Goal: Obtain resource: Obtain resource

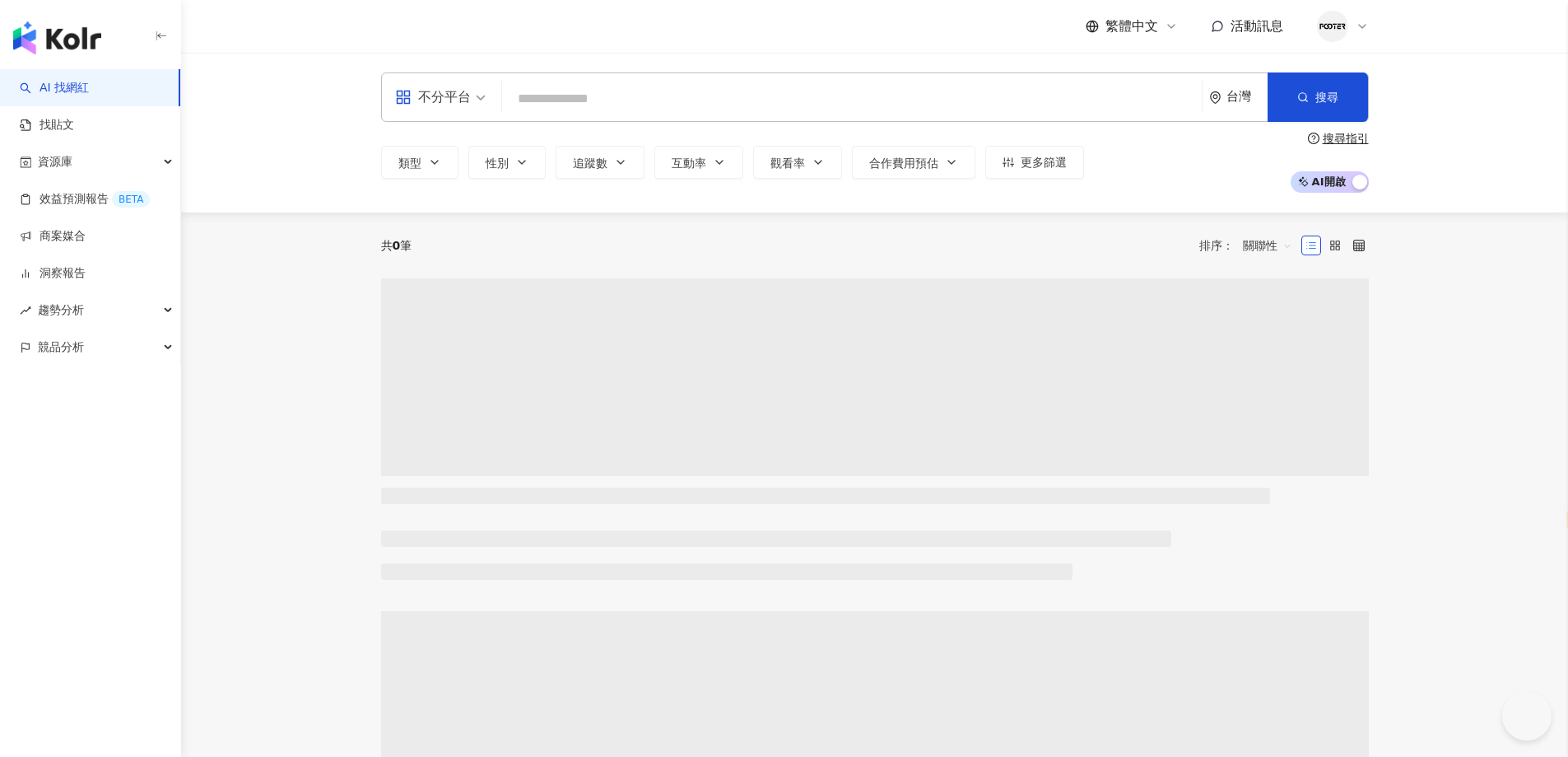
select select "*****"
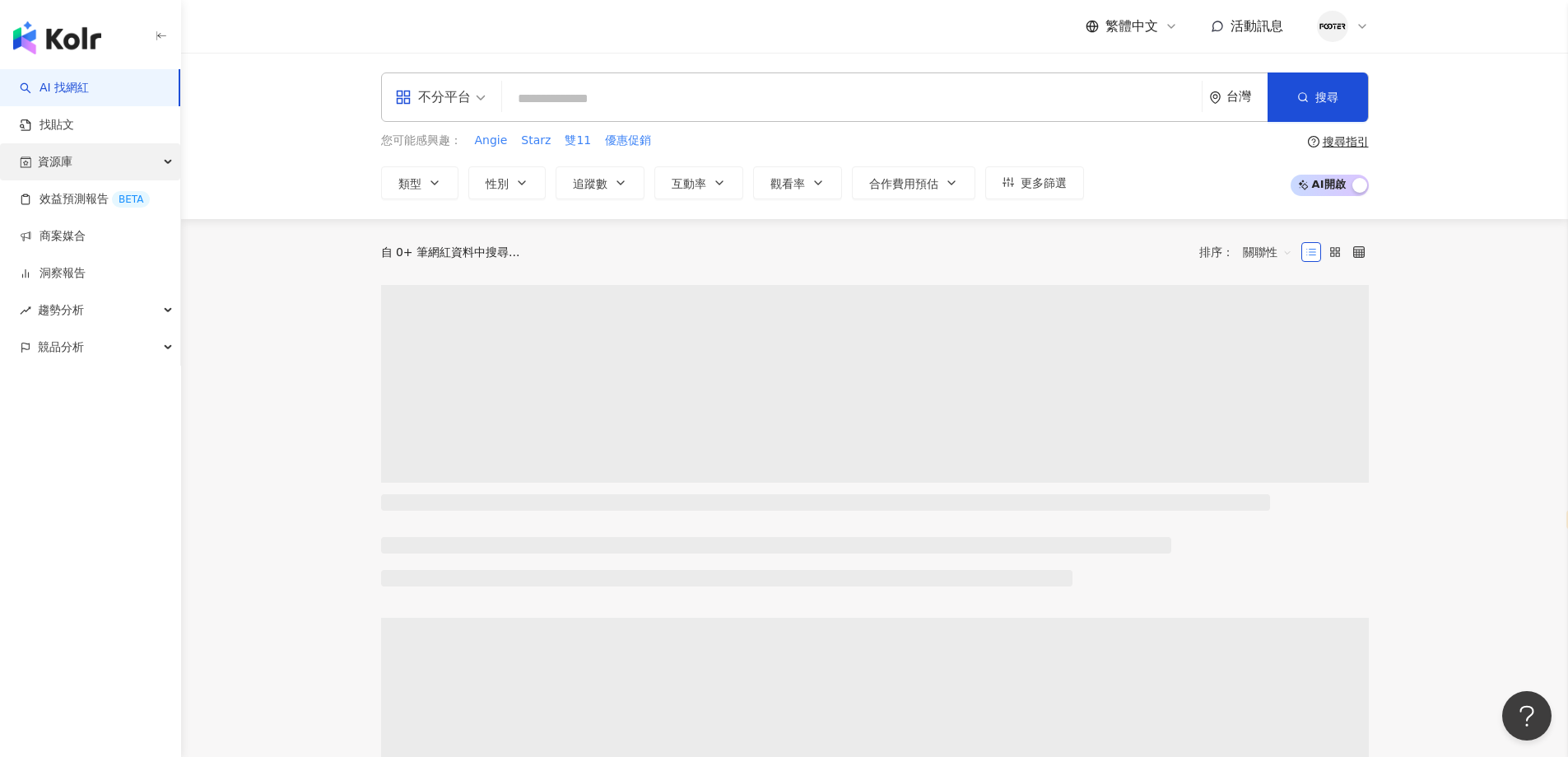
click at [119, 162] on div "資源庫" at bounding box center [90, 161] width 181 height 37
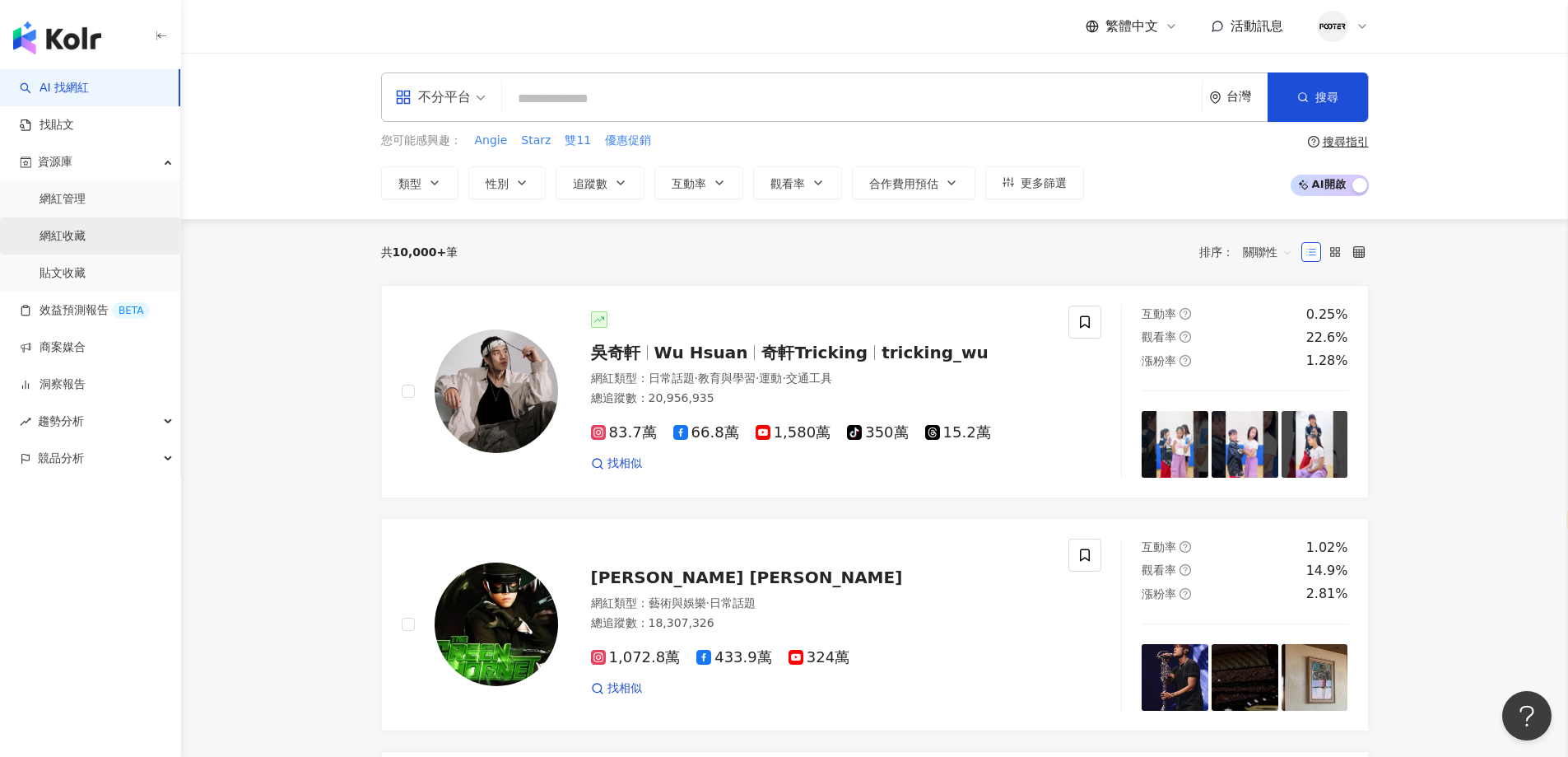
click at [85, 244] on link "網紅收藏" at bounding box center [62, 236] width 46 height 17
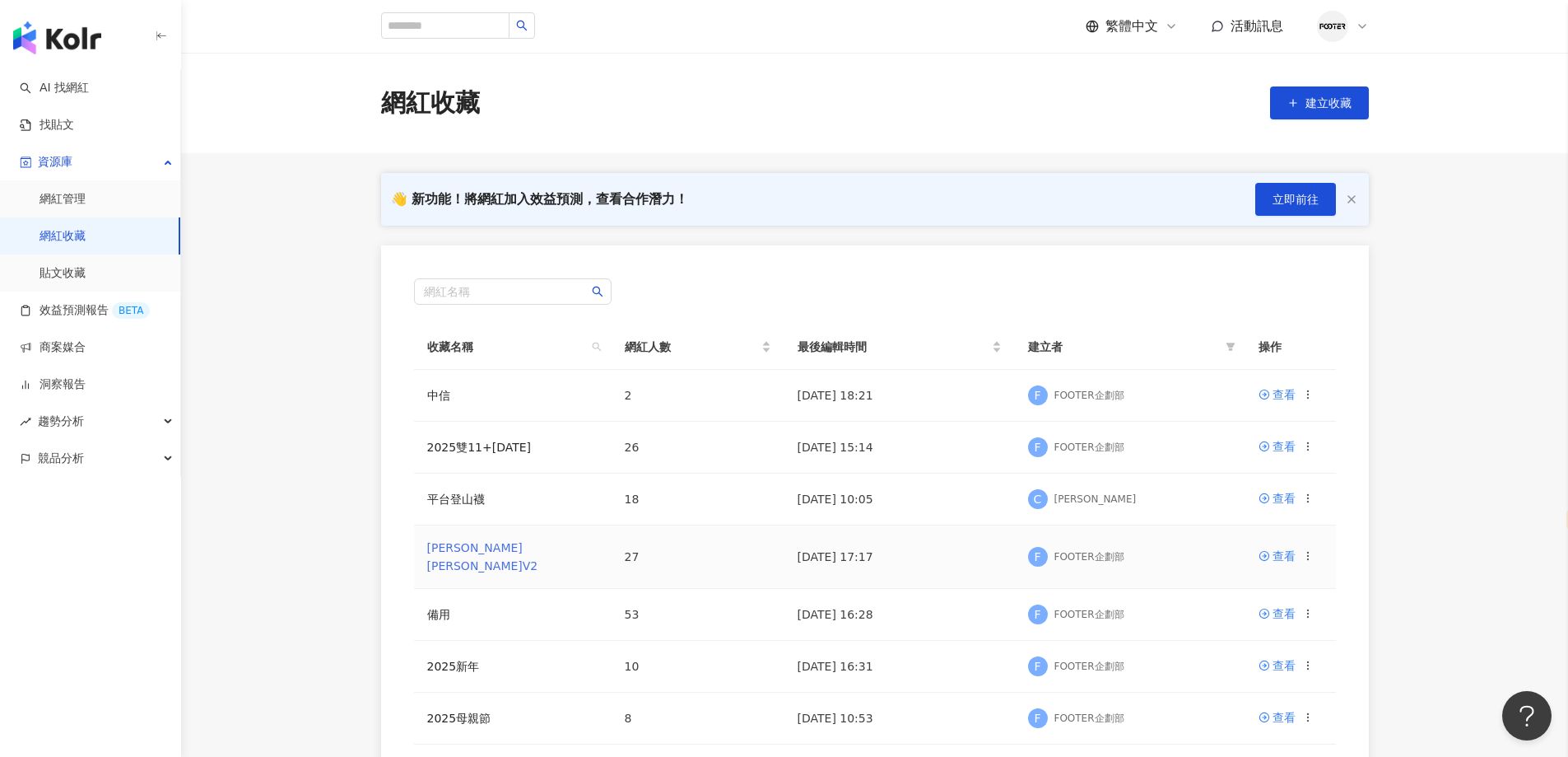
click at [434, 552] on link "哈利波特V2" at bounding box center [483, 557] width 111 height 32
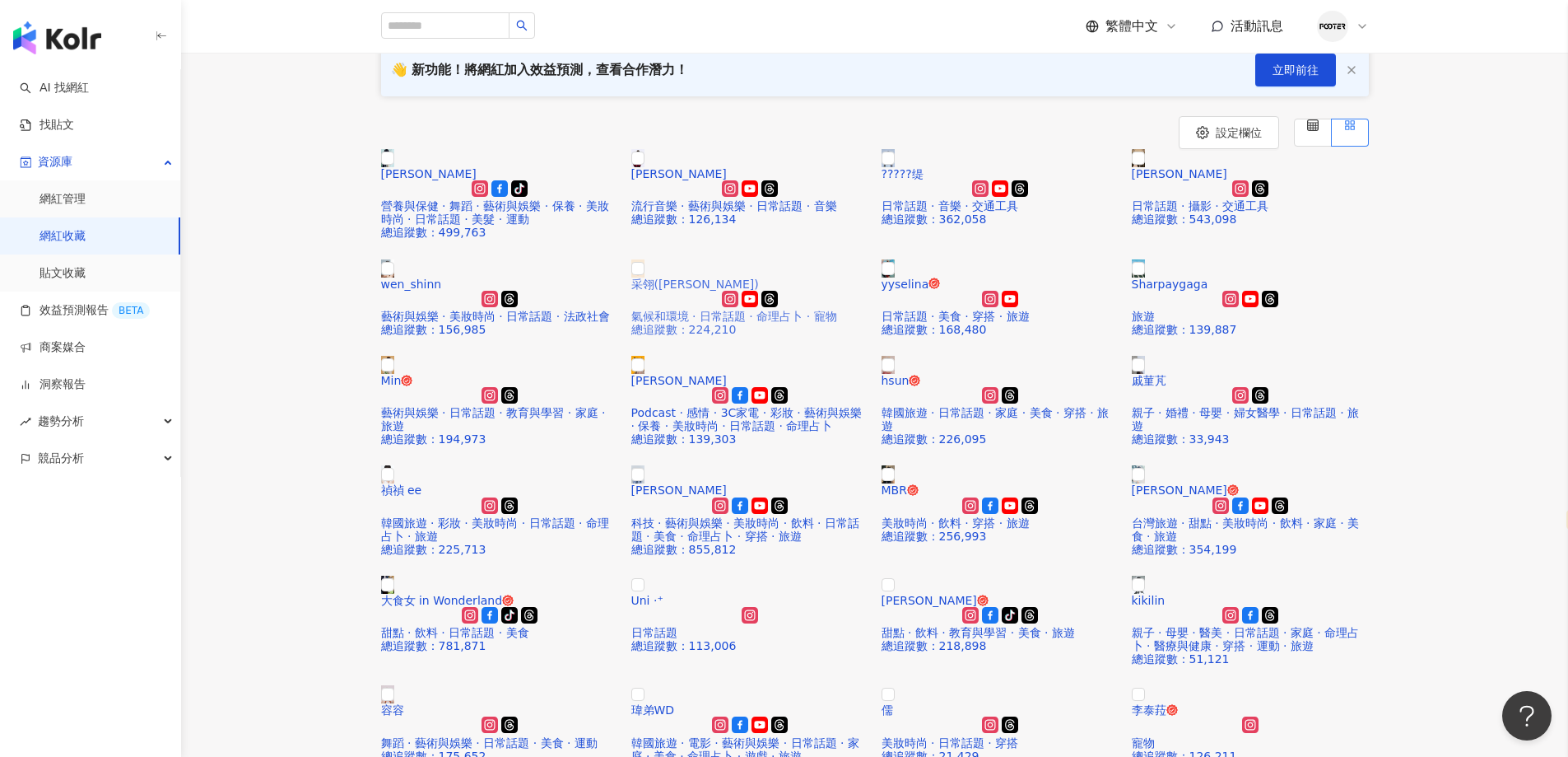
scroll to position [165, 0]
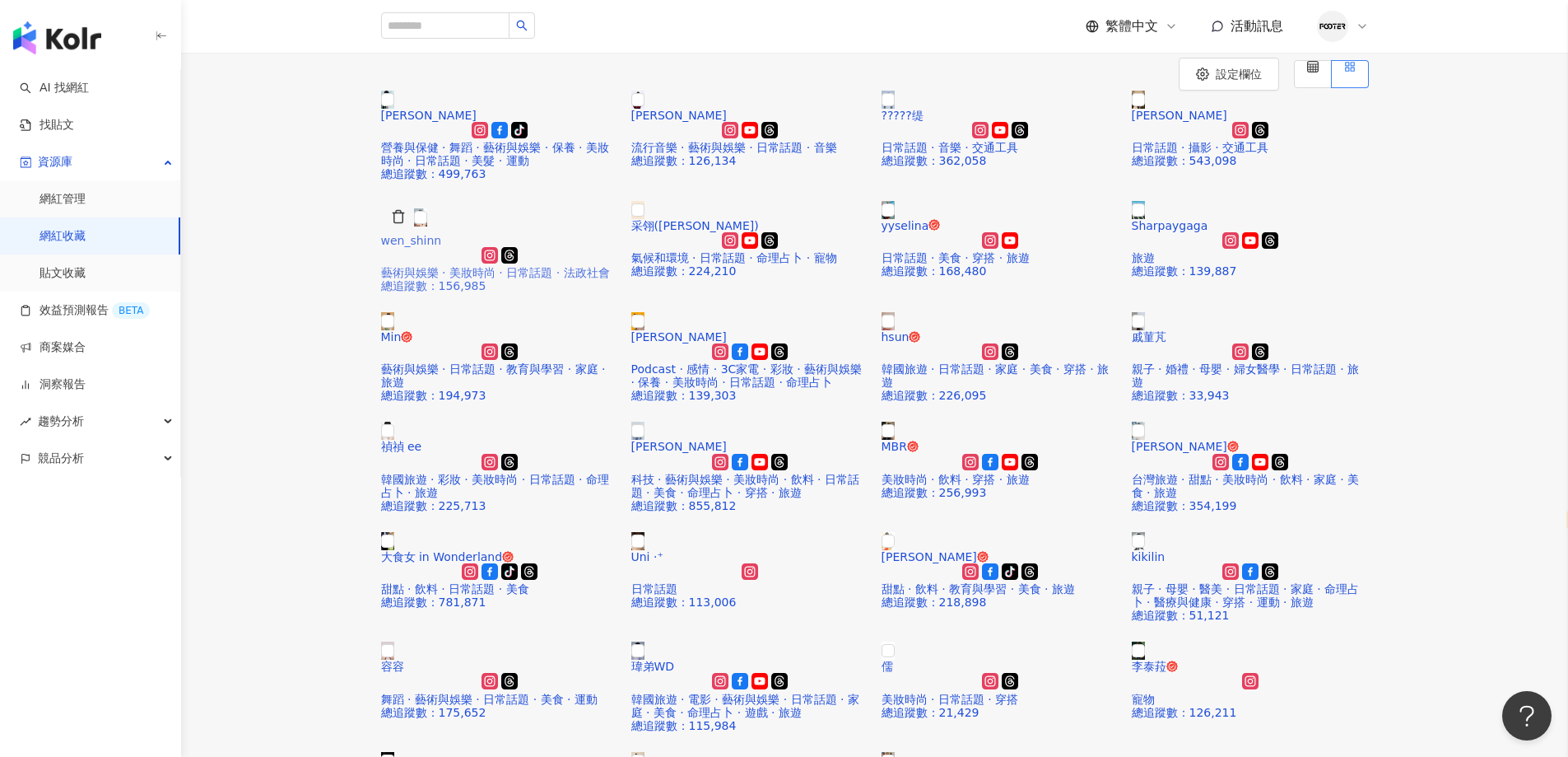
click at [486, 293] on span "總追蹤數 ： 156,985" at bounding box center [433, 285] width 105 height 13
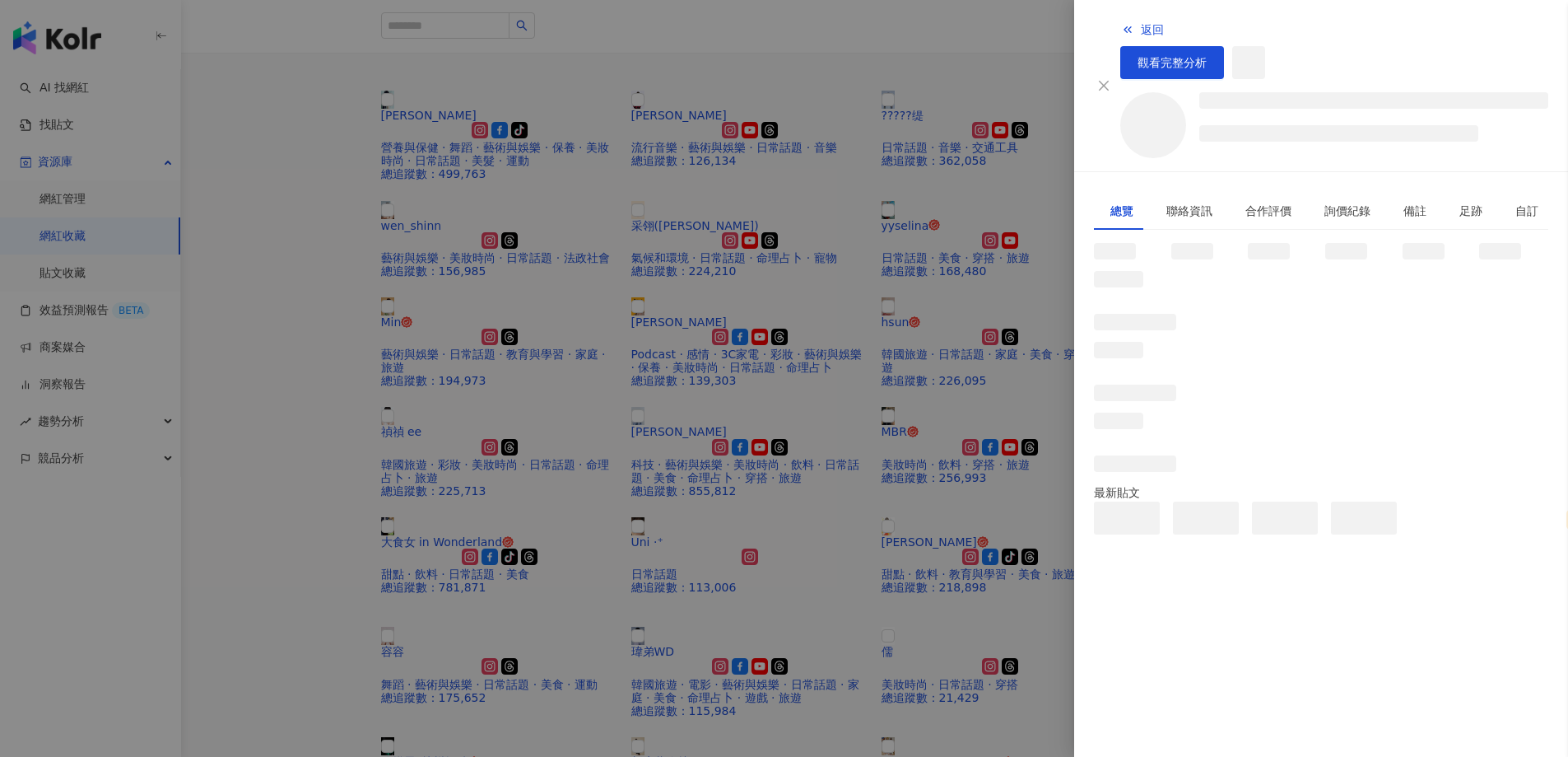
click at [853, 153] on div at bounding box center [784, 378] width 1568 height 757
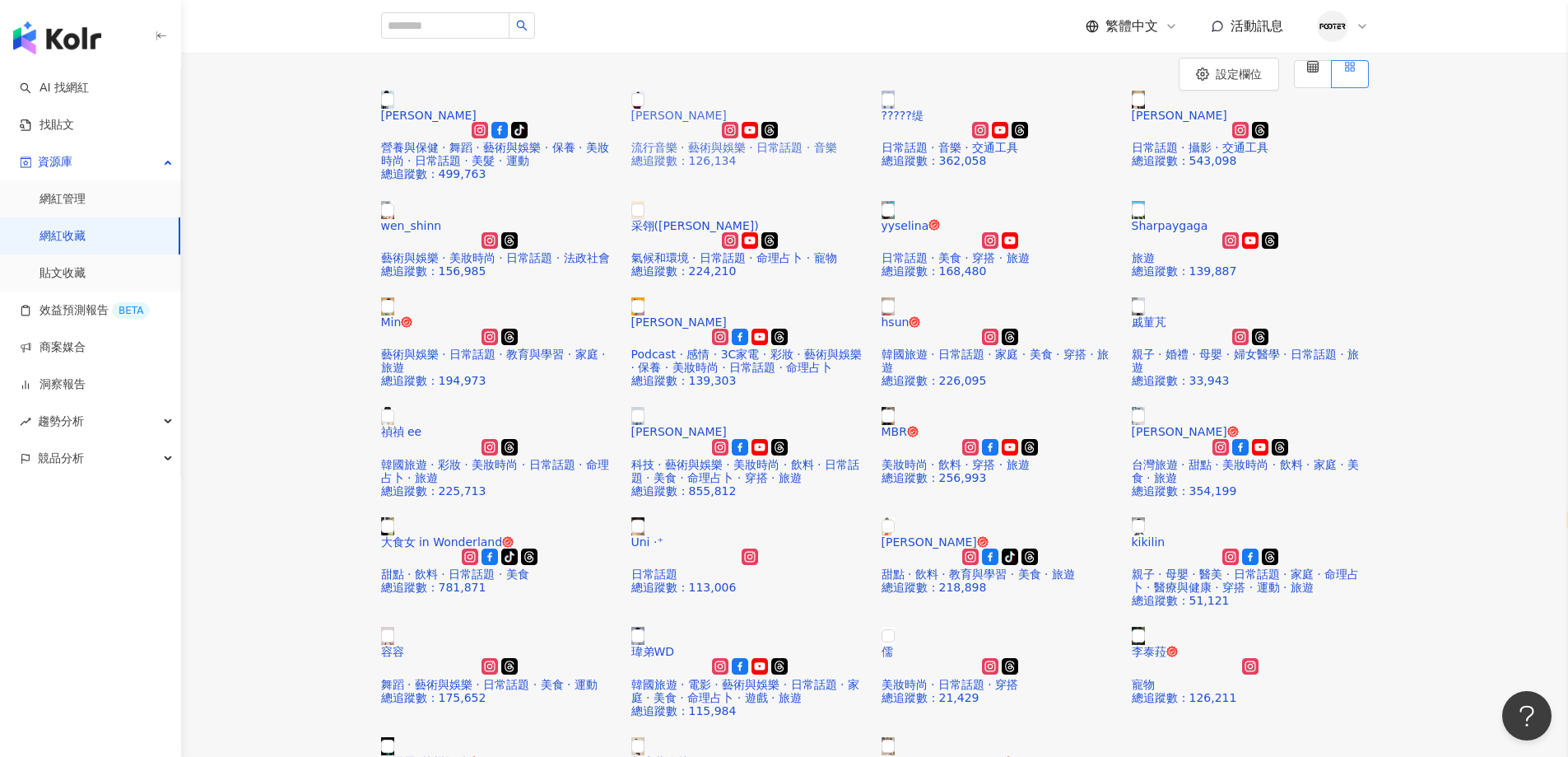
drag, startPoint x: 604, startPoint y: 138, endPoint x: 772, endPoint y: 431, distance: 337.7
click at [604, 90] on div "設定欄位" at bounding box center [875, 73] width 988 height 33
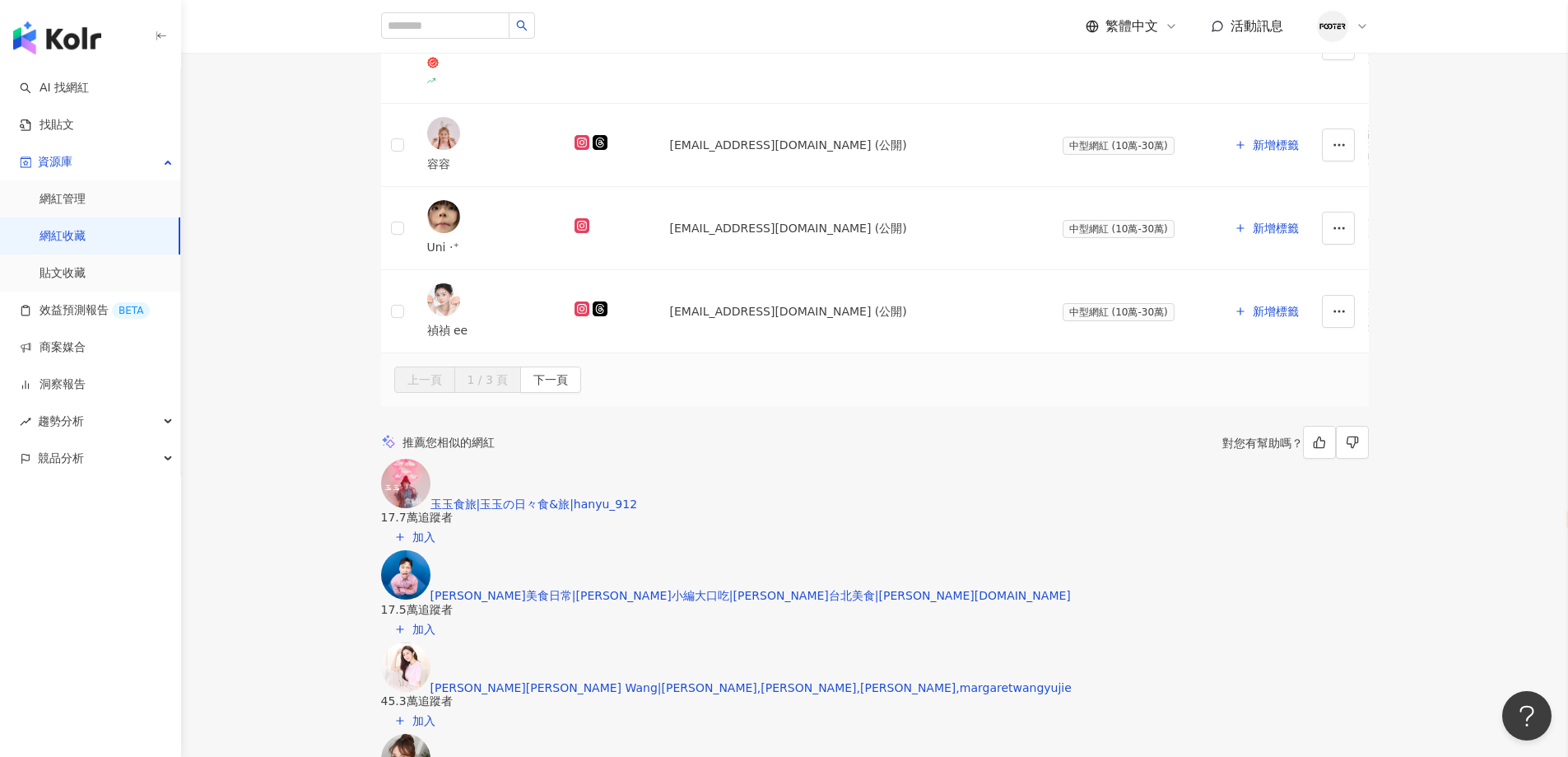
scroll to position [1821, 0]
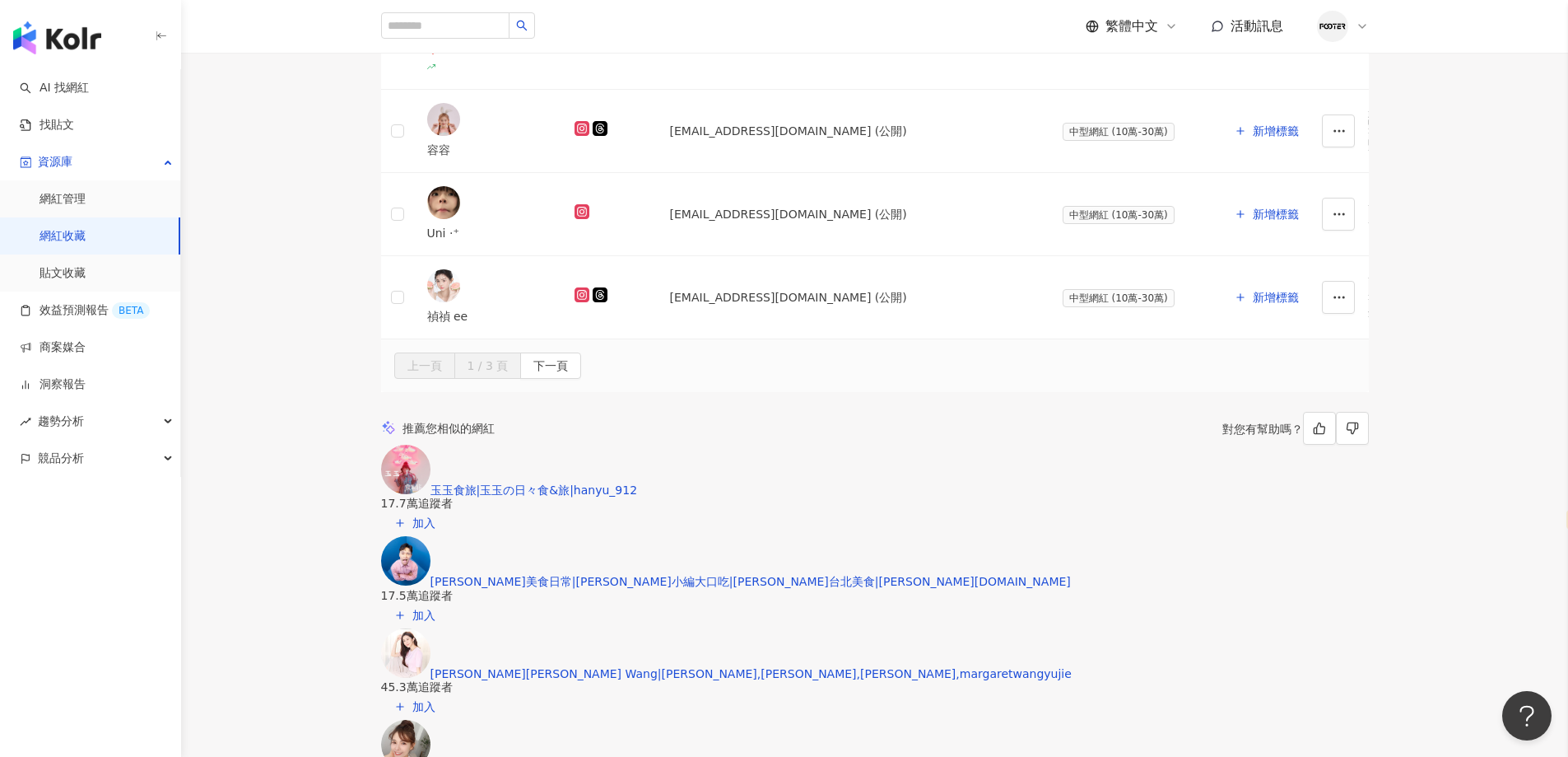
drag, startPoint x: 295, startPoint y: 421, endPoint x: 702, endPoint y: 405, distance: 407.3
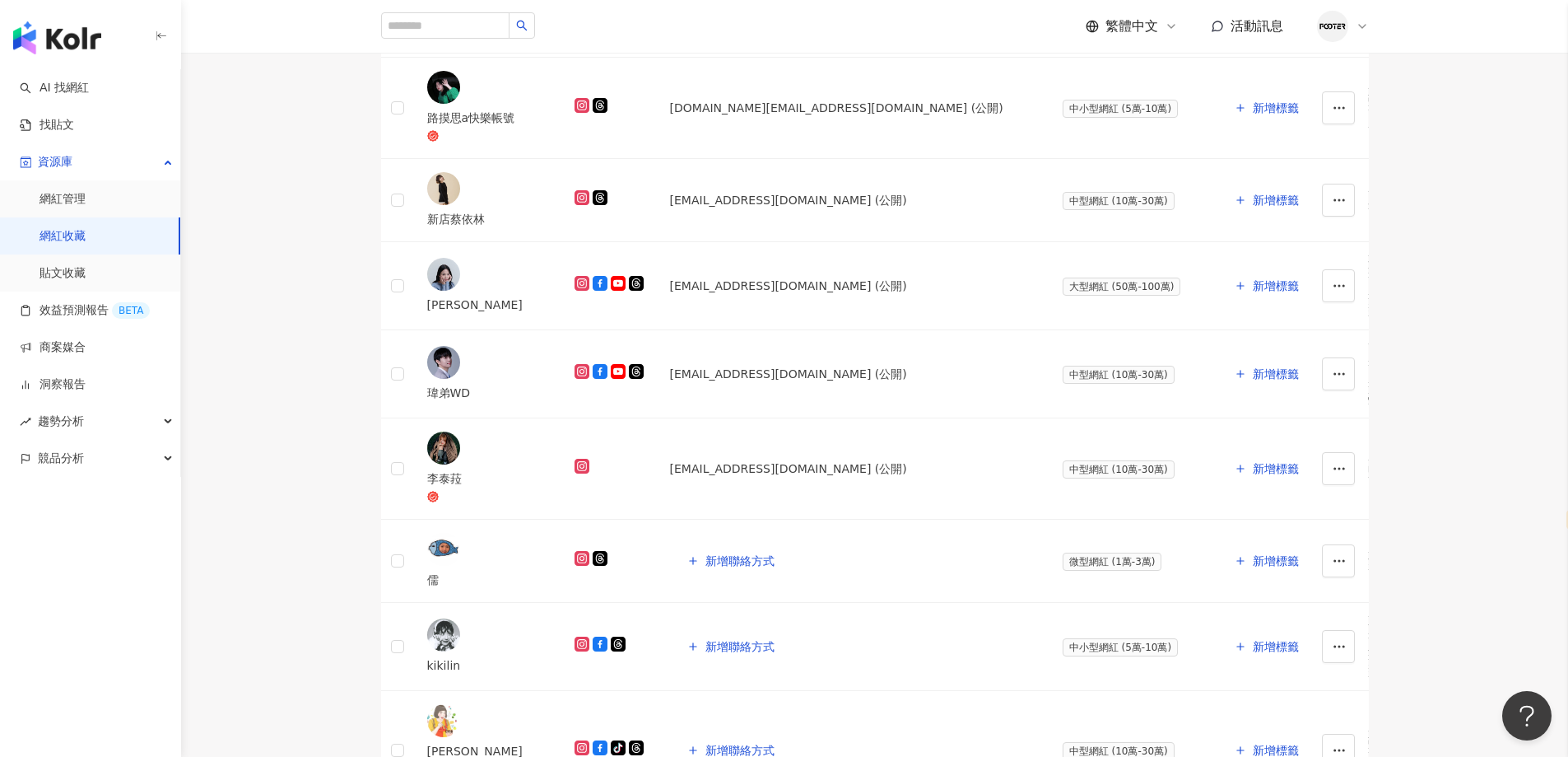
scroll to position [1071, 0]
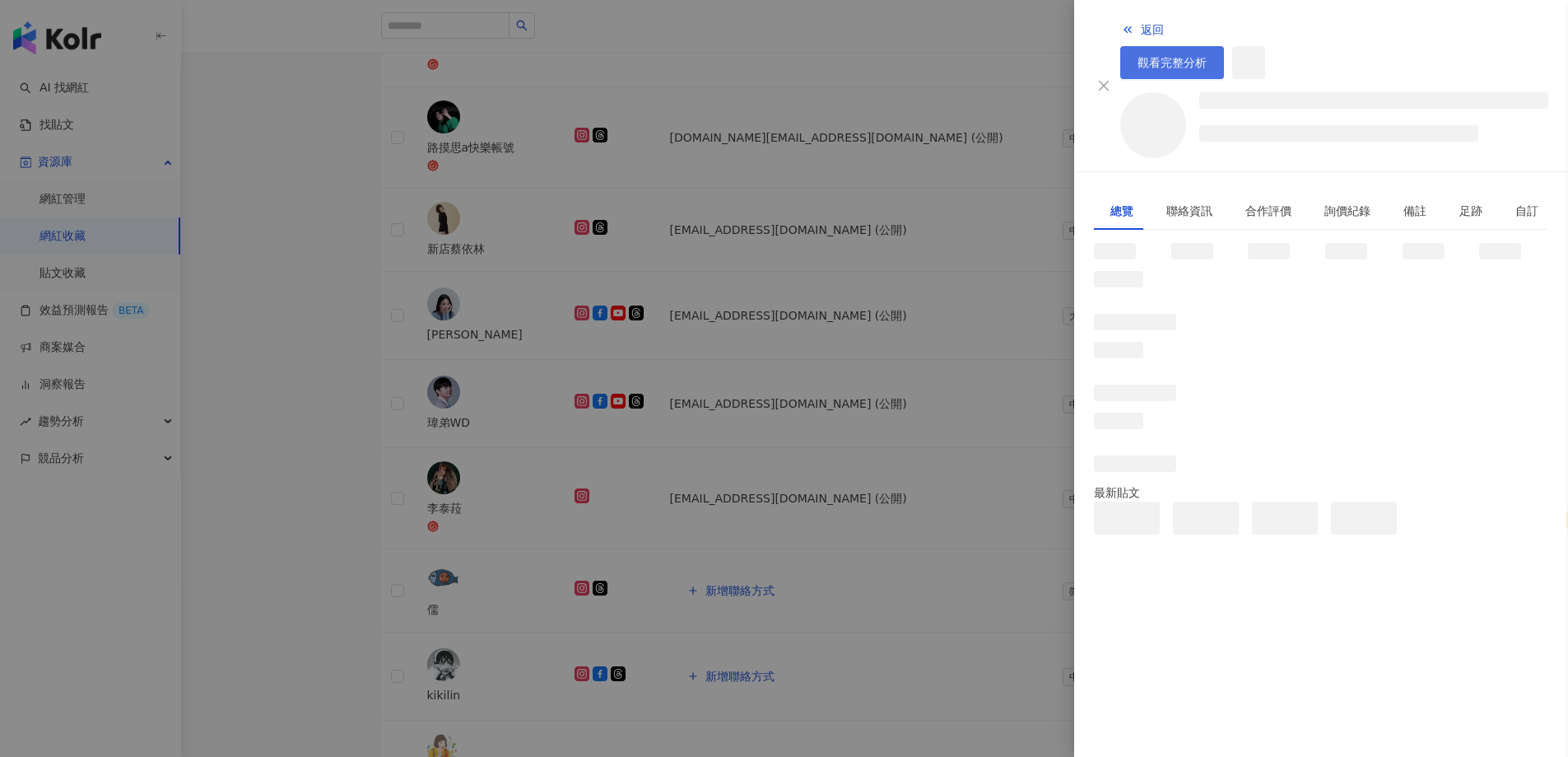
click at [1207, 56] on span "觀看完整分析" at bounding box center [1172, 62] width 69 height 13
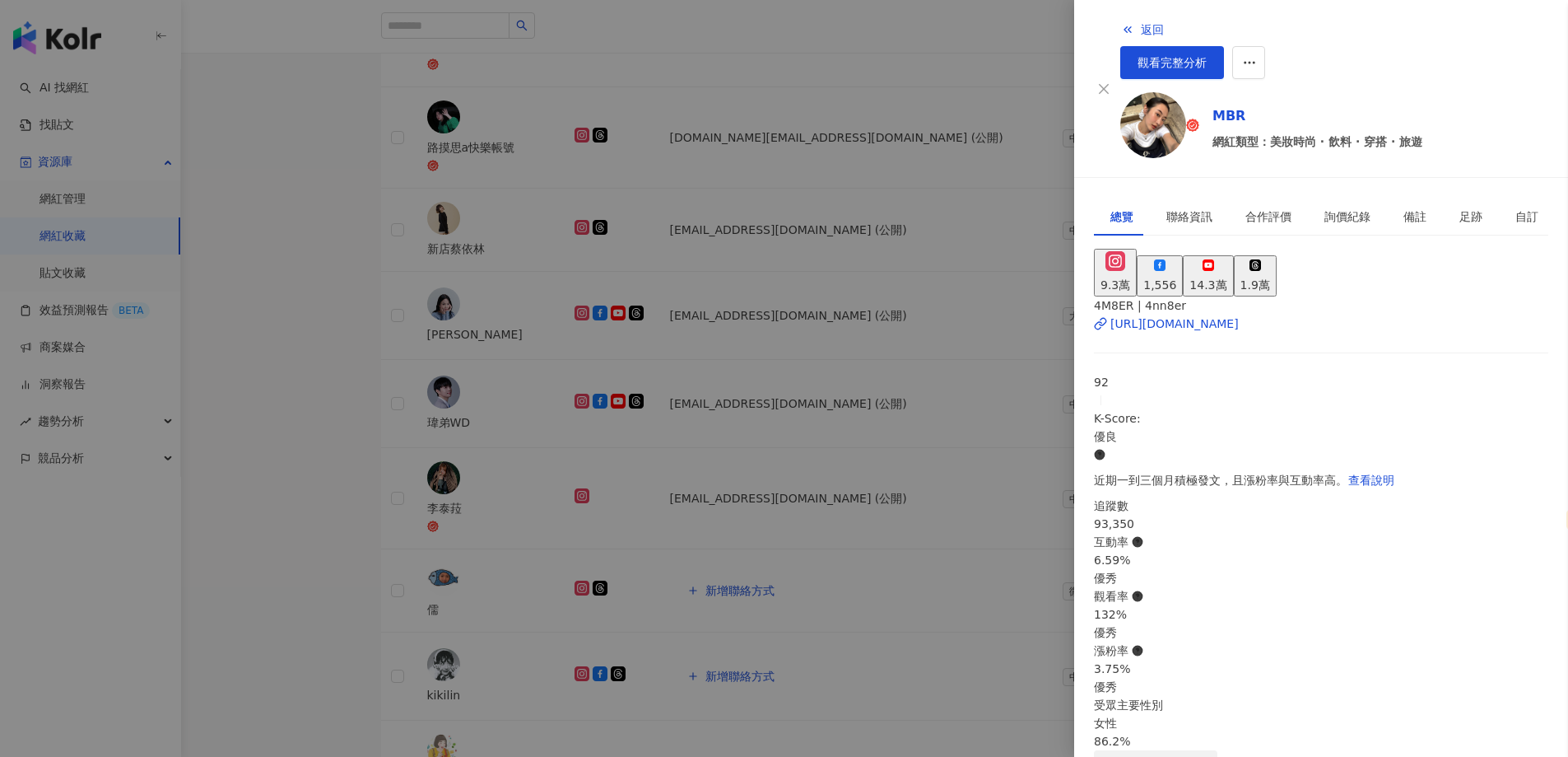
click at [347, 447] on div at bounding box center [784, 378] width 1568 height 757
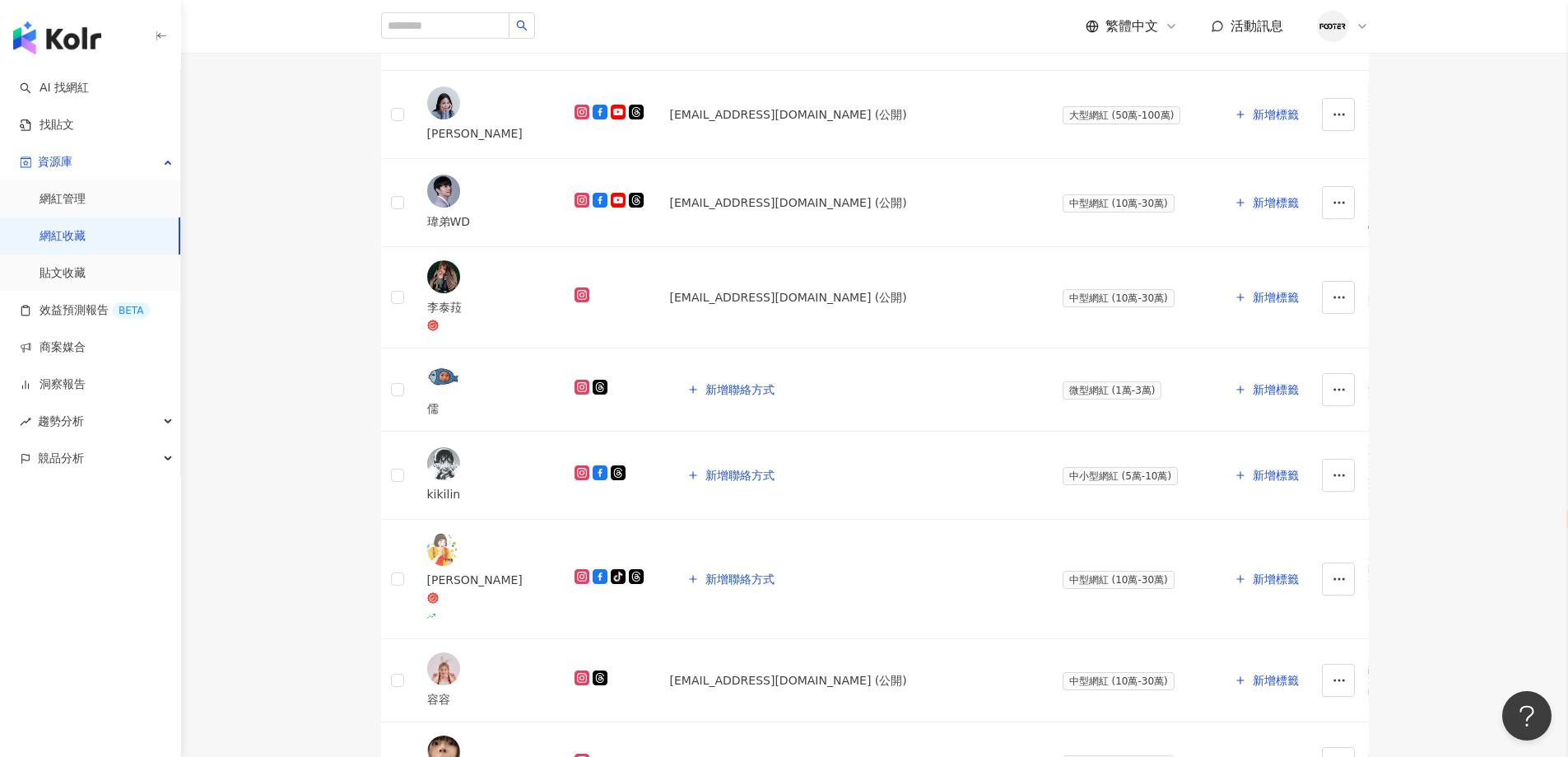
scroll to position [1235, 0]
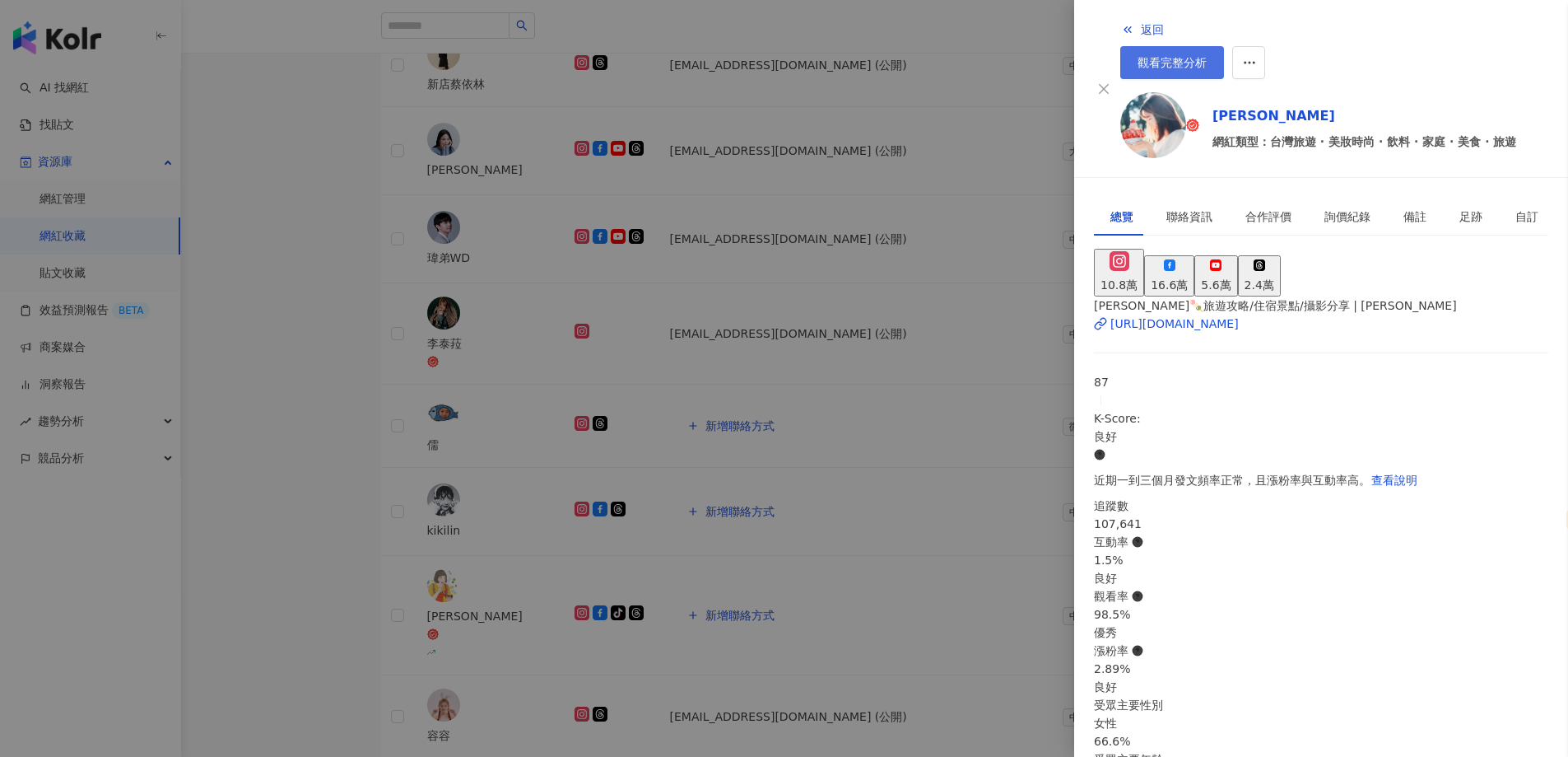
click at [1224, 46] on link "觀看完整分析" at bounding box center [1171, 62] width 104 height 33
click at [420, 530] on div at bounding box center [784, 378] width 1568 height 757
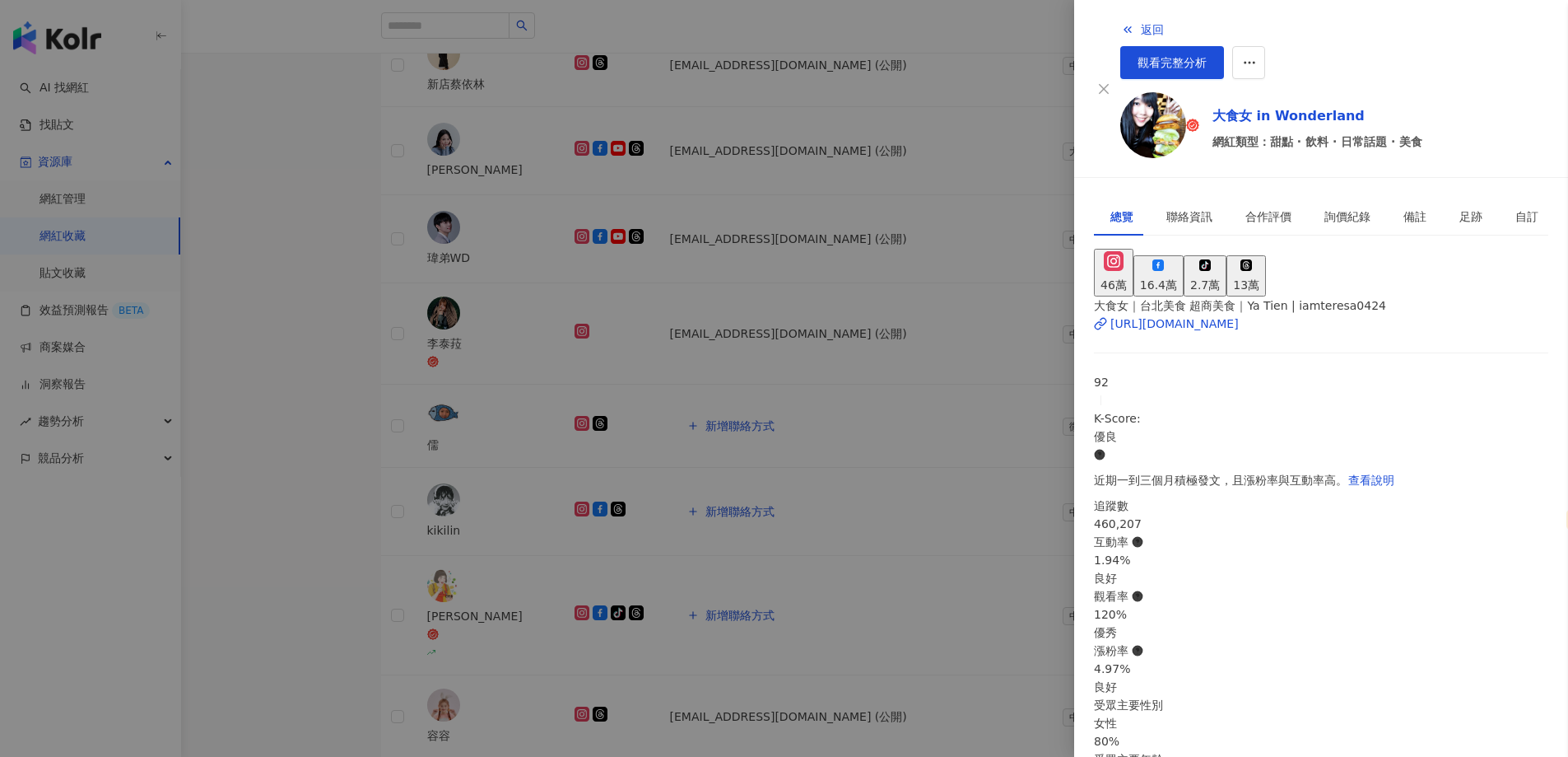
click at [589, 426] on div at bounding box center [784, 378] width 1568 height 757
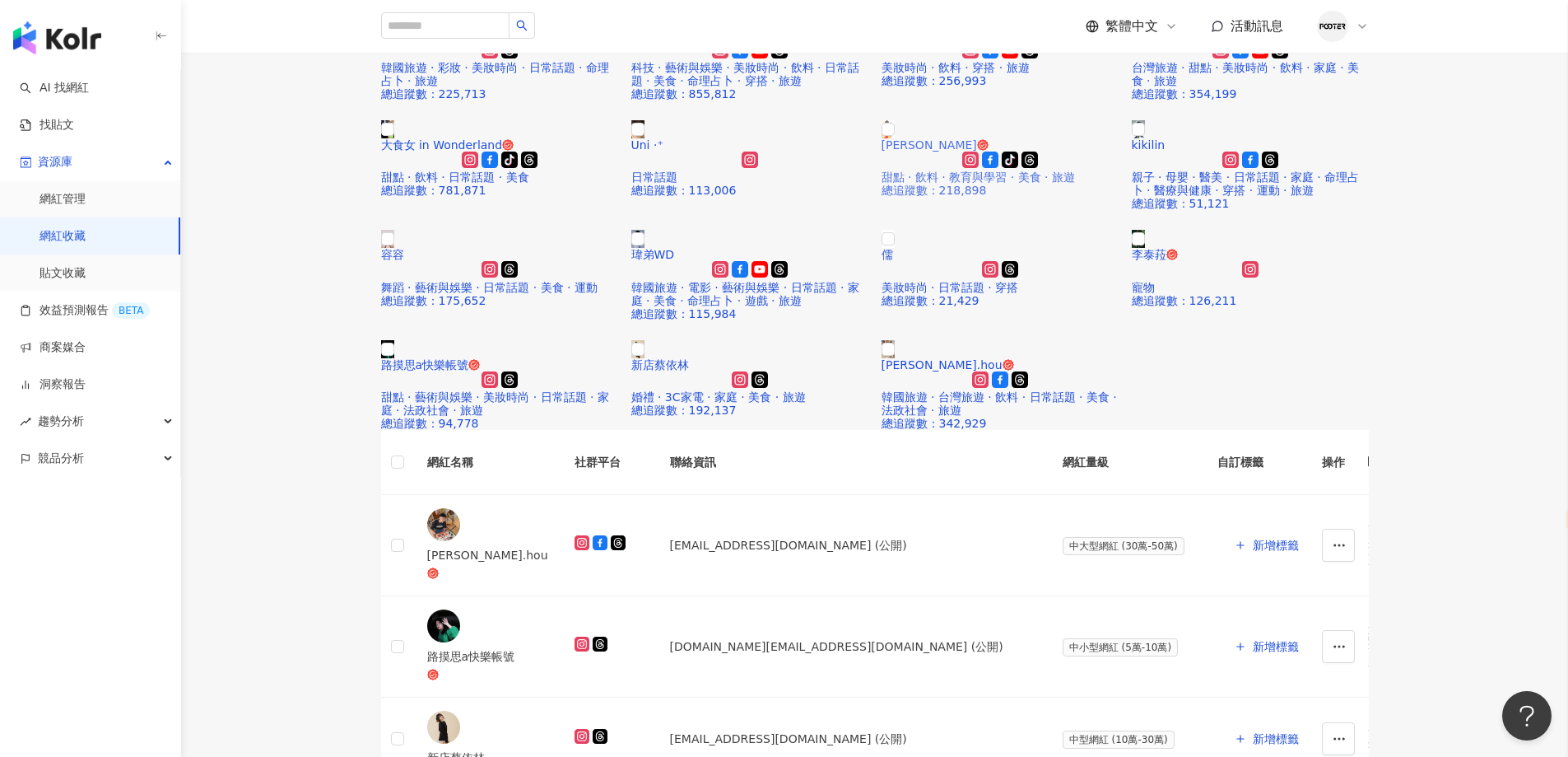
scroll to position [988, 0]
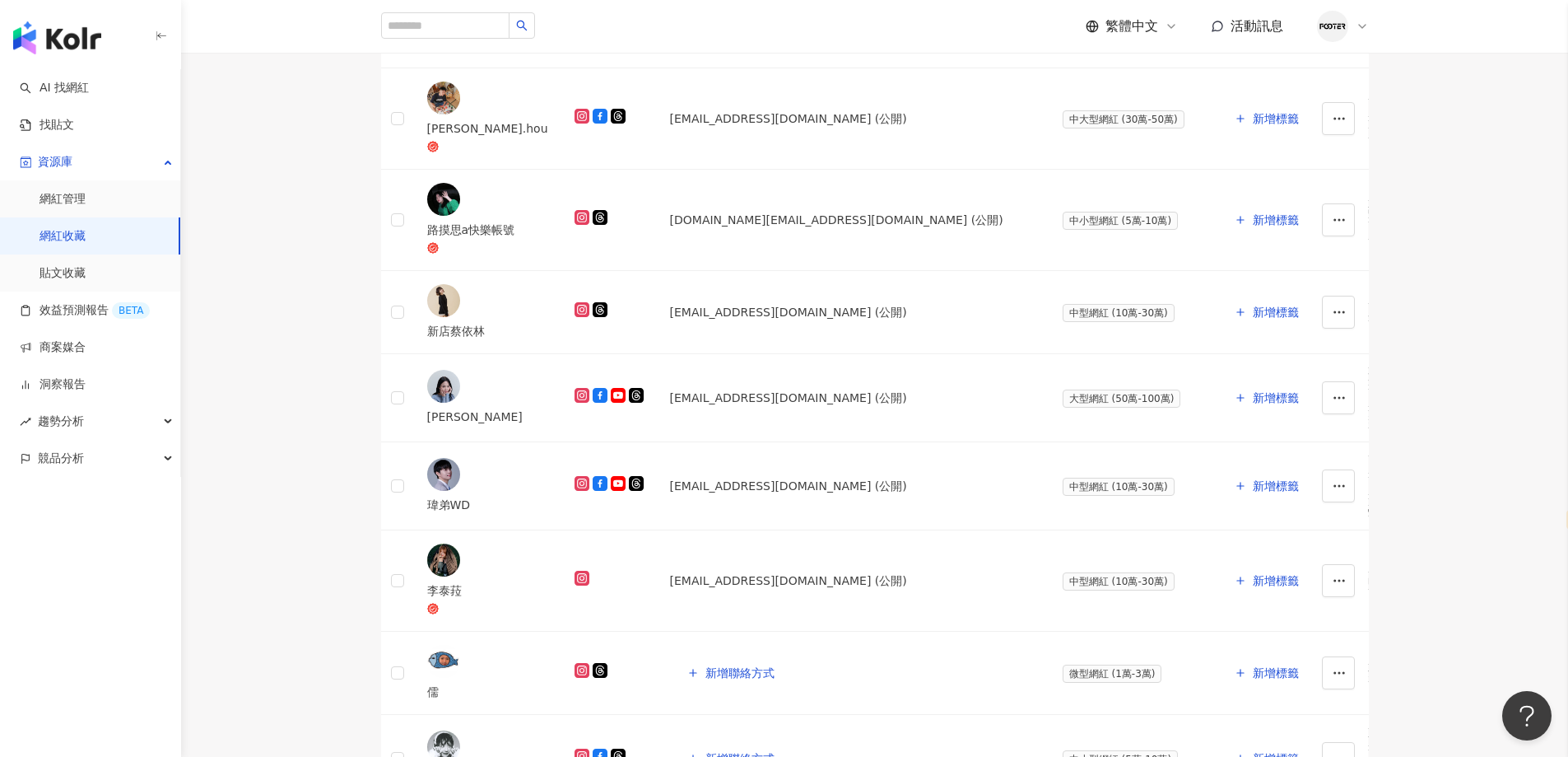
drag, startPoint x: 299, startPoint y: 406, endPoint x: 665, endPoint y: 642, distance: 435.5
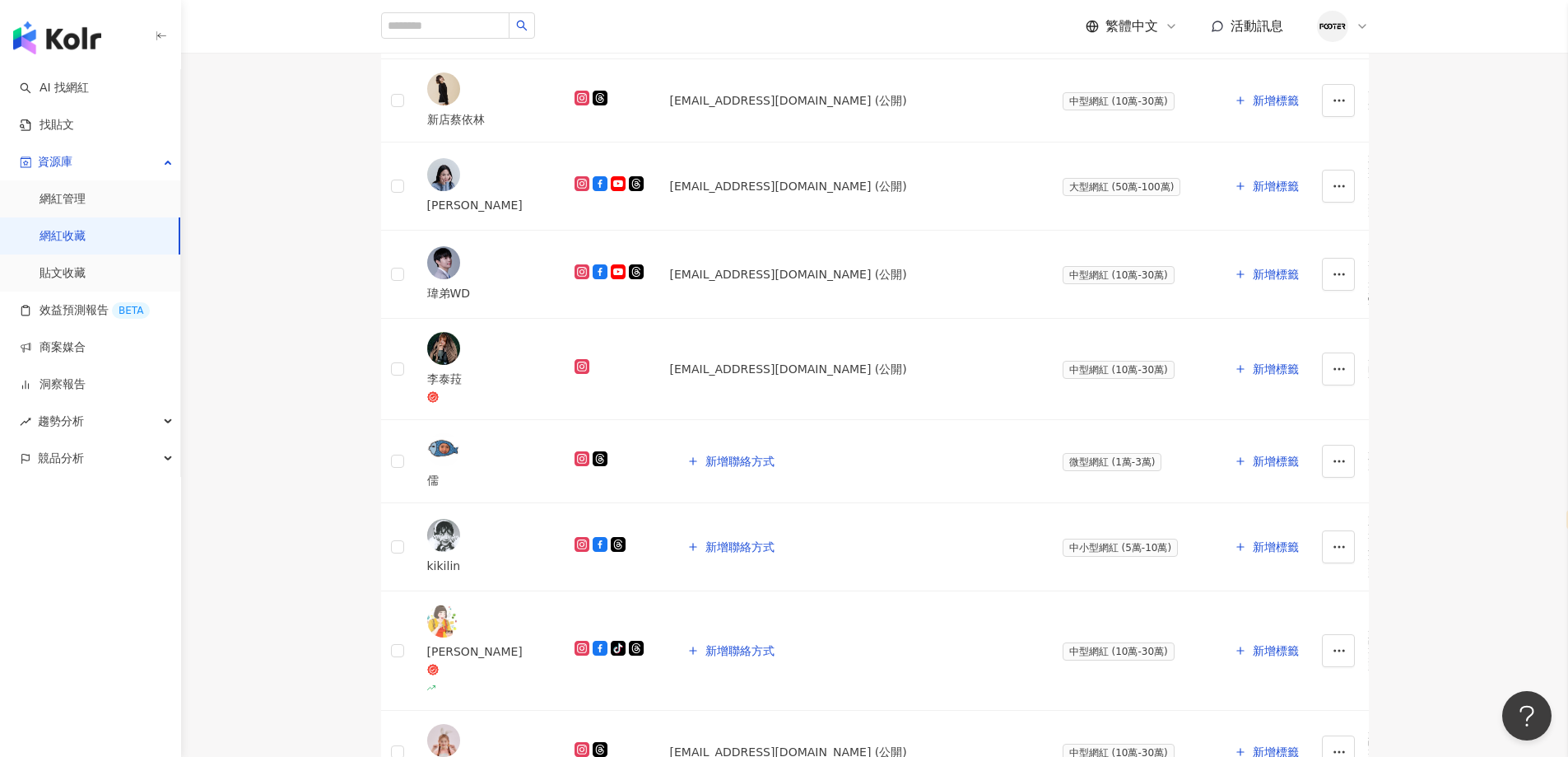
scroll to position [1235, 0]
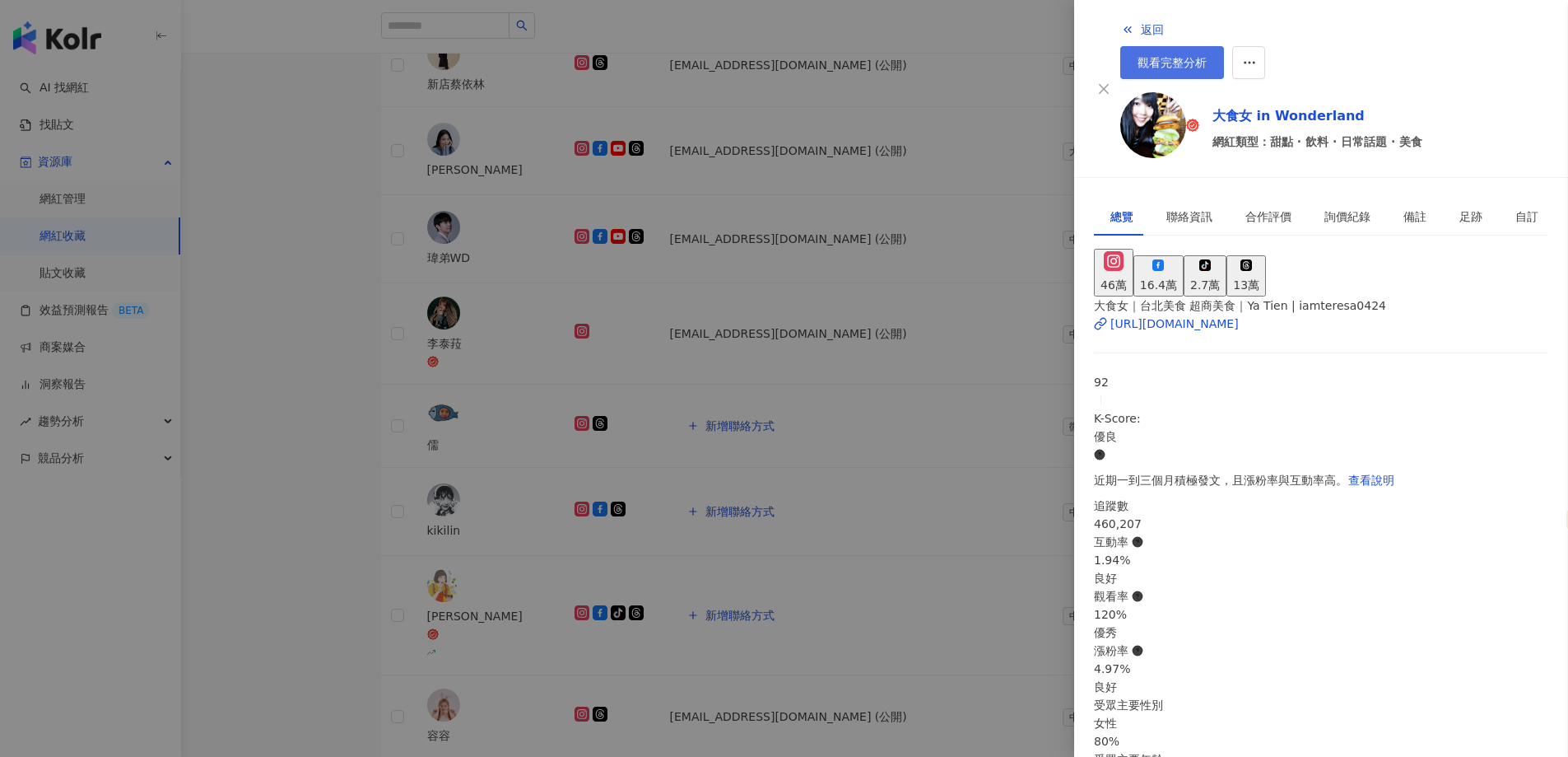
click at [1224, 46] on link "觀看完整分析" at bounding box center [1171, 62] width 104 height 33
click at [373, 348] on div at bounding box center [784, 378] width 1568 height 757
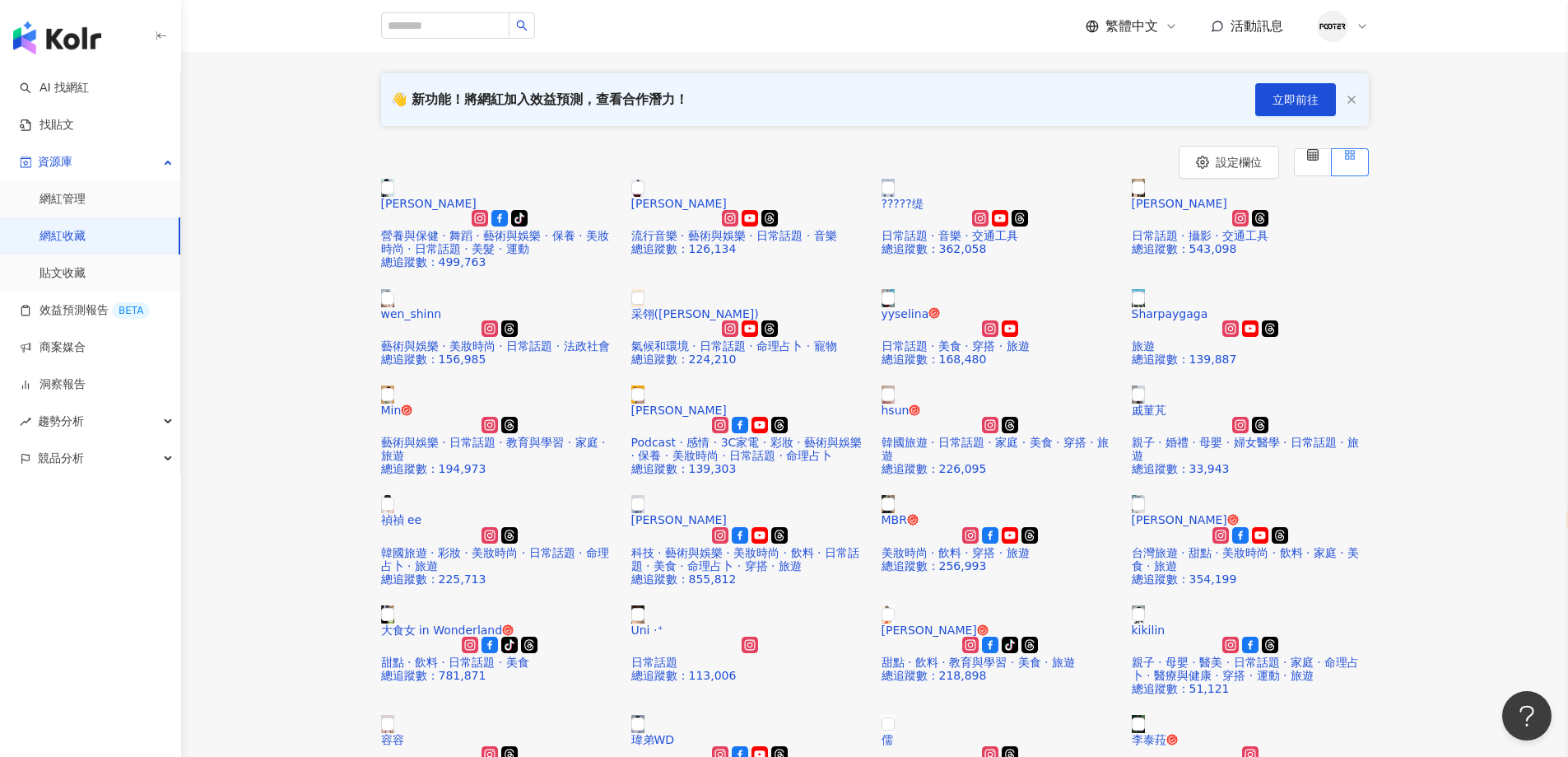
scroll to position [0, 0]
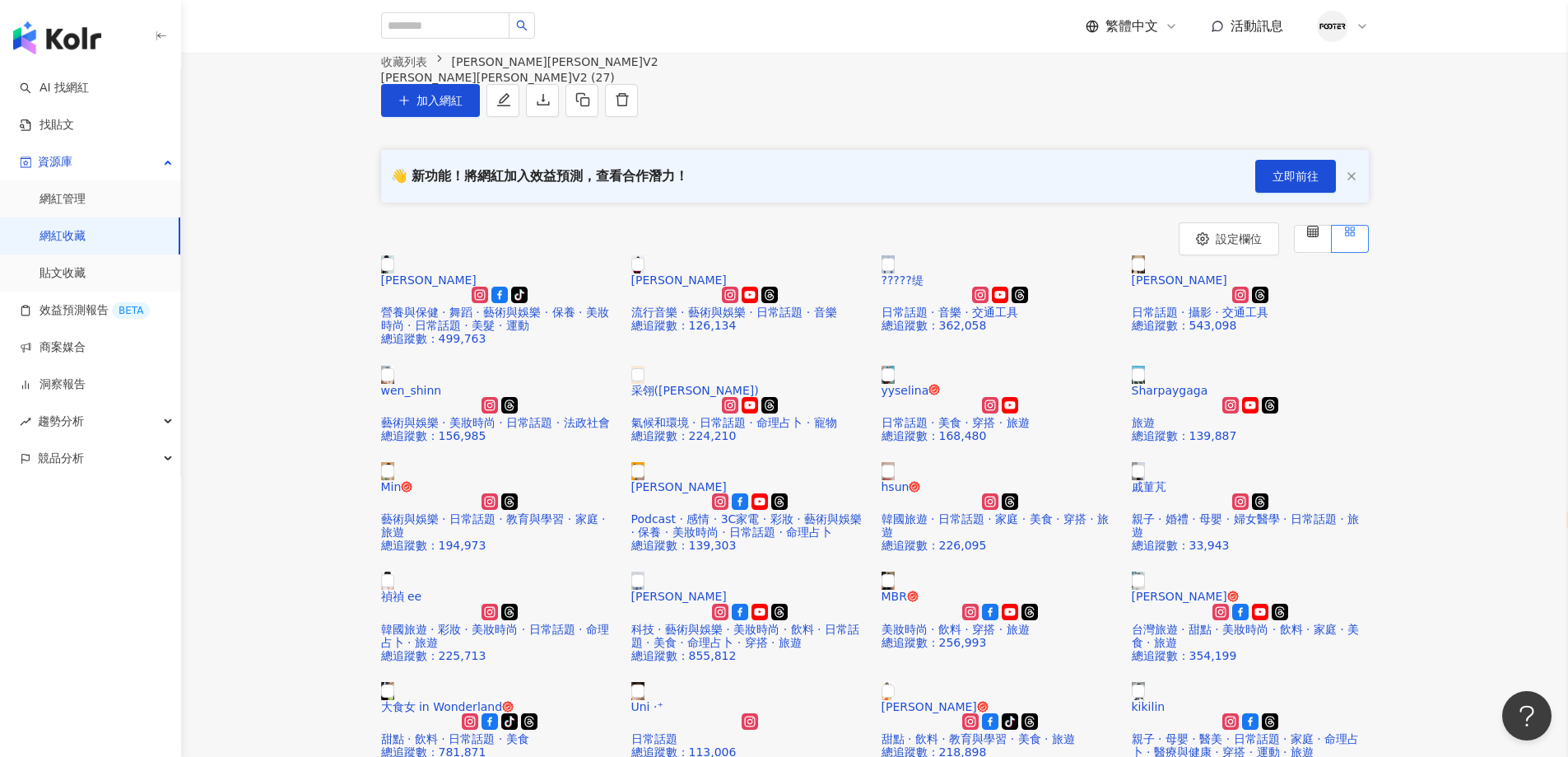
click at [85, 230] on link "網紅收藏" at bounding box center [62, 236] width 46 height 17
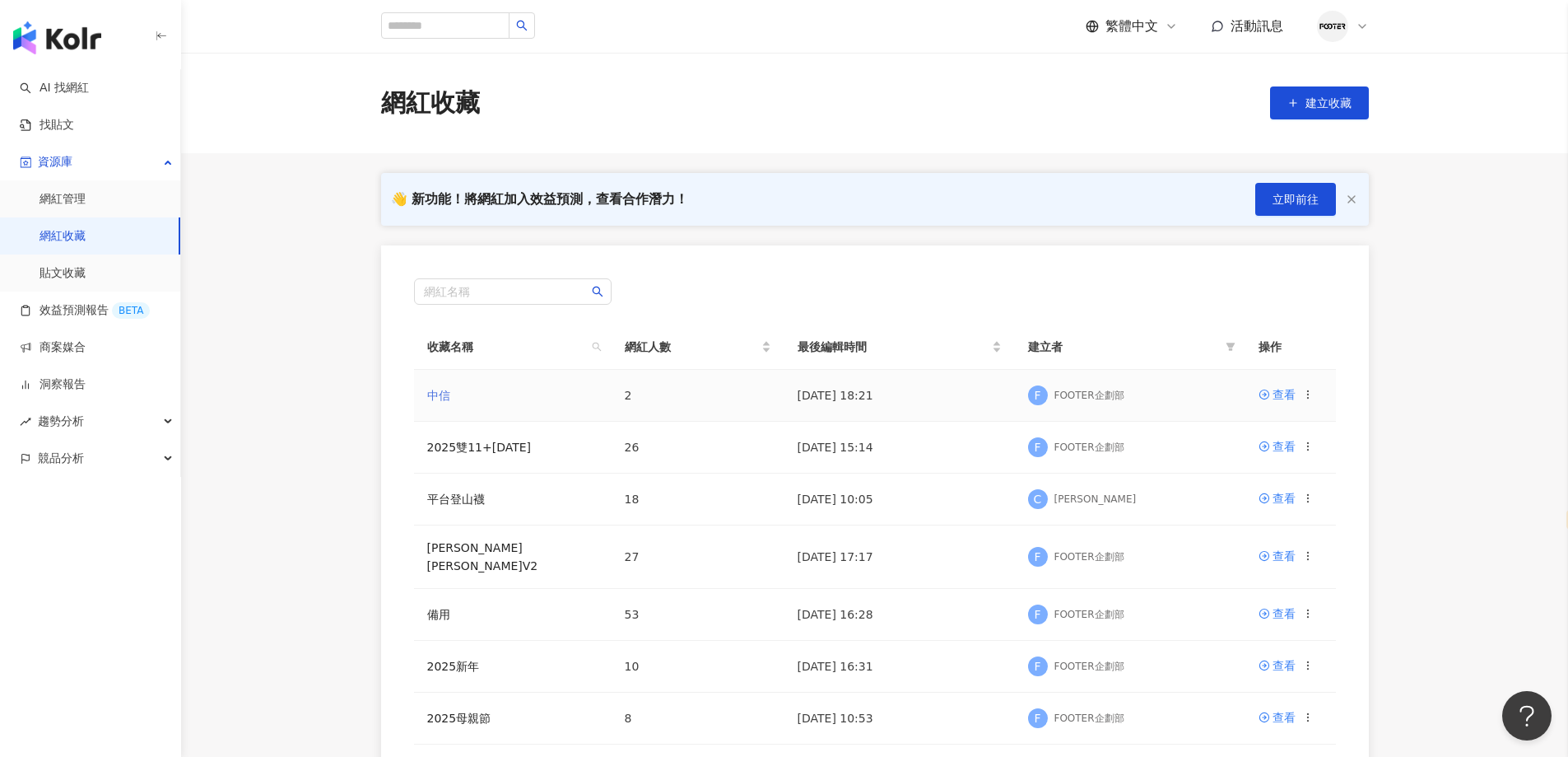
click at [439, 394] on link "中信" at bounding box center [438, 395] width 23 height 13
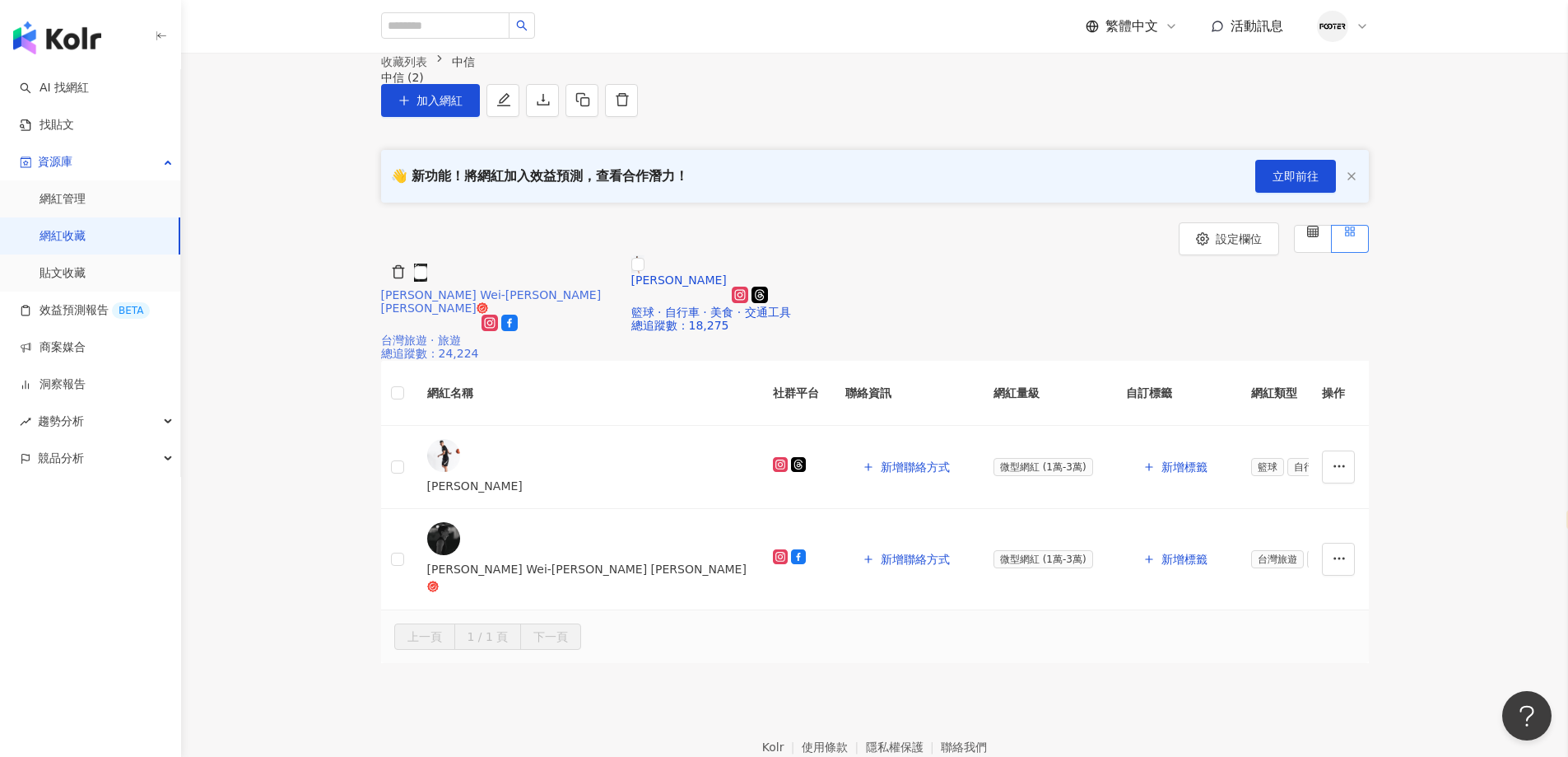
click at [427, 282] on img at bounding box center [420, 273] width 13 height 18
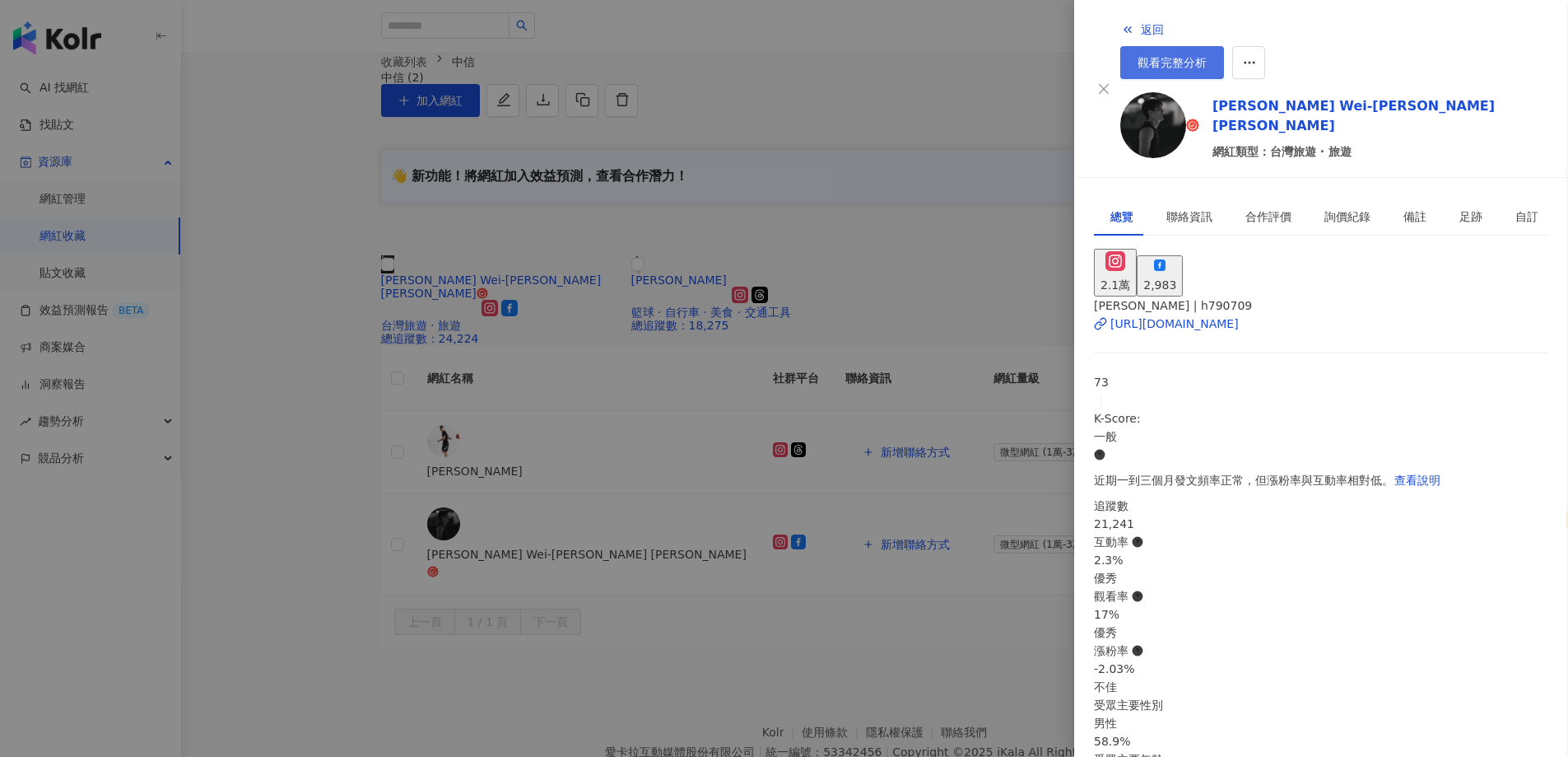
click at [1207, 56] on span "觀看完整分析" at bounding box center [1172, 62] width 69 height 13
click at [814, 409] on div at bounding box center [784, 378] width 1568 height 757
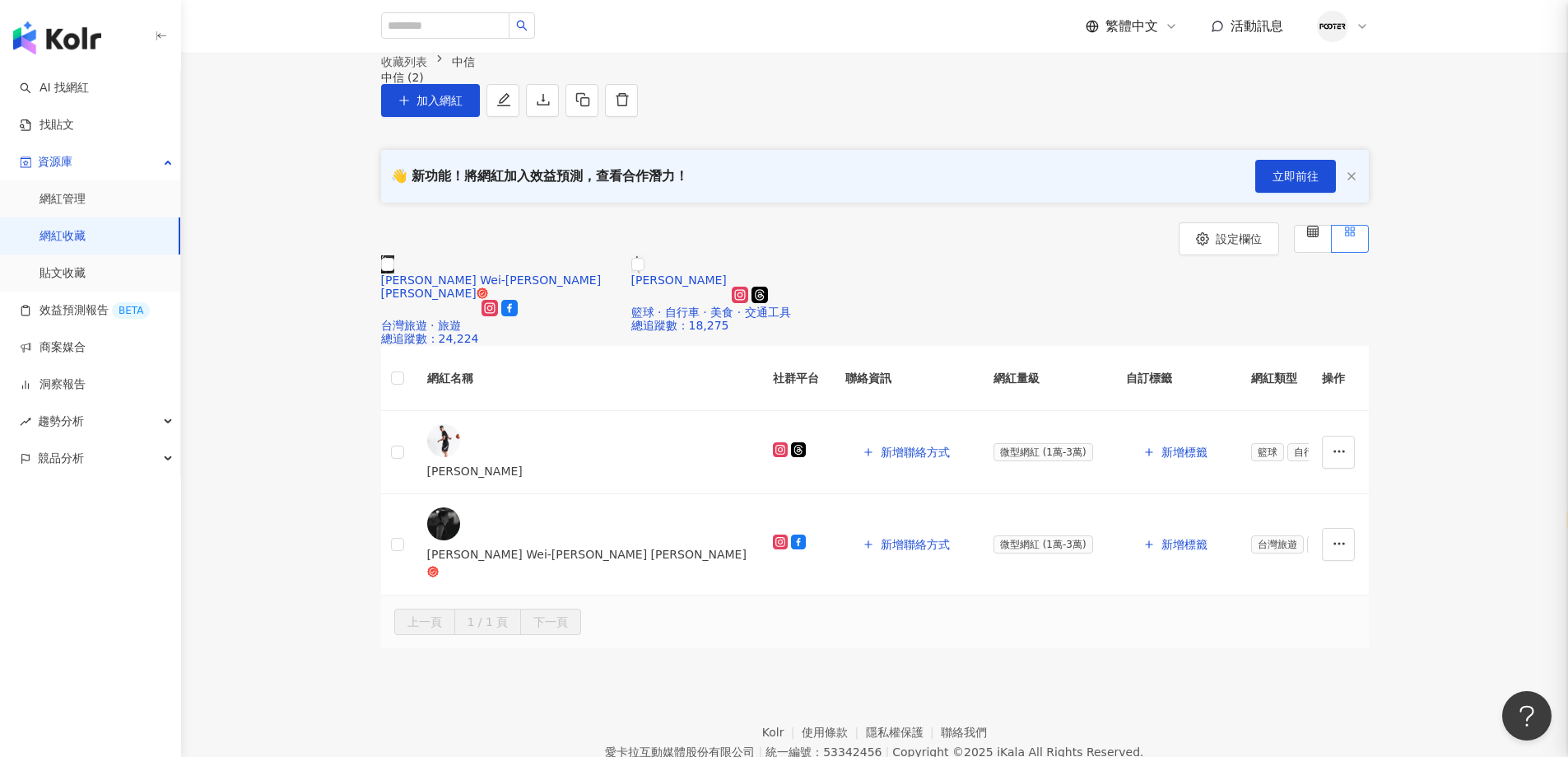
click at [645, 274] on img at bounding box center [638, 264] width 13 height 18
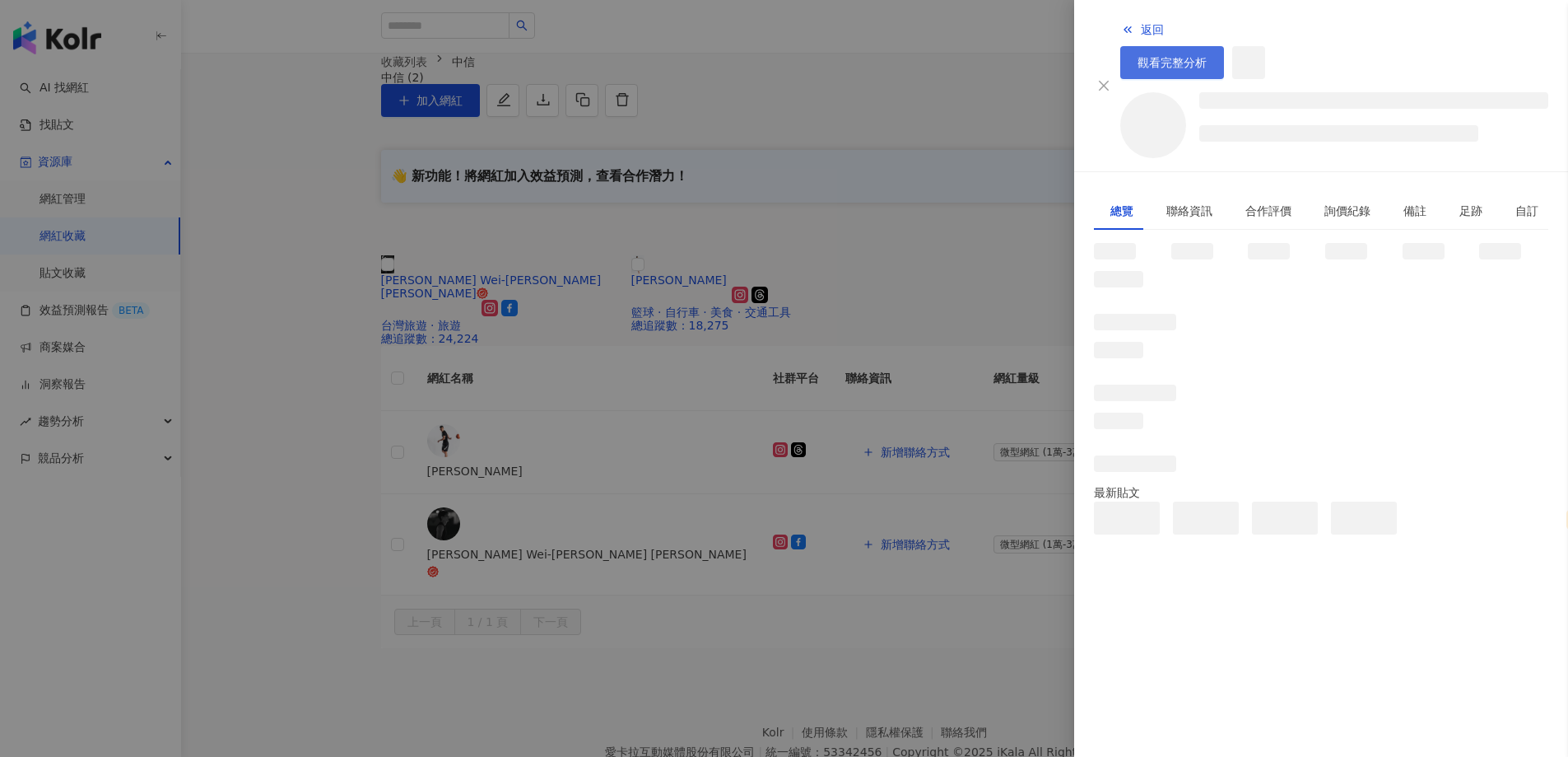
click at [1224, 46] on link "觀看完整分析" at bounding box center [1171, 62] width 104 height 33
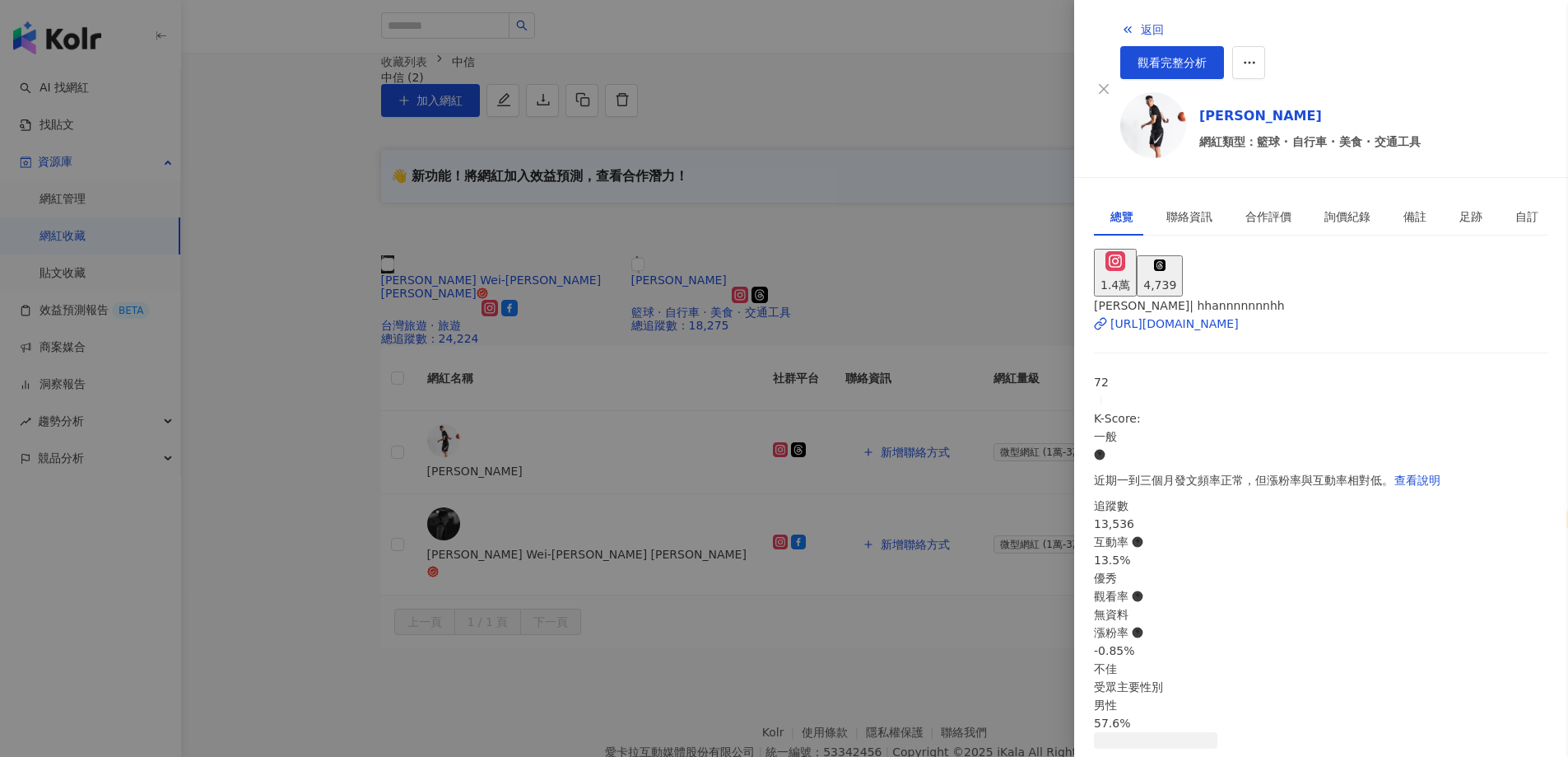
click at [703, 140] on div at bounding box center [784, 378] width 1568 height 757
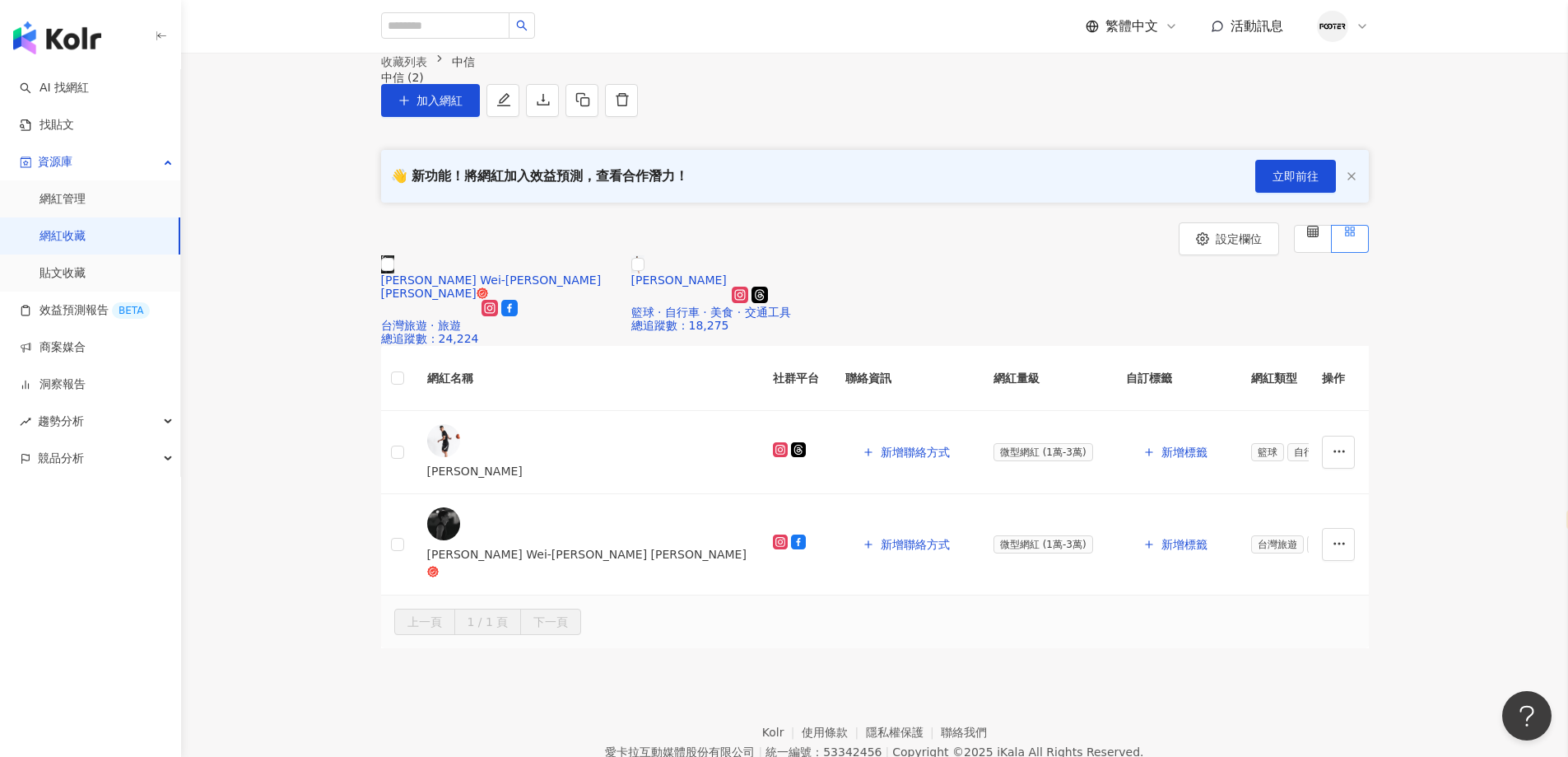
click at [1468, 308] on div "設定欄位 林韋翰 Wei-Han Lin 台灣旅遊 · 旅遊 總追蹤數 ： 24,224 黃泓瀚 籃球 · 自行車 · 美食 · 交通工具 總追蹤數 ： 18…" at bounding box center [875, 435] width 1387 height 425
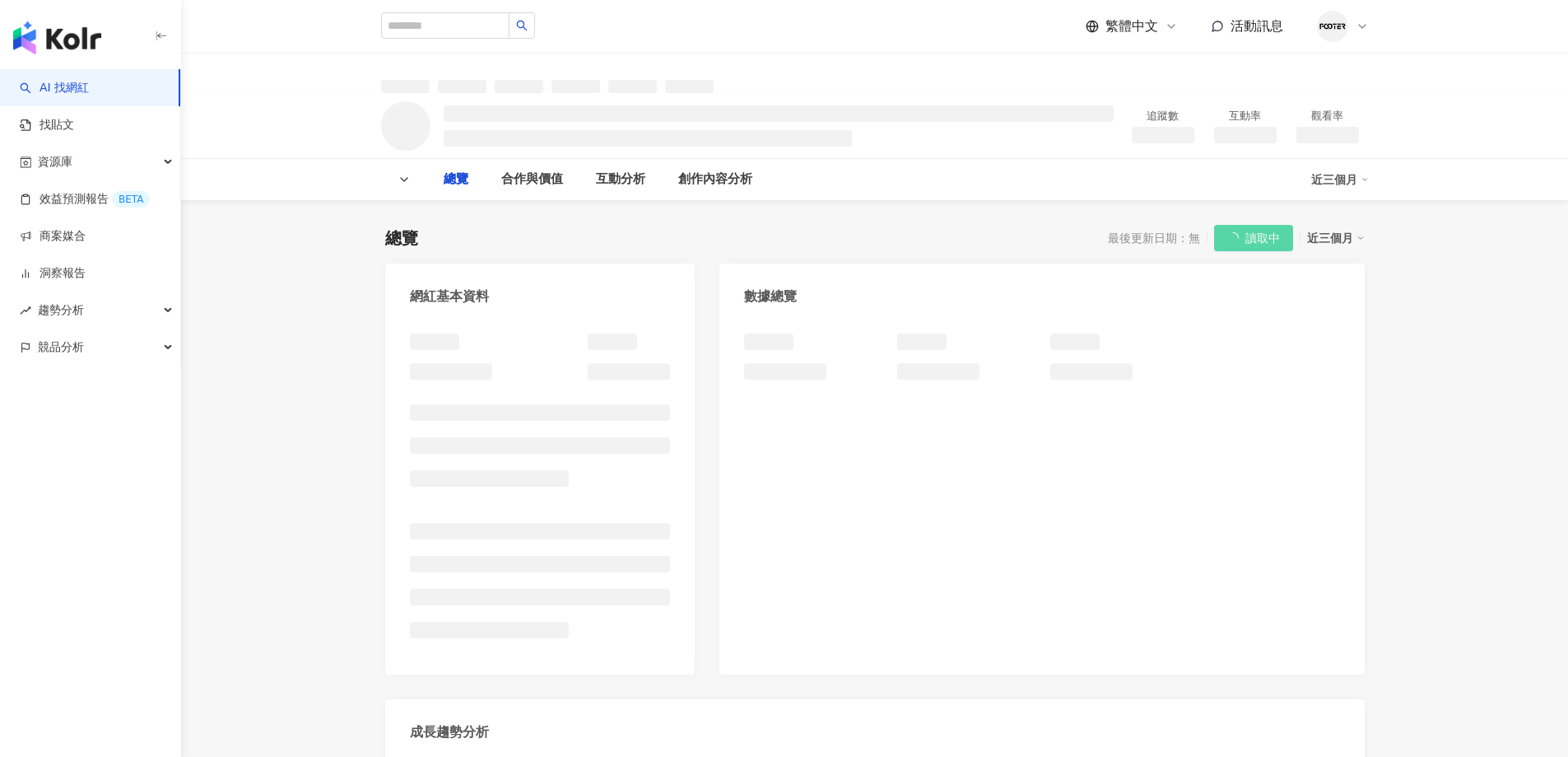
select select "*****"
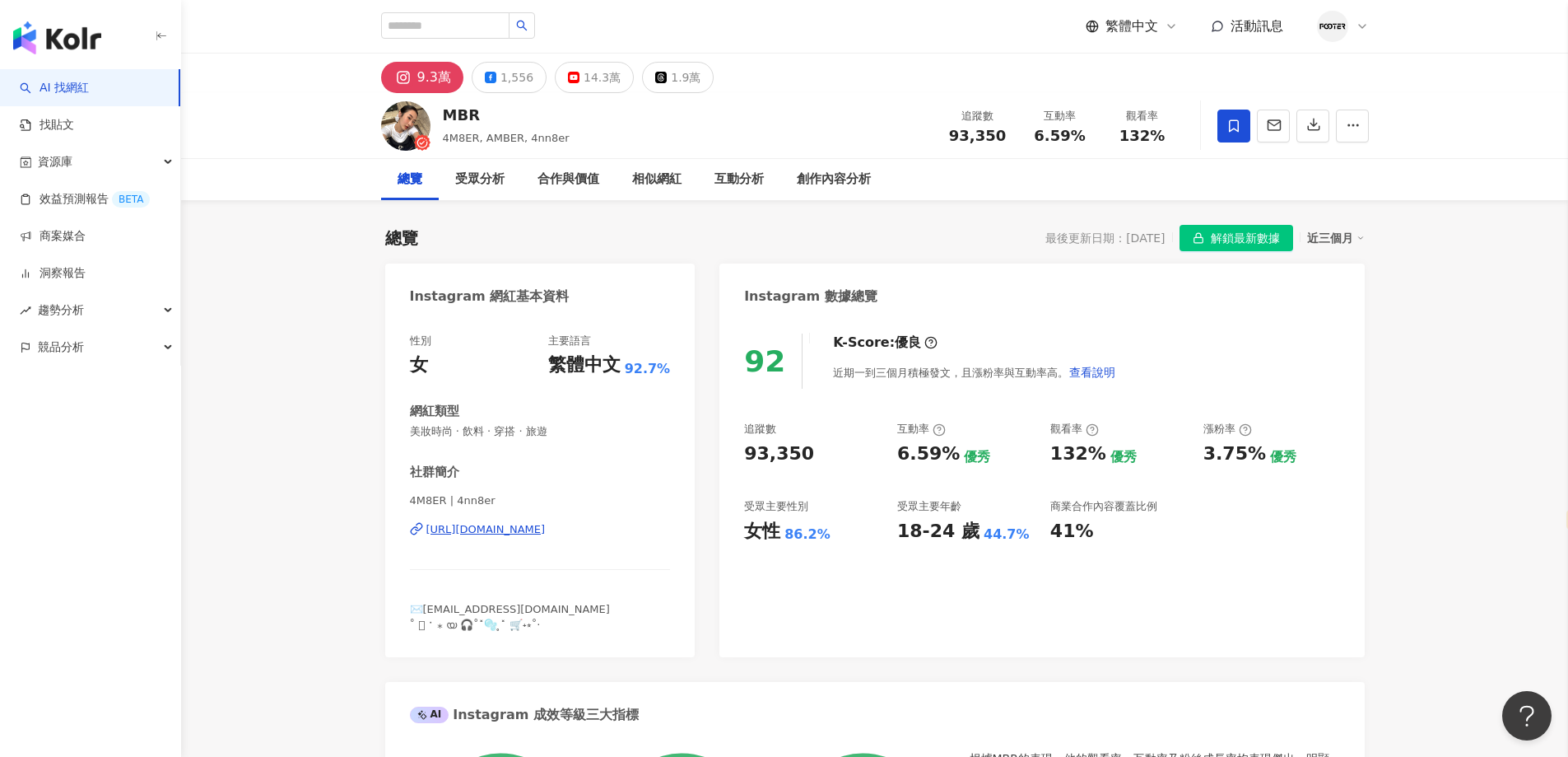
click at [1227, 239] on span "解鎖最新數據" at bounding box center [1246, 238] width 69 height 27
click at [1232, 237] on span "解鎖最新數據" at bounding box center [1246, 238] width 69 height 27
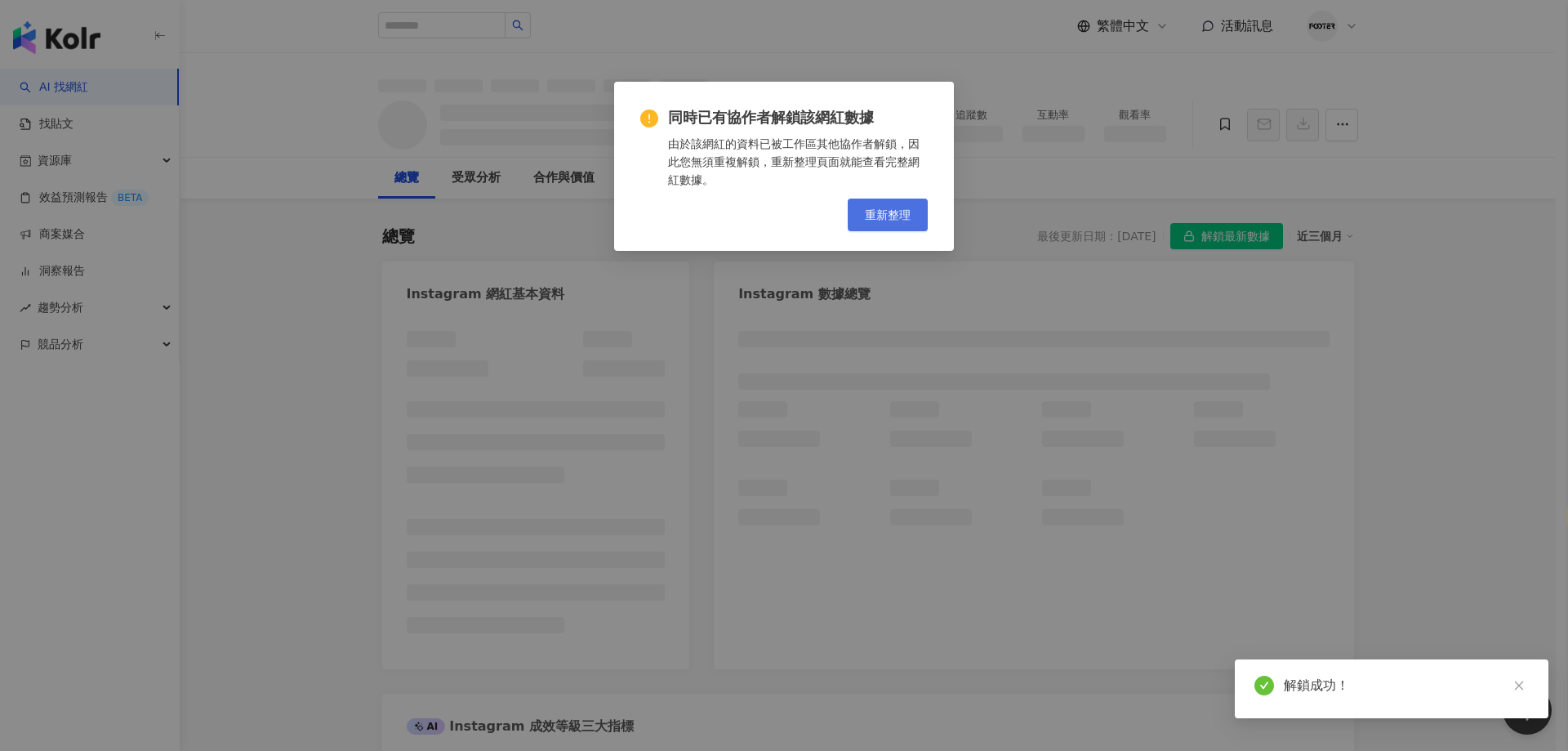
click at [885, 214] on span "重新整理" at bounding box center [888, 215] width 45 height 13
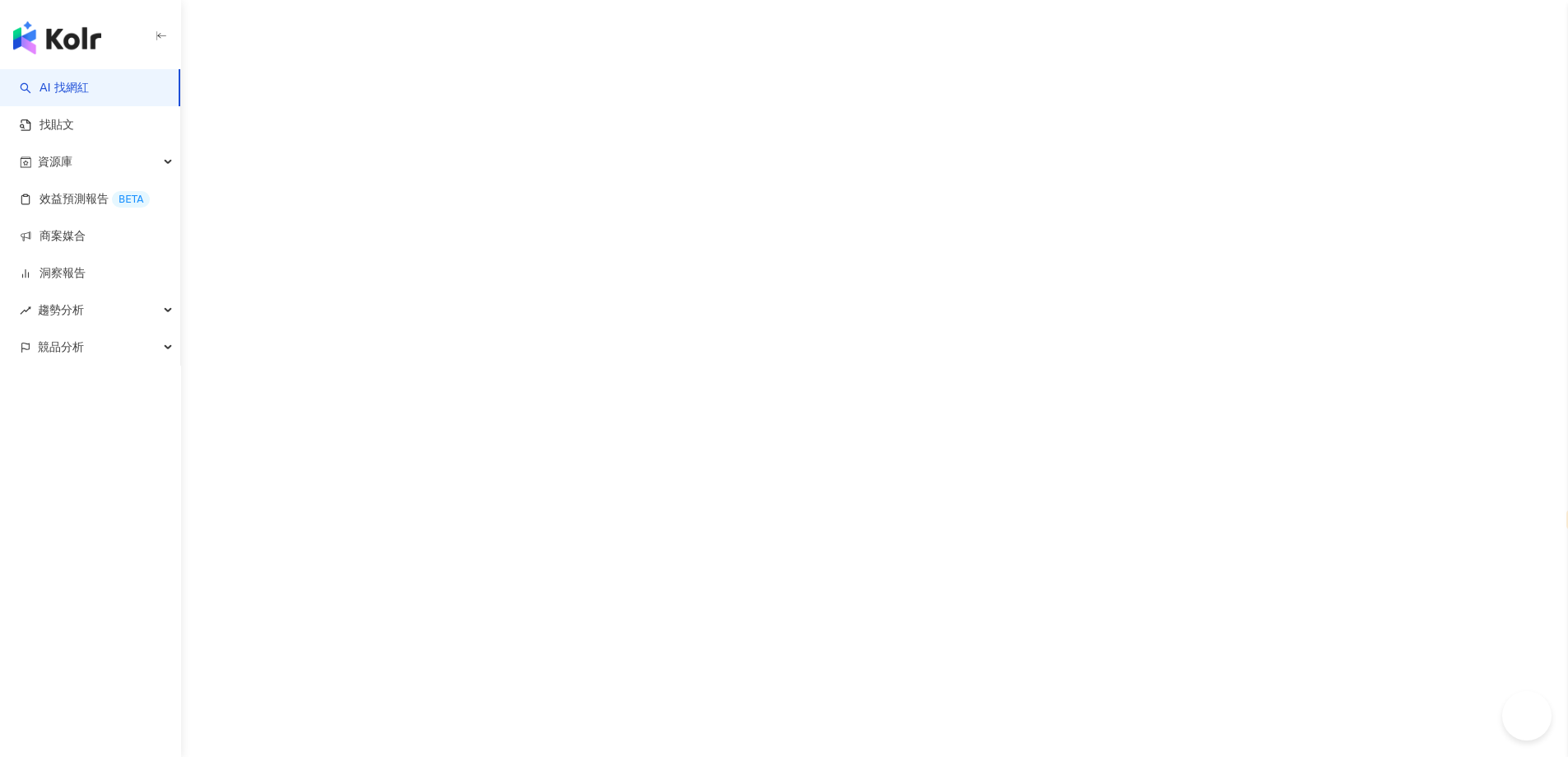
select select "*****"
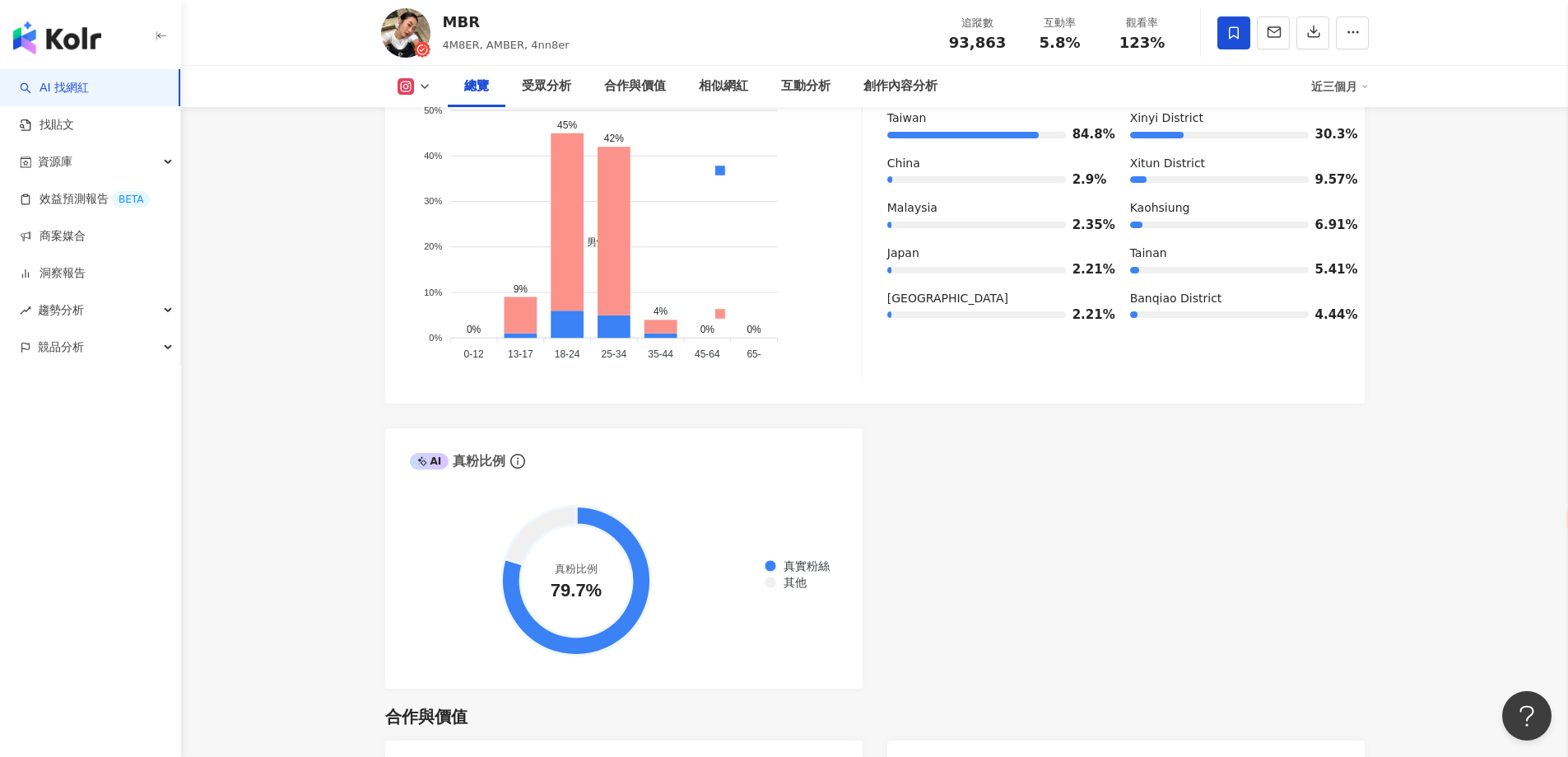
scroll to position [576, 0]
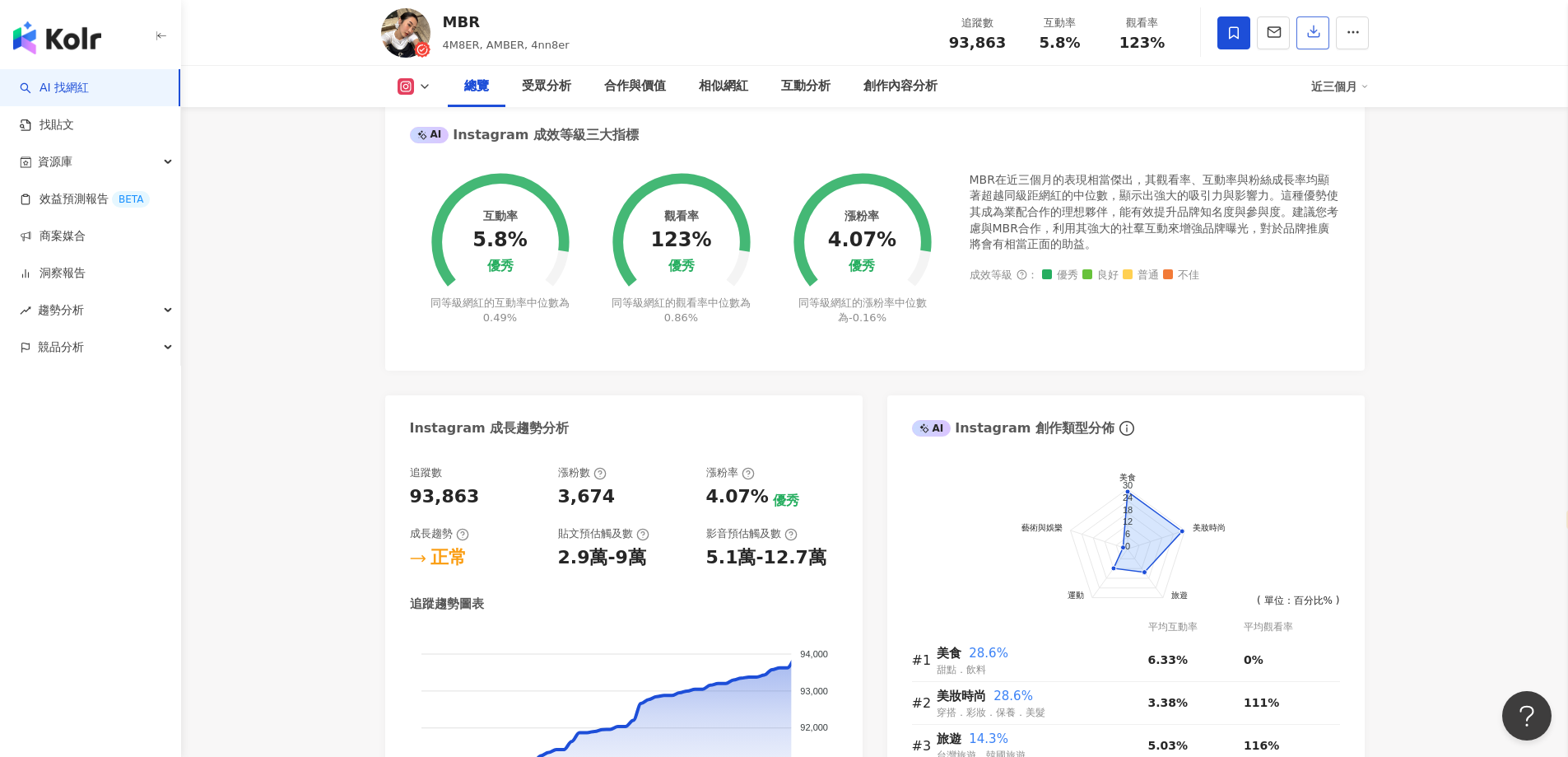
click at [1315, 39] on icon "button" at bounding box center [1313, 31] width 15 height 15
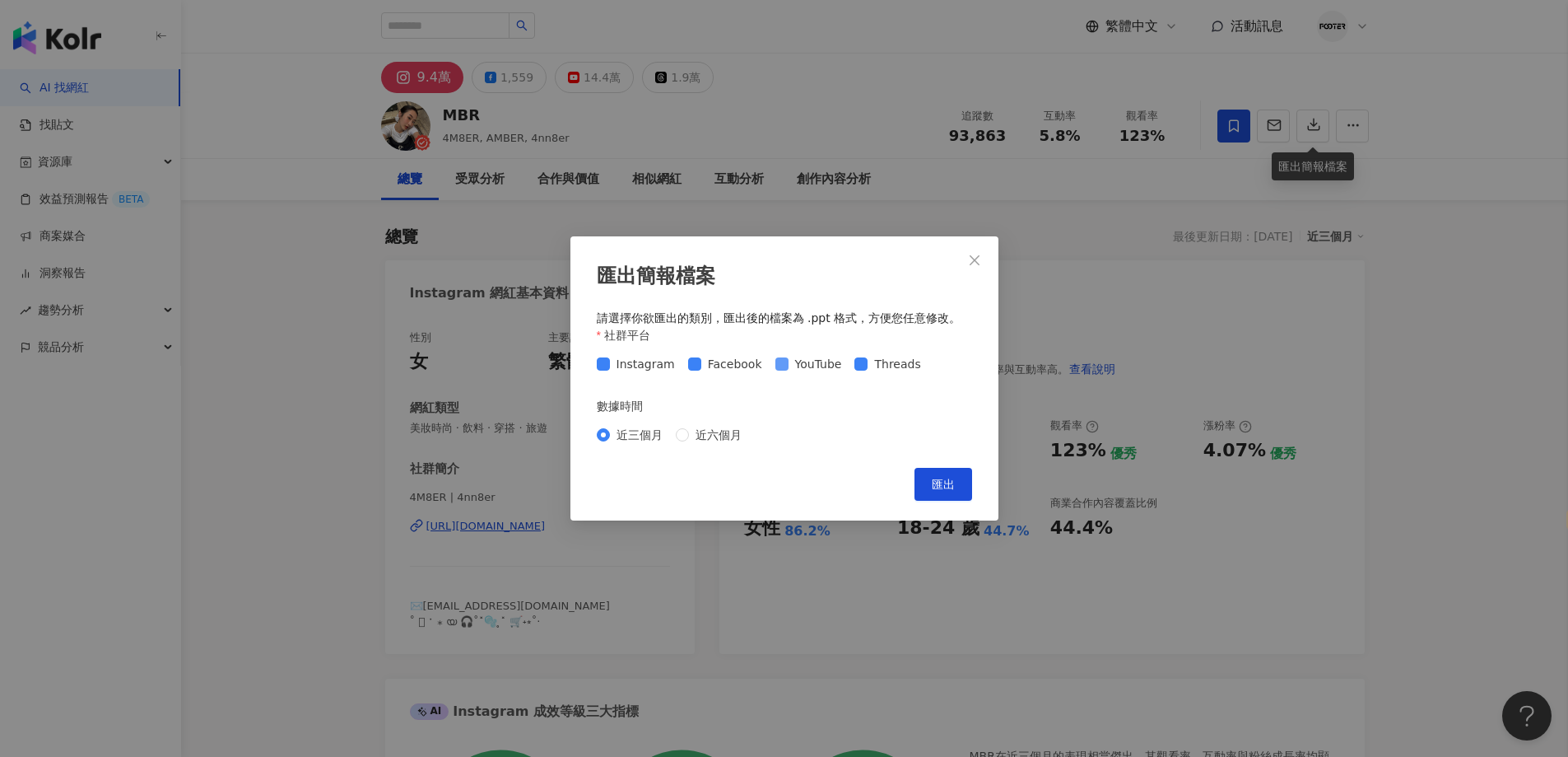
click at [779, 371] on label "YouTube" at bounding box center [812, 364] width 73 height 18
click at [854, 370] on span at bounding box center [860, 363] width 13 height 13
click at [940, 489] on span "匯出" at bounding box center [942, 483] width 23 height 13
click at [1216, 368] on div "匯出簡報檔案 請選擇你欲匯出的類別，匯出後的檔案為 .ppt 格式，方便您任意修改。 社群平台 Instagram Facebook YouTube Thre…" at bounding box center [784, 378] width 1568 height 757
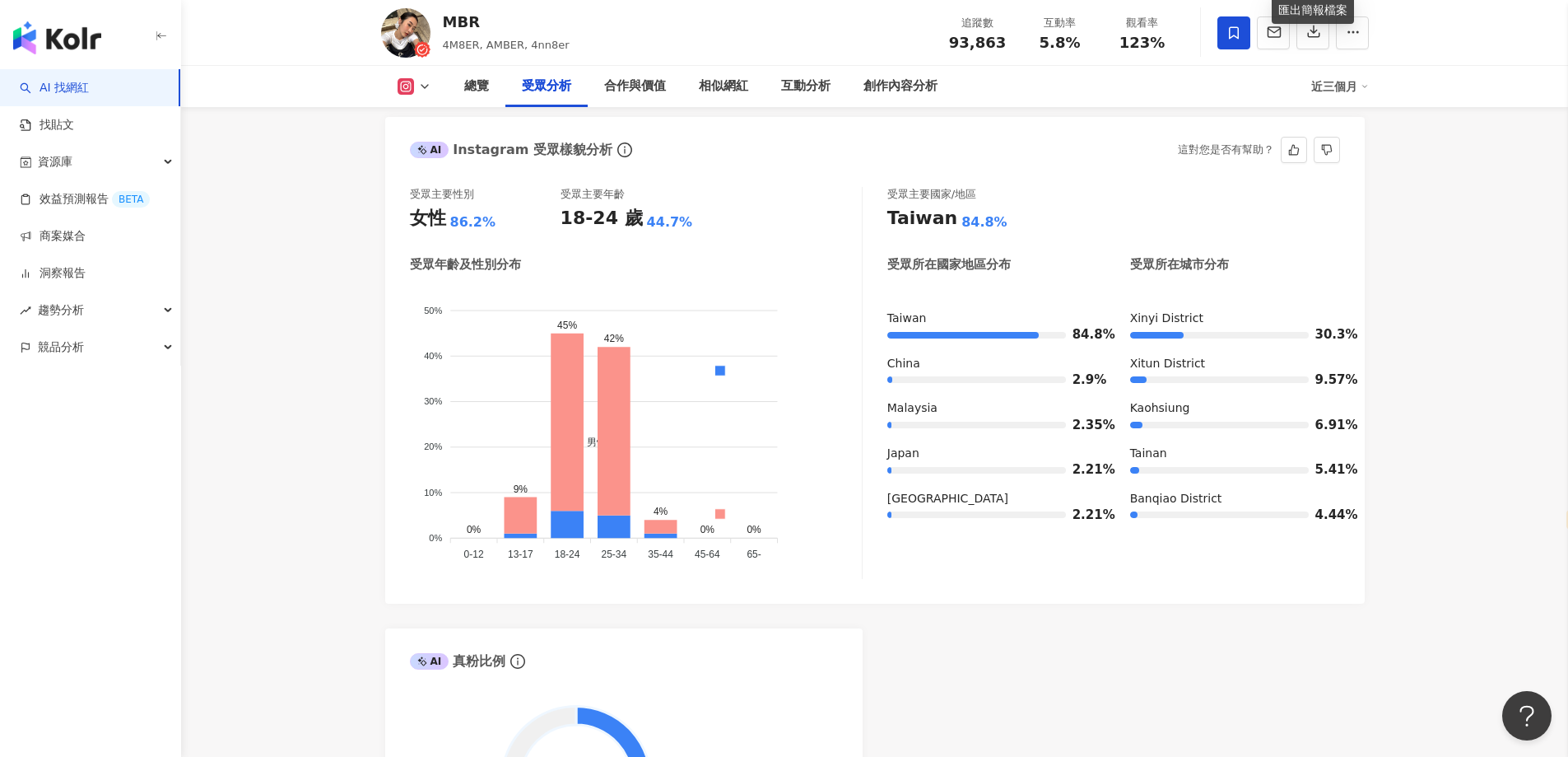
scroll to position [1318, 0]
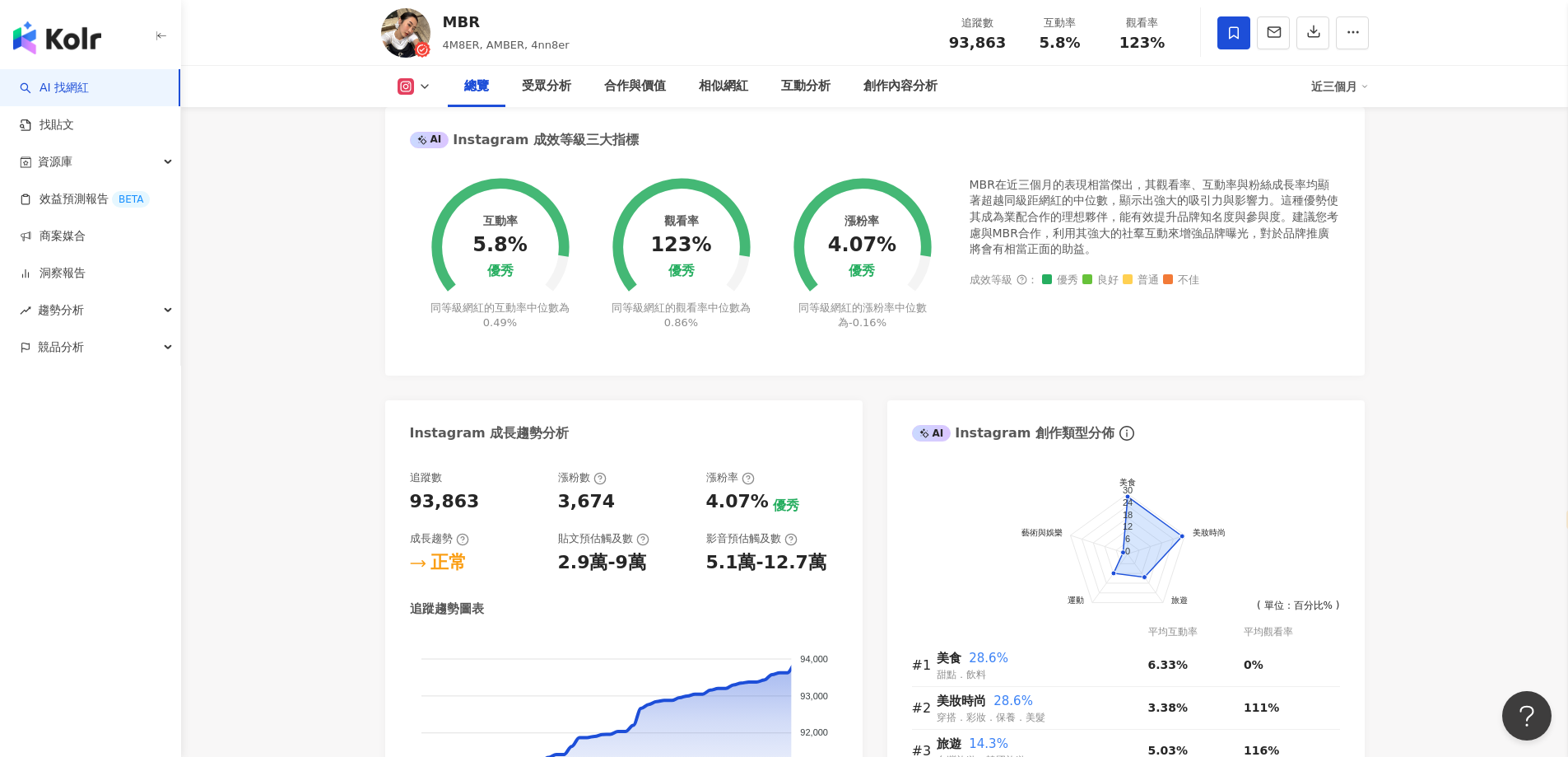
scroll to position [82, 0]
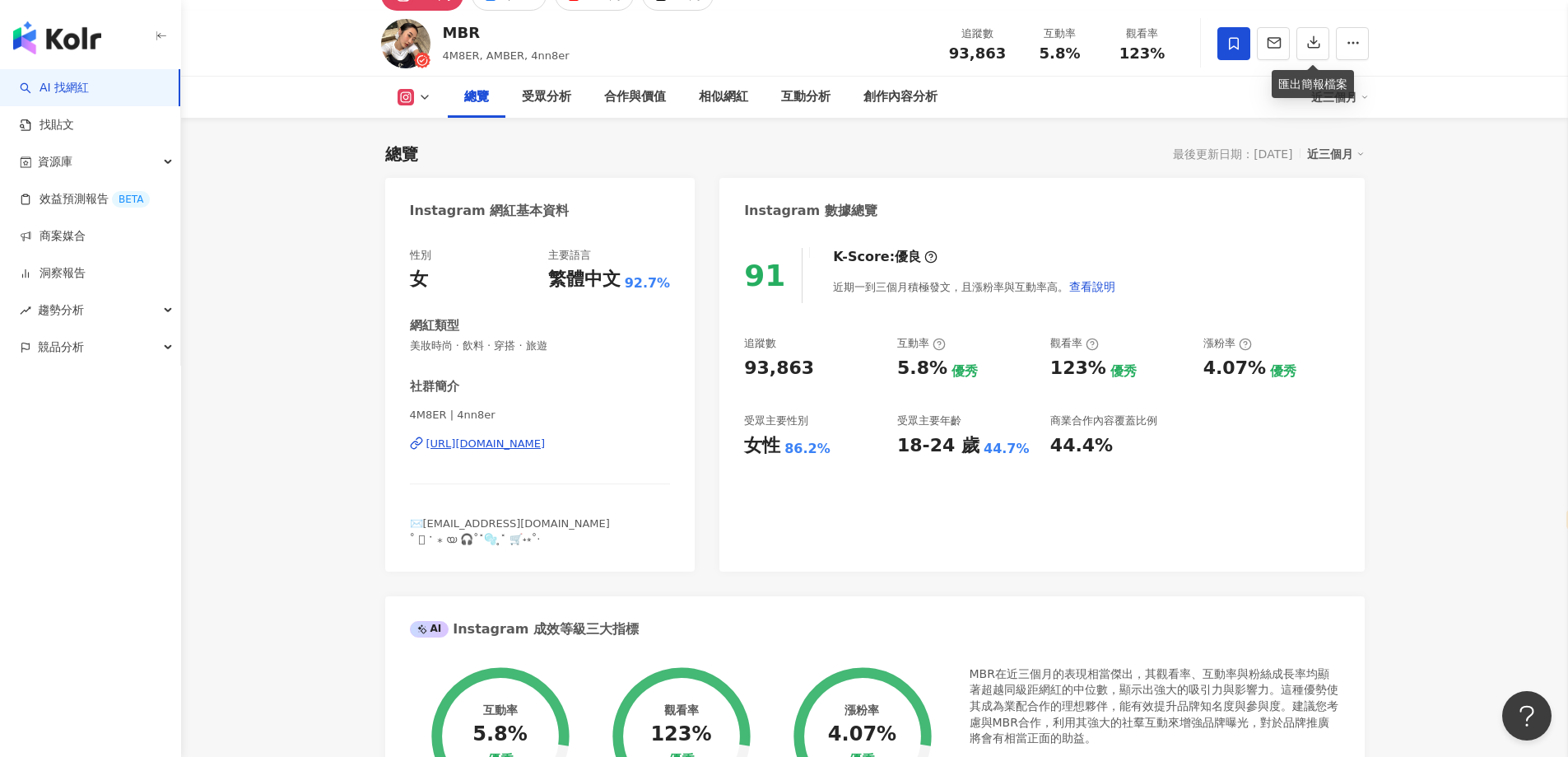
click at [496, 446] on div "[URL][DOMAIN_NAME]" at bounding box center [486, 443] width 119 height 15
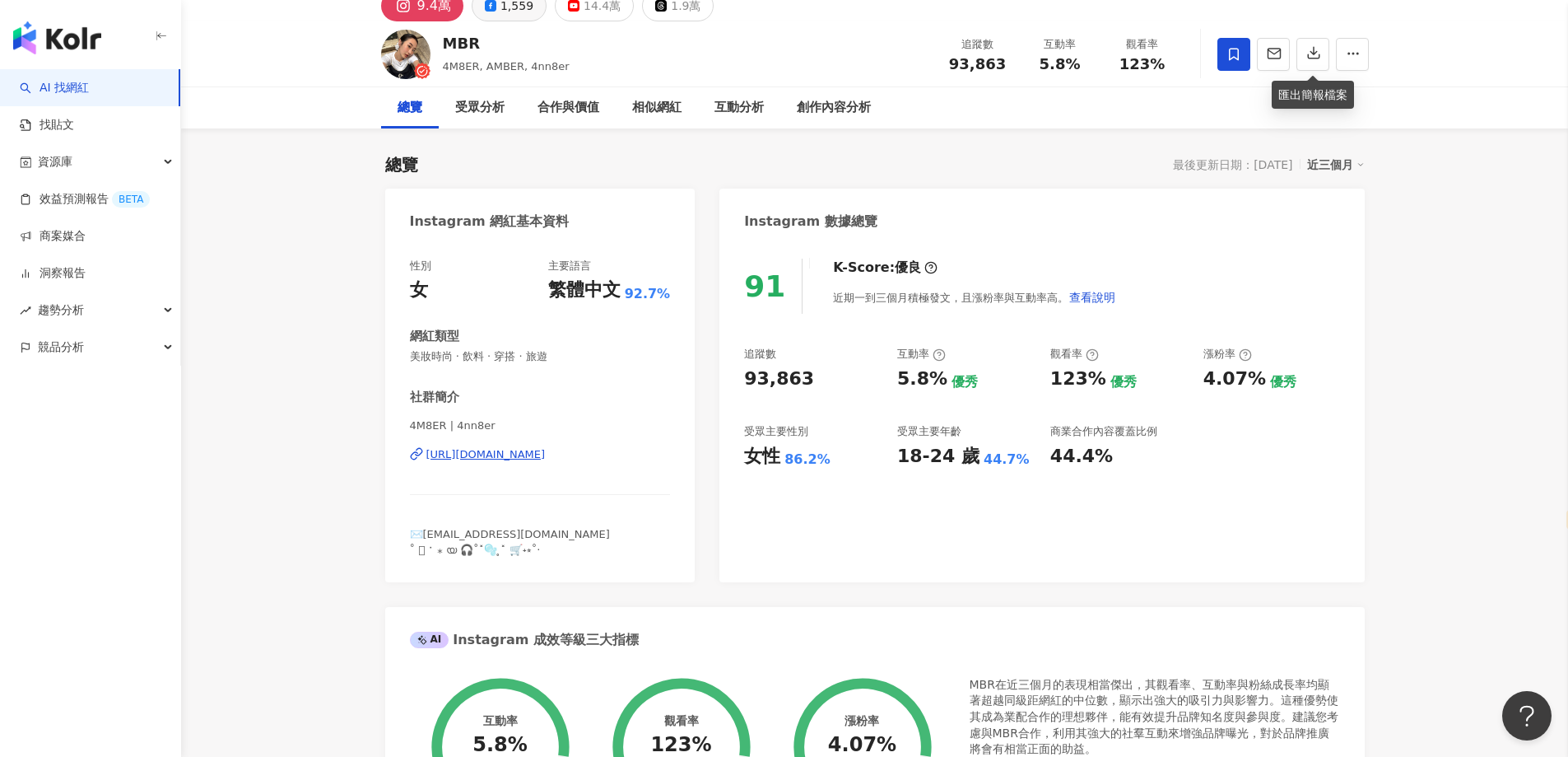
scroll to position [0, 0]
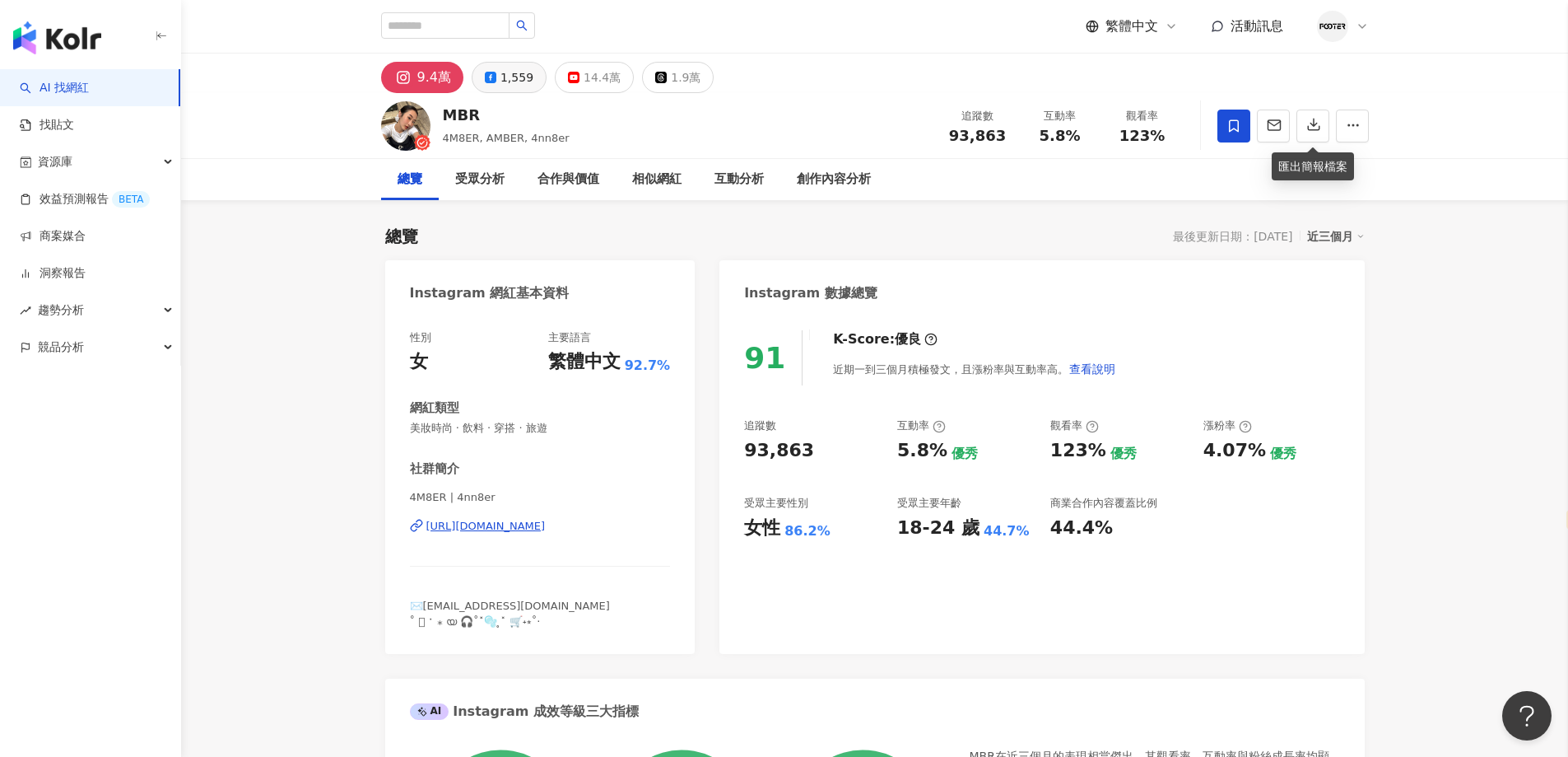
click at [511, 77] on div "1,559" at bounding box center [517, 76] width 33 height 23
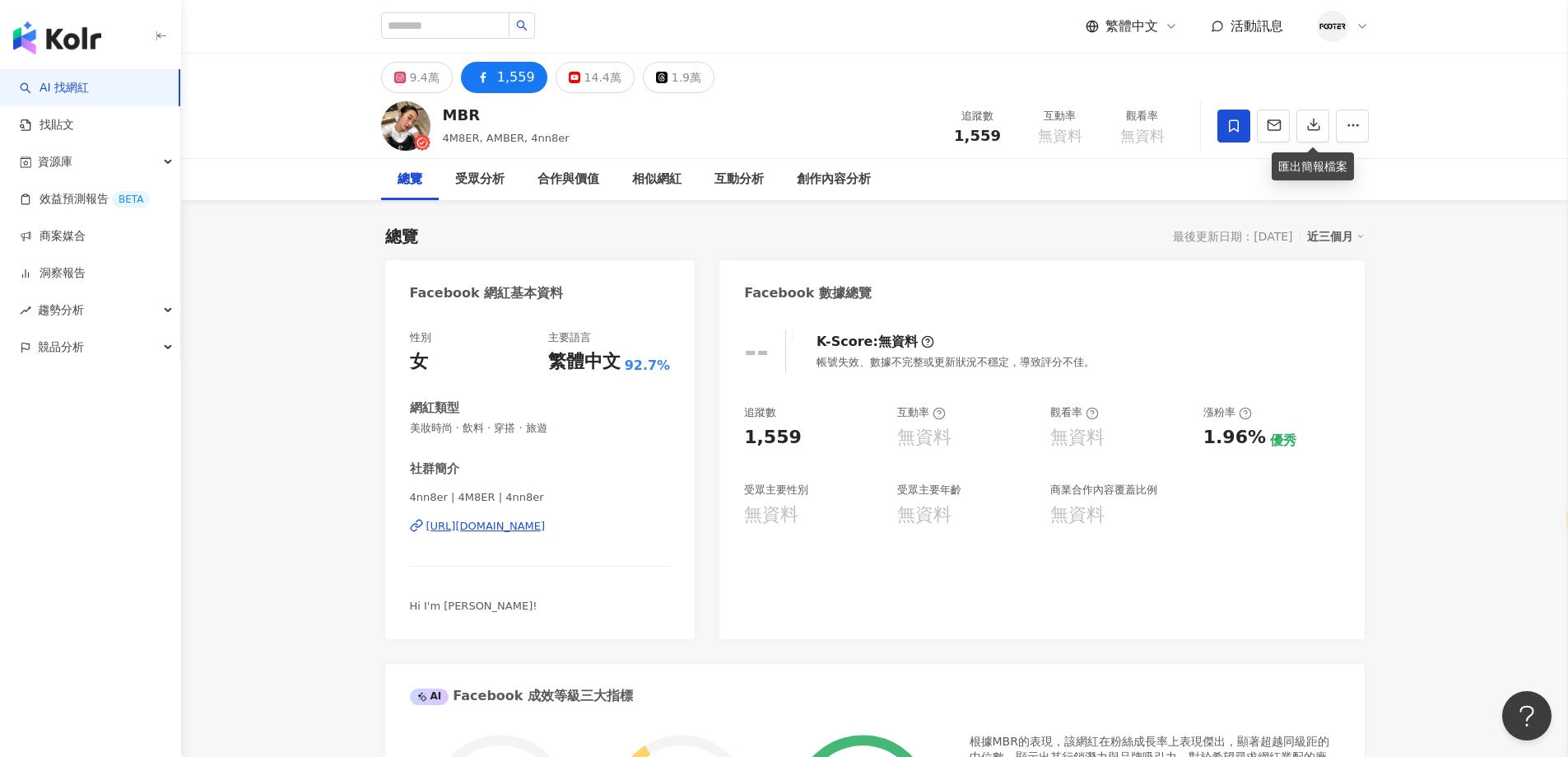
click at [454, 531] on div "https://www.facebook.com/1197439327076874" at bounding box center [486, 526] width 119 height 15
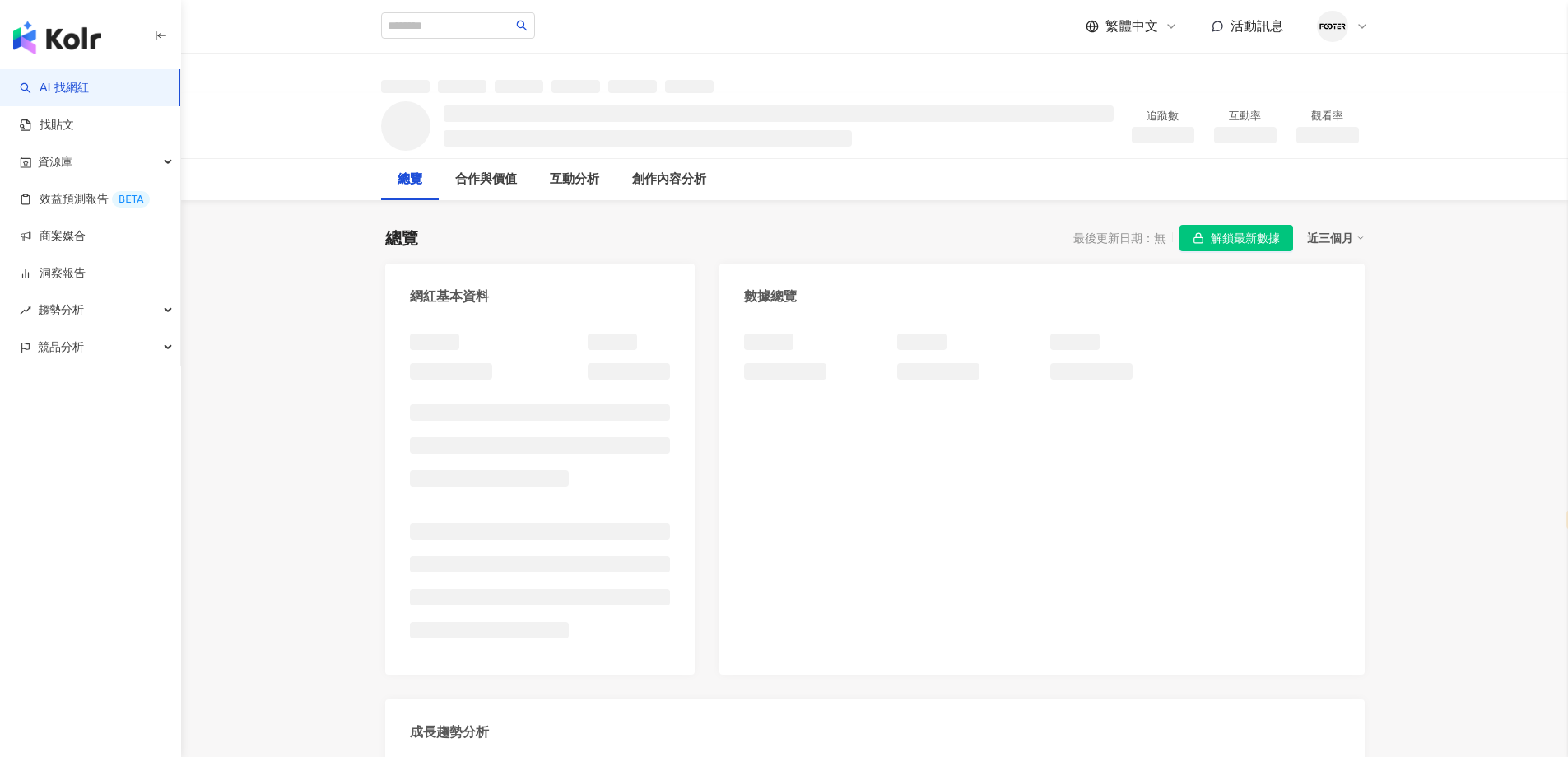
select select "*****"
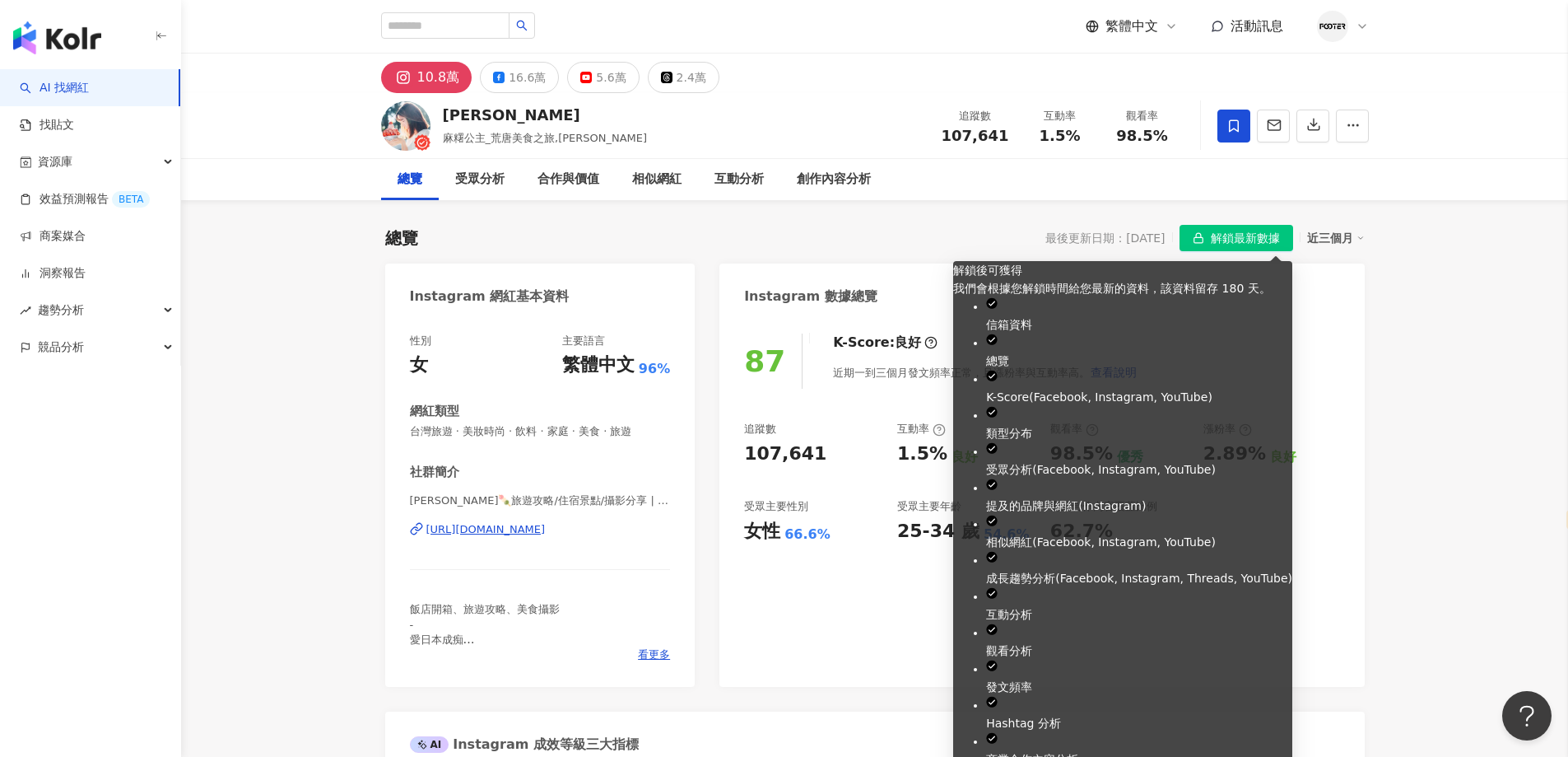
click at [1246, 243] on span "解鎖最新數據" at bounding box center [1246, 238] width 69 height 27
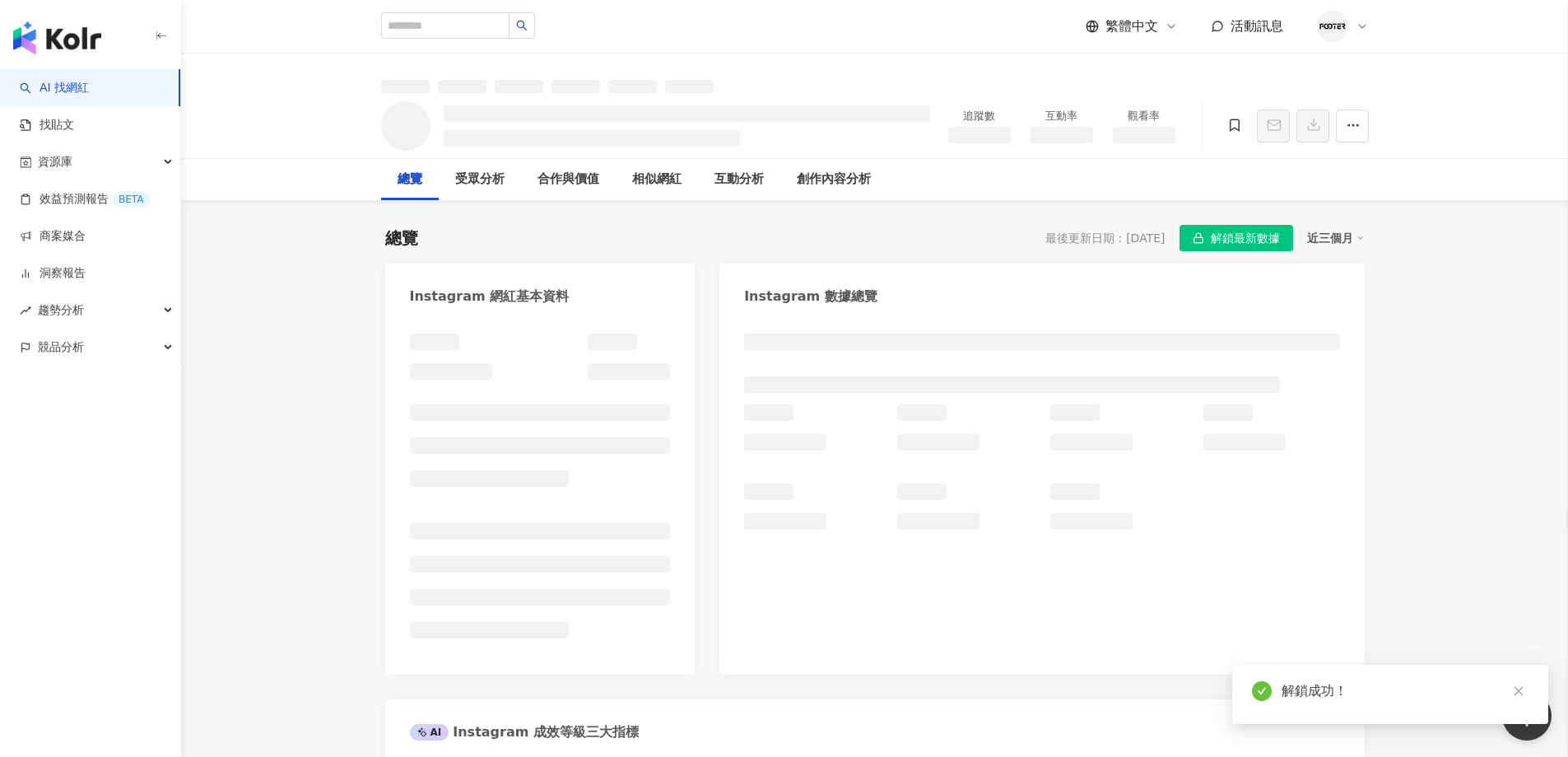
click at [1164, 239] on div "最後更新日期：[DATE]" at bounding box center [1105, 237] width 119 height 13
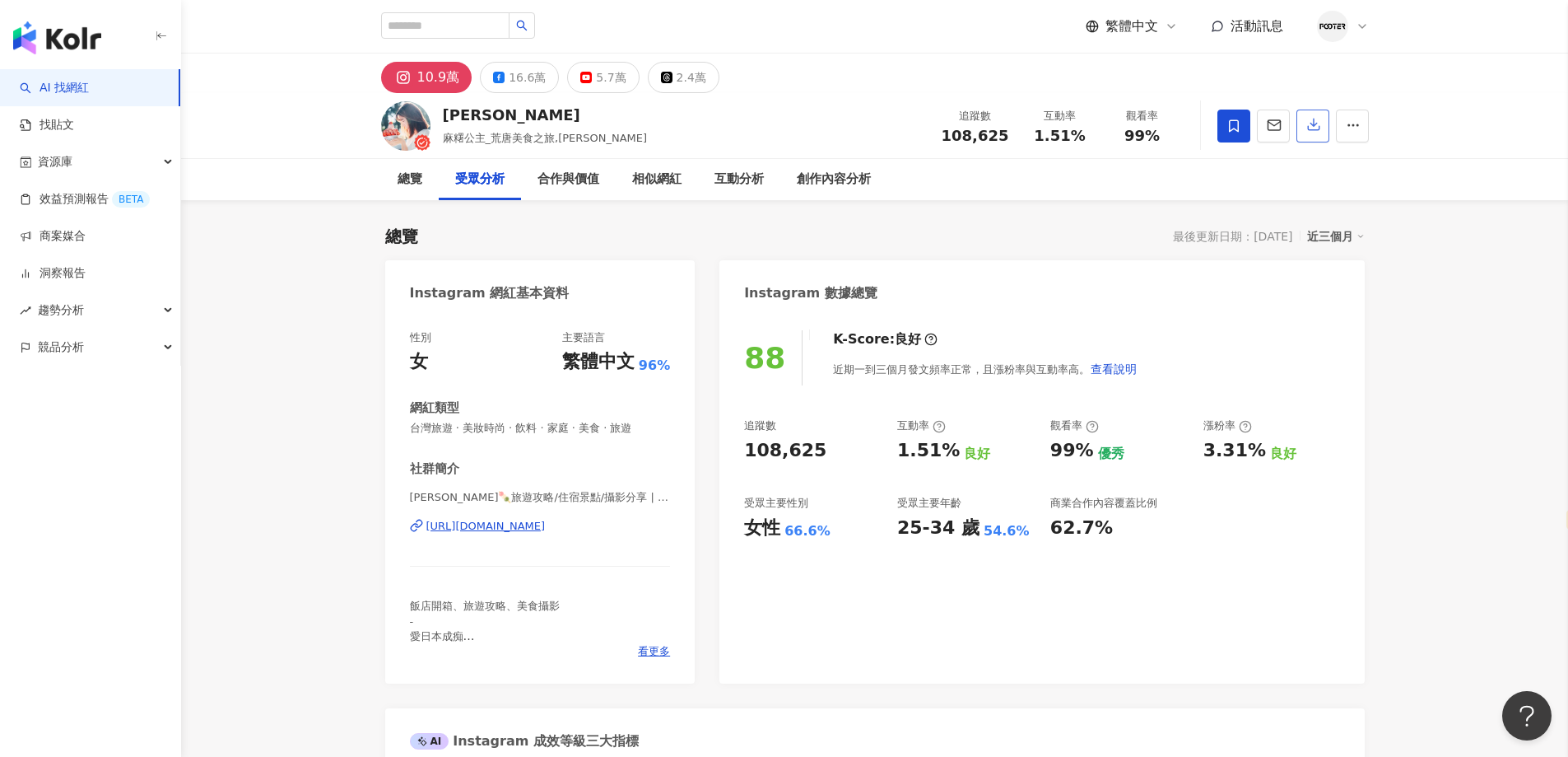
click at [1304, 125] on button "button" at bounding box center [1312, 125] width 33 height 33
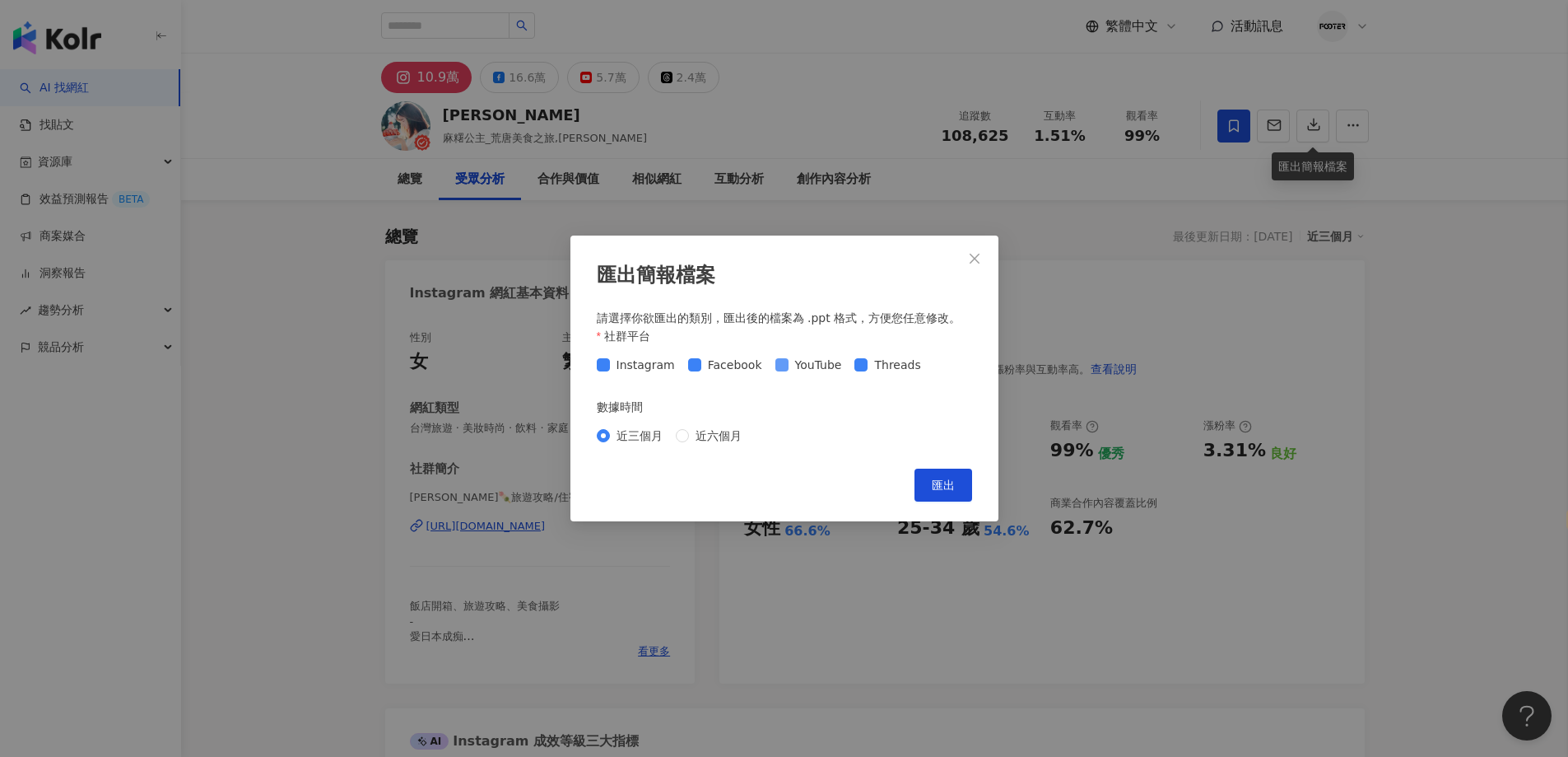
click at [810, 360] on span "YouTube" at bounding box center [818, 365] width 60 height 18
click at [868, 363] on span "Threads" at bounding box center [898, 365] width 60 height 18
drag, startPoint x: 930, startPoint y: 481, endPoint x: 759, endPoint y: 560, distance: 188.4
click at [930, 481] on button "匯出" at bounding box center [943, 484] width 58 height 33
click at [278, 611] on div "匯出簡報檔案 請選擇你欲匯出的類別，匯出後的檔案為 .ppt 格式，方便您任意修改。 社群平台 Instagram Facebook YouTube Thre…" at bounding box center [784, 378] width 1568 height 757
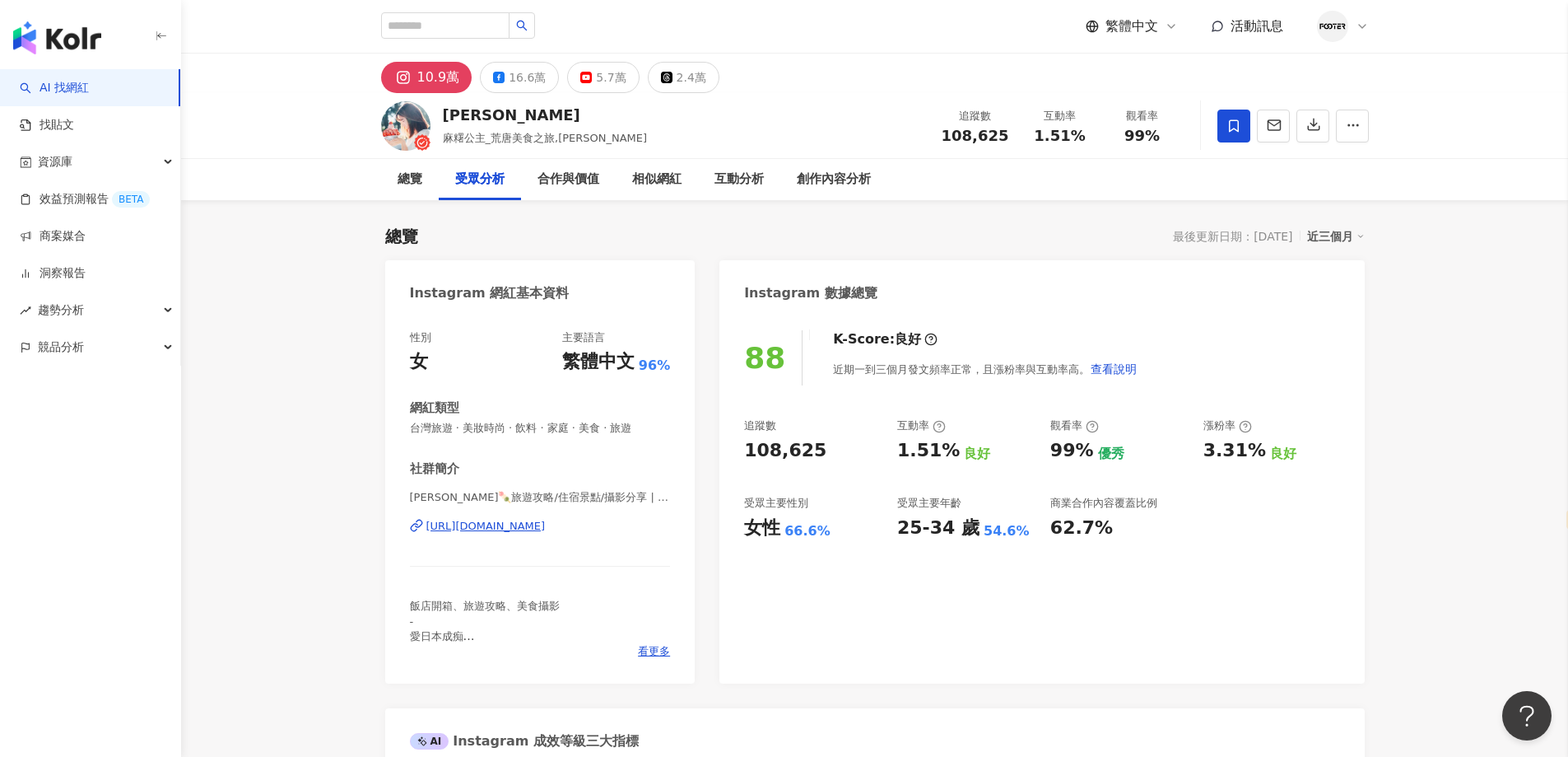
click at [1433, 80] on div "10.9萬 16.6萬 5.7萬 2.4萬" at bounding box center [875, 73] width 1387 height 40
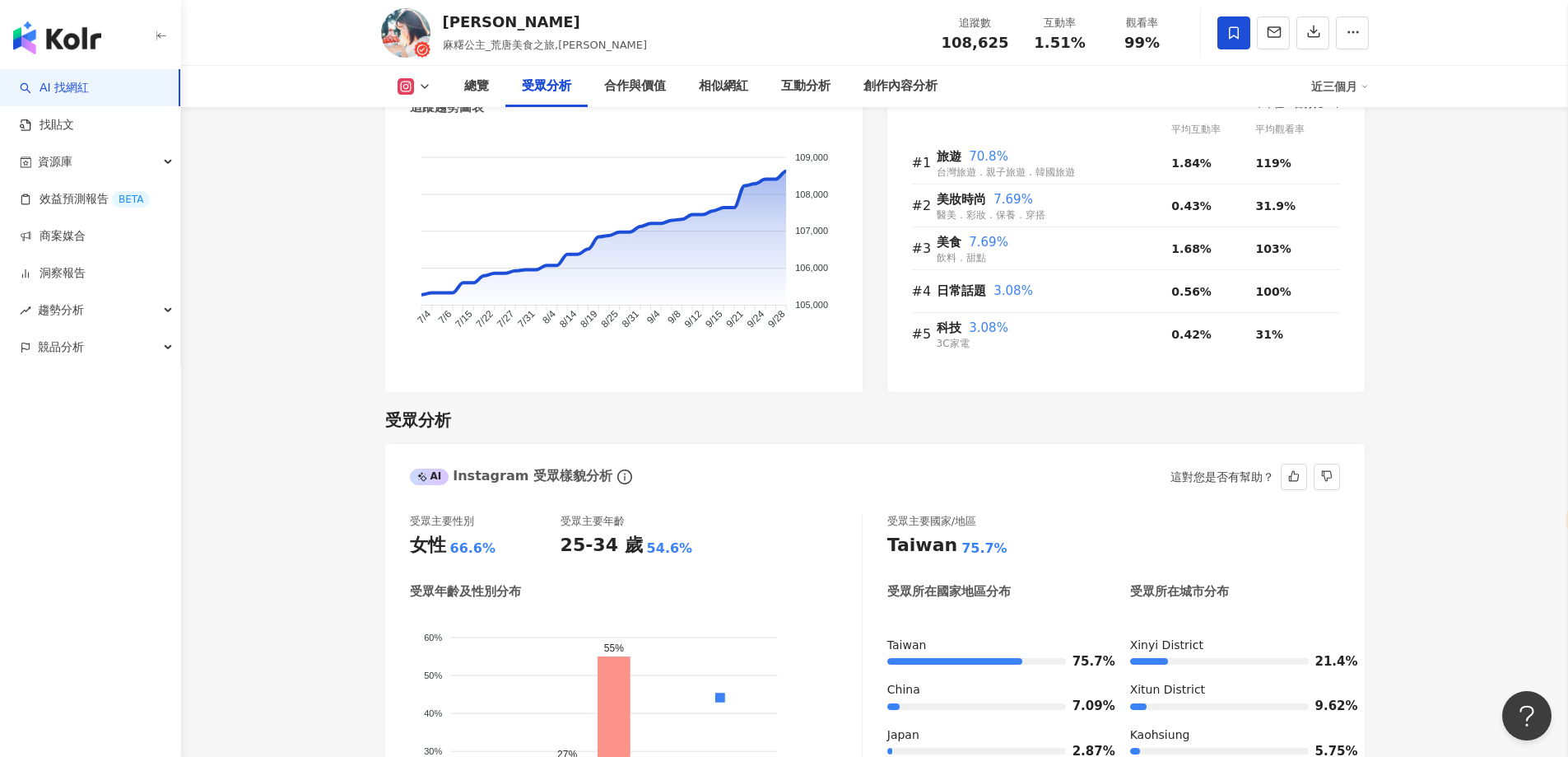
scroll to position [1400, 0]
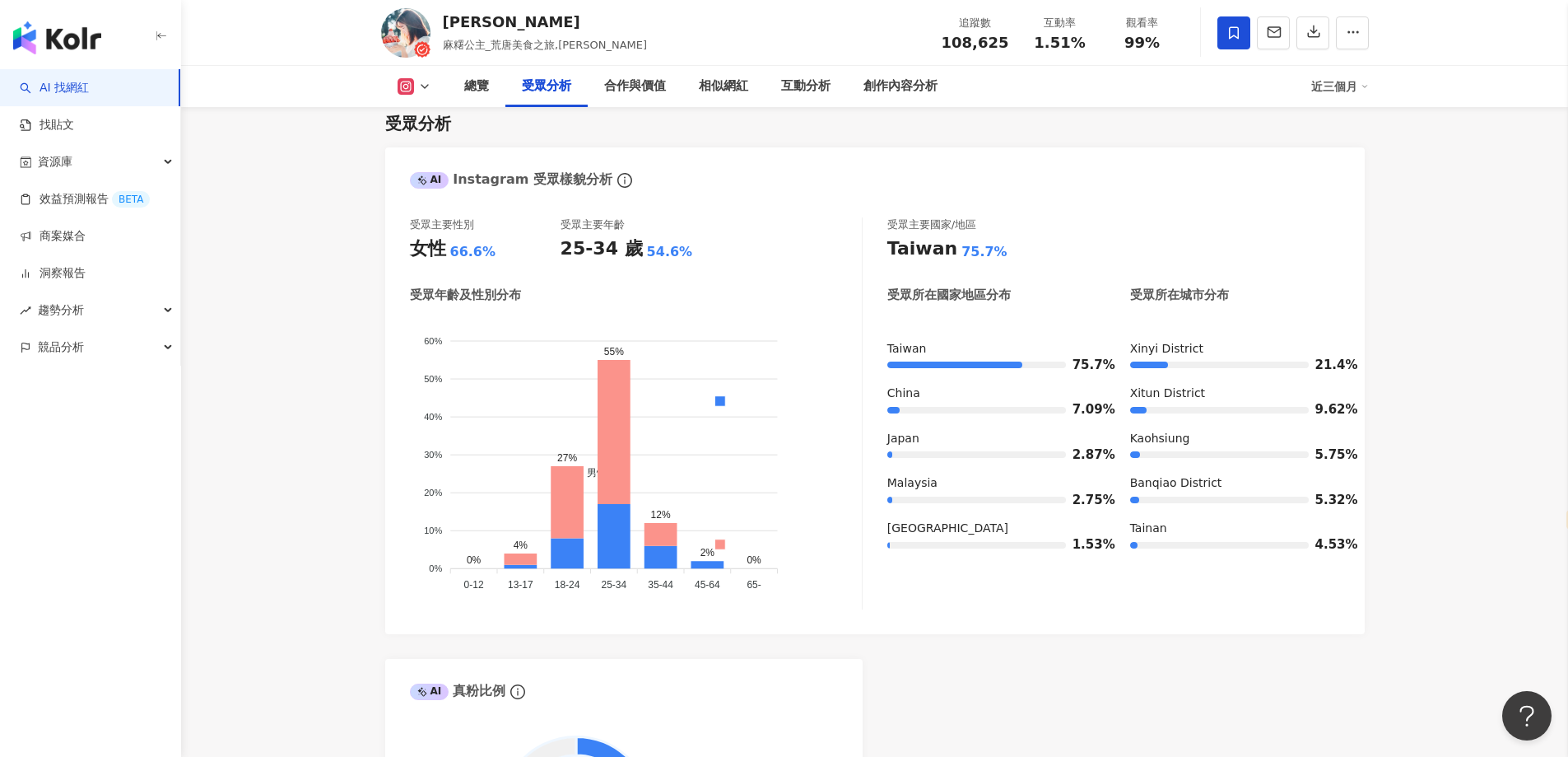
drag, startPoint x: 322, startPoint y: 460, endPoint x: 444, endPoint y: 441, distance: 123.5
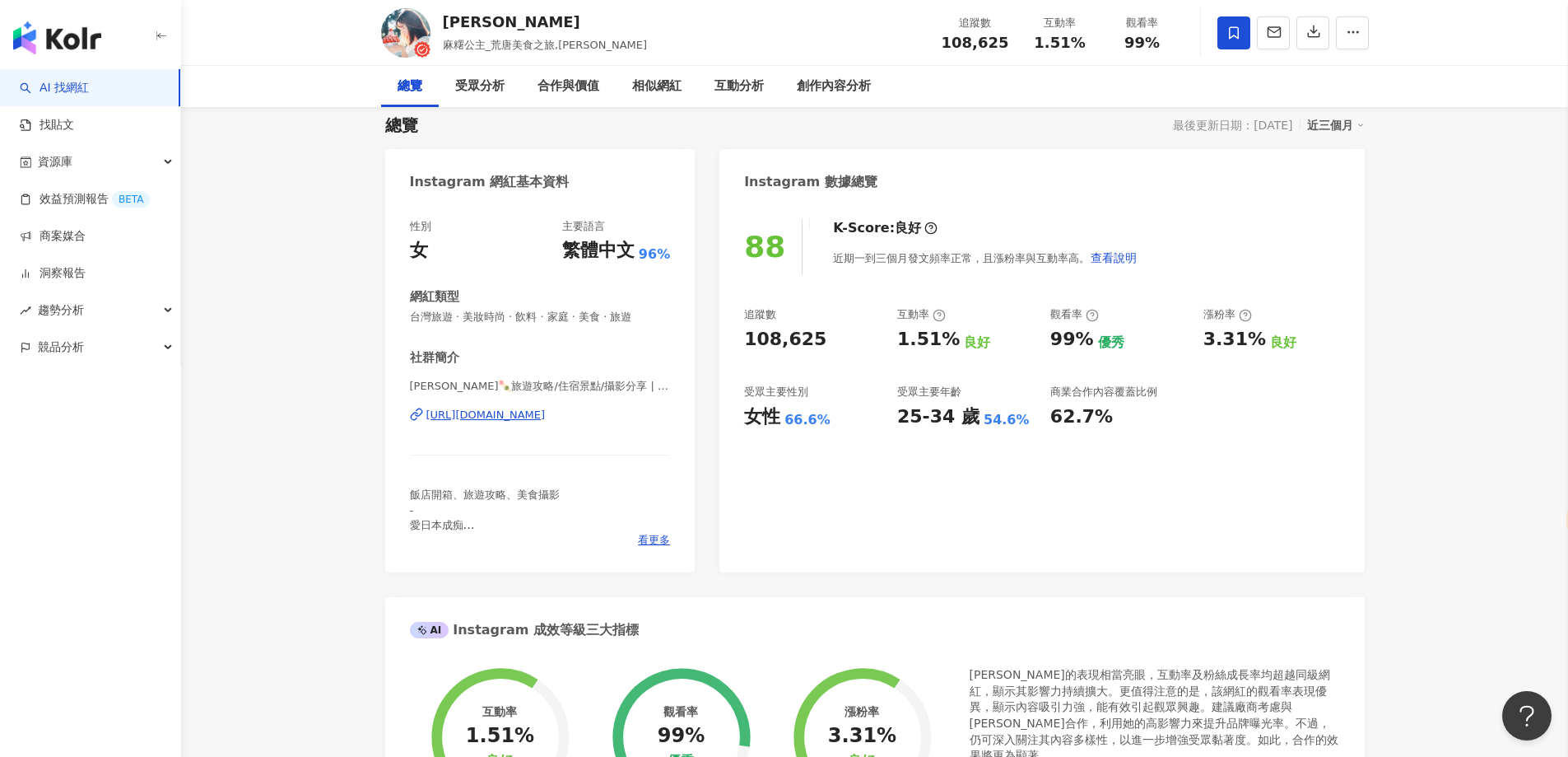
scroll to position [0, 0]
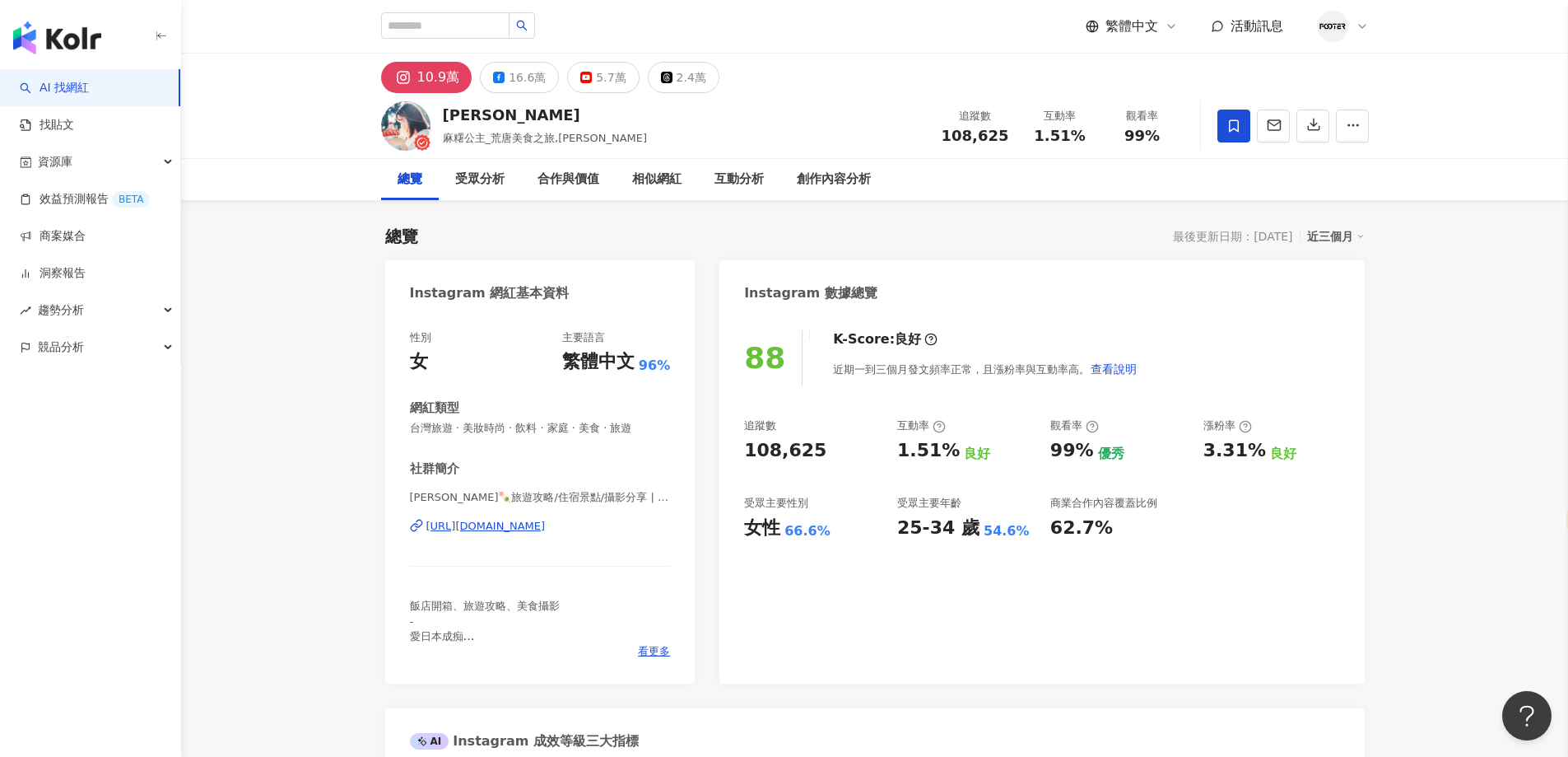
click at [545, 531] on div "https://www.instagram.com/irenejian/" at bounding box center [486, 526] width 119 height 15
click at [515, 84] on div "16.6萬" at bounding box center [527, 76] width 37 height 23
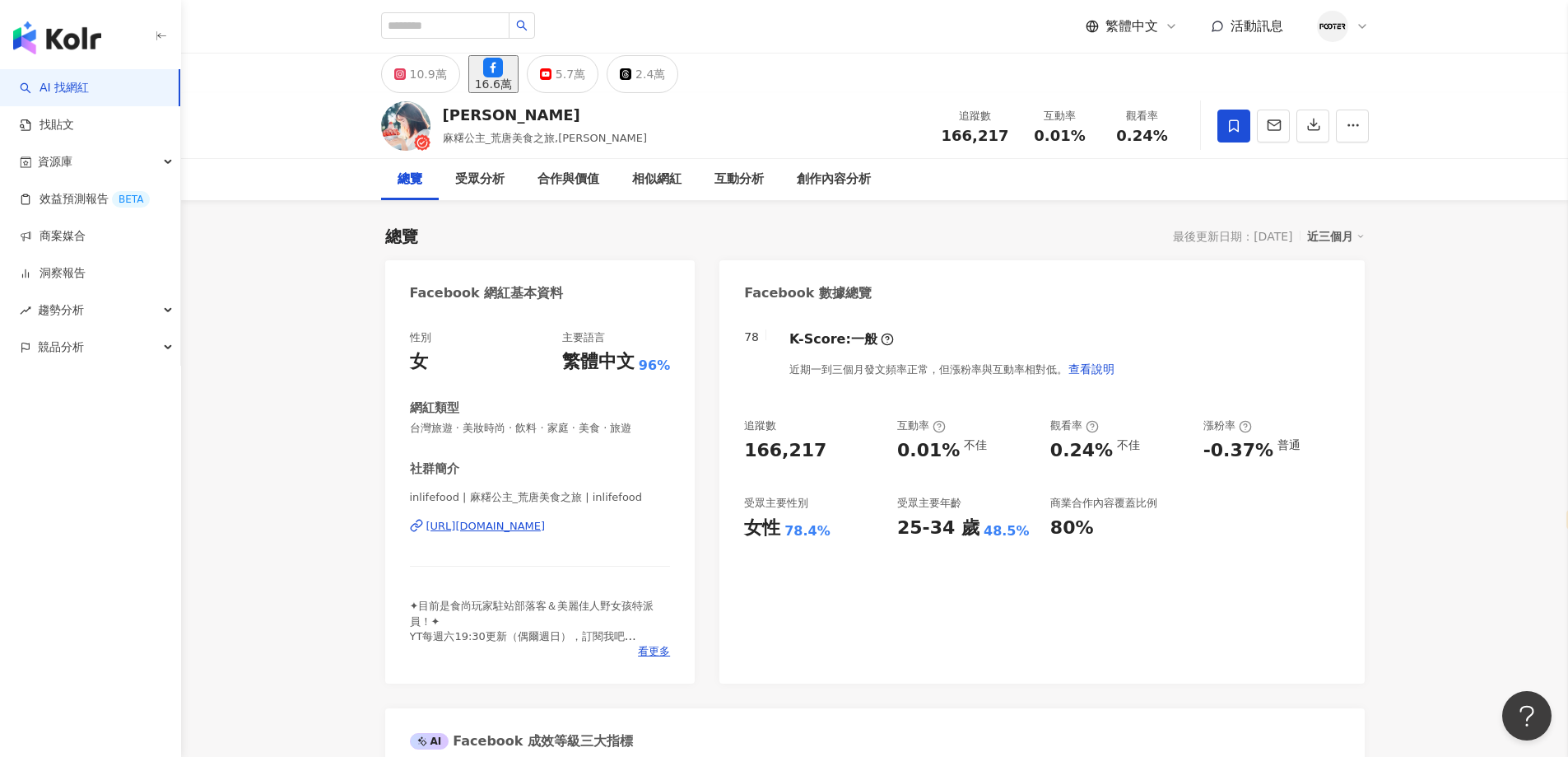
click at [520, 522] on div "https://www.facebook.com/414890671980419" at bounding box center [486, 526] width 119 height 15
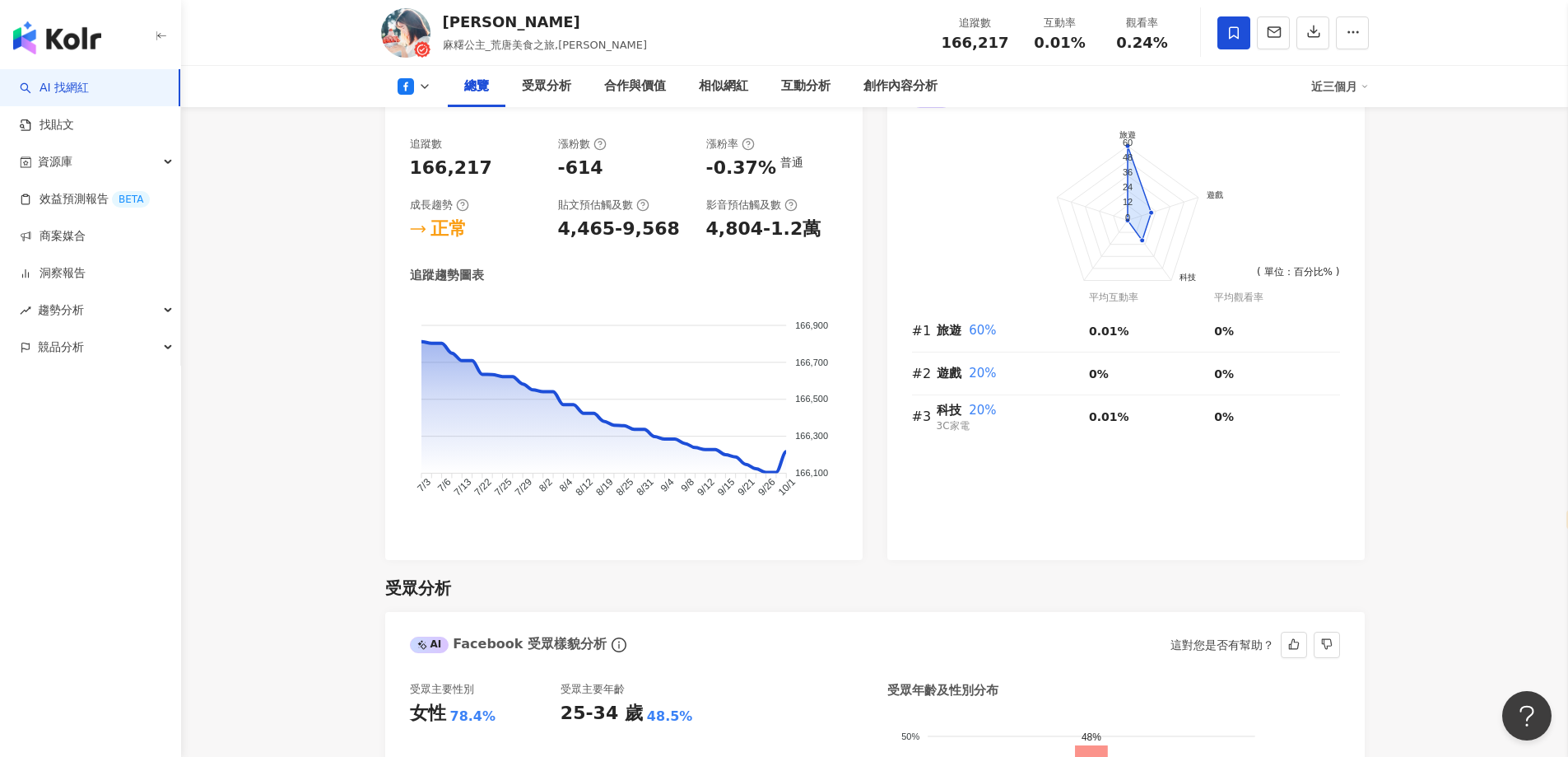
scroll to position [741, 0]
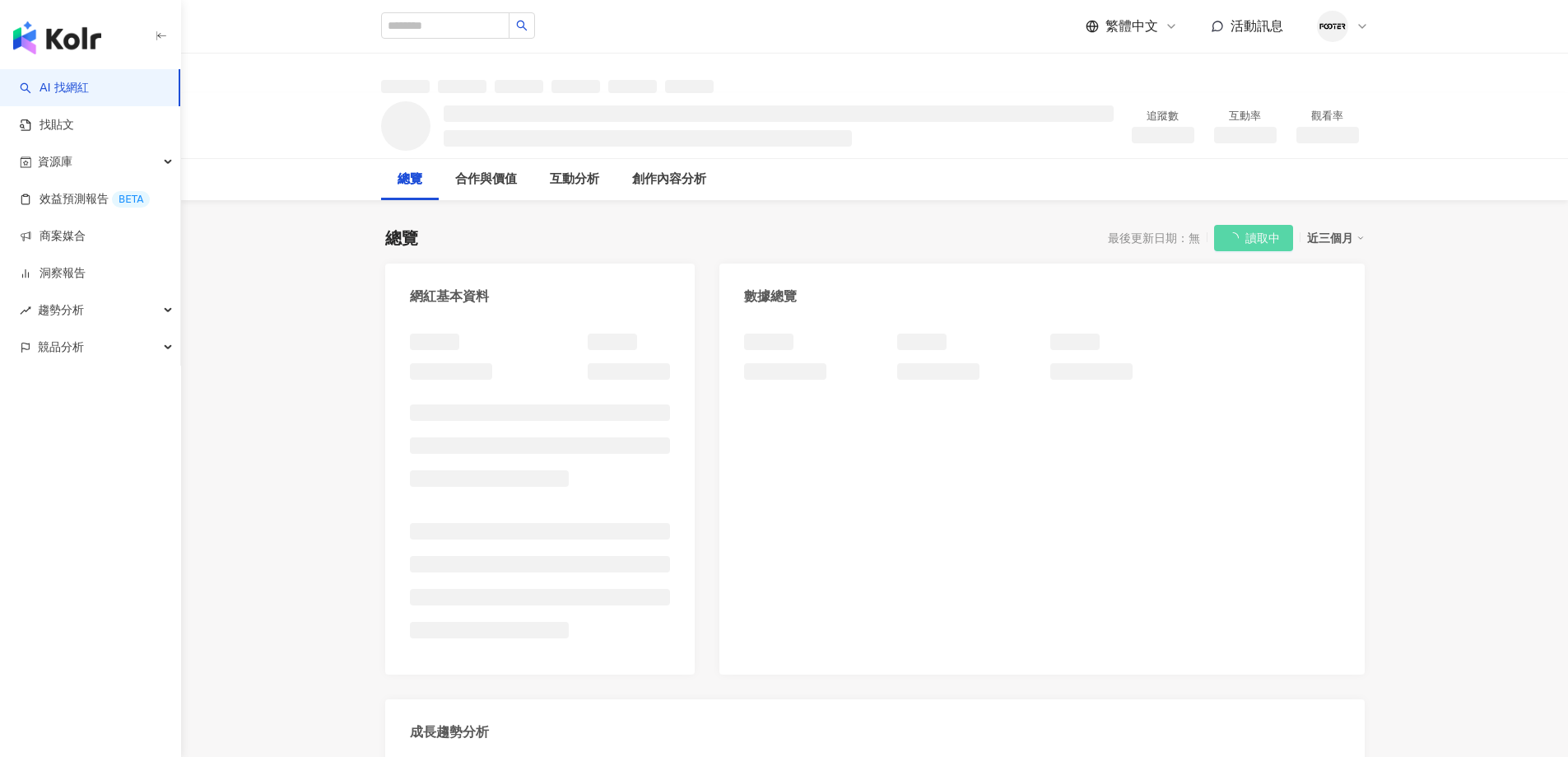
select select "*****"
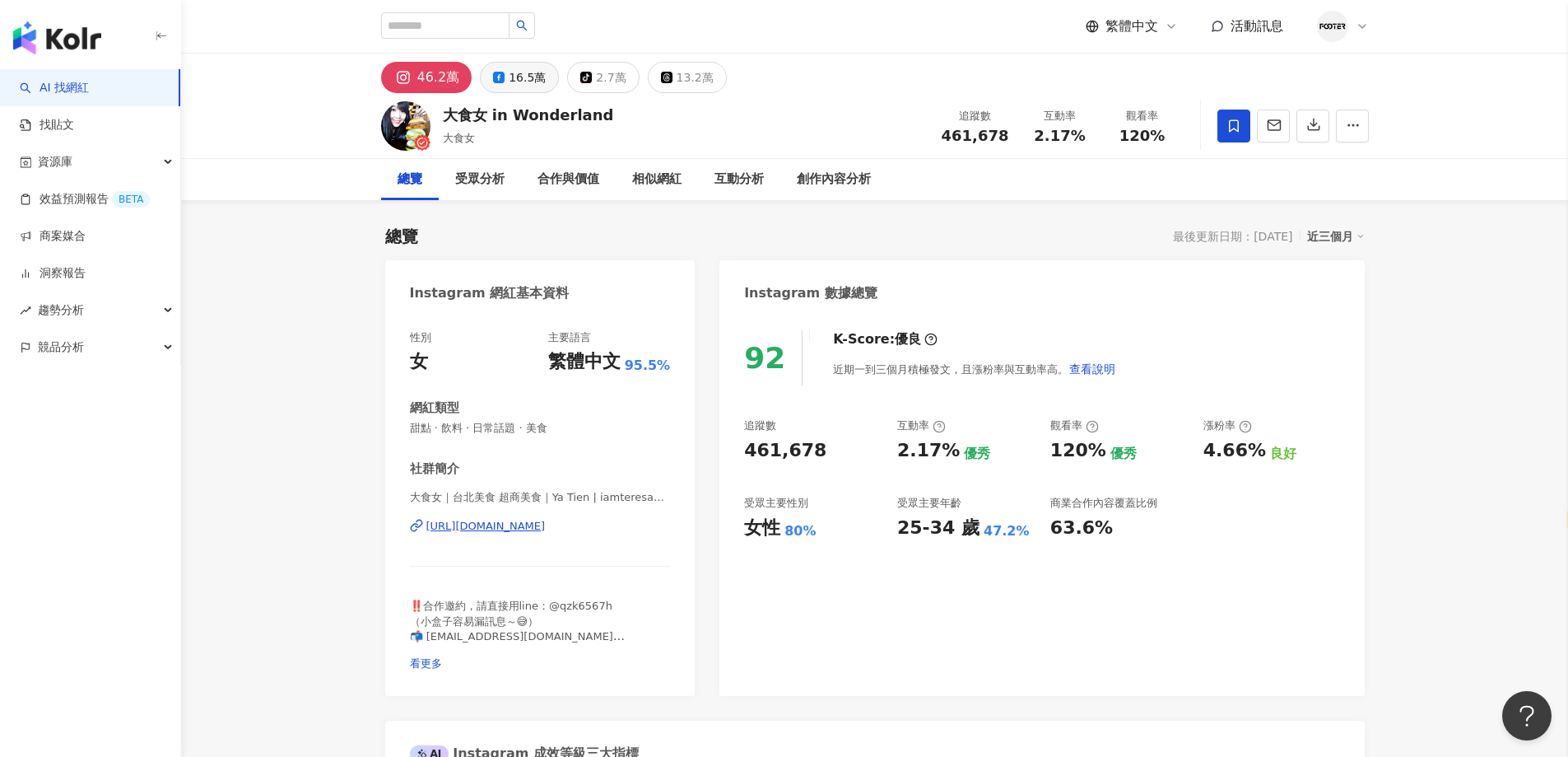
click at [532, 81] on div "16.5萬" at bounding box center [527, 76] width 37 height 23
click at [426, 79] on div "46.2萬" at bounding box center [438, 76] width 43 height 23
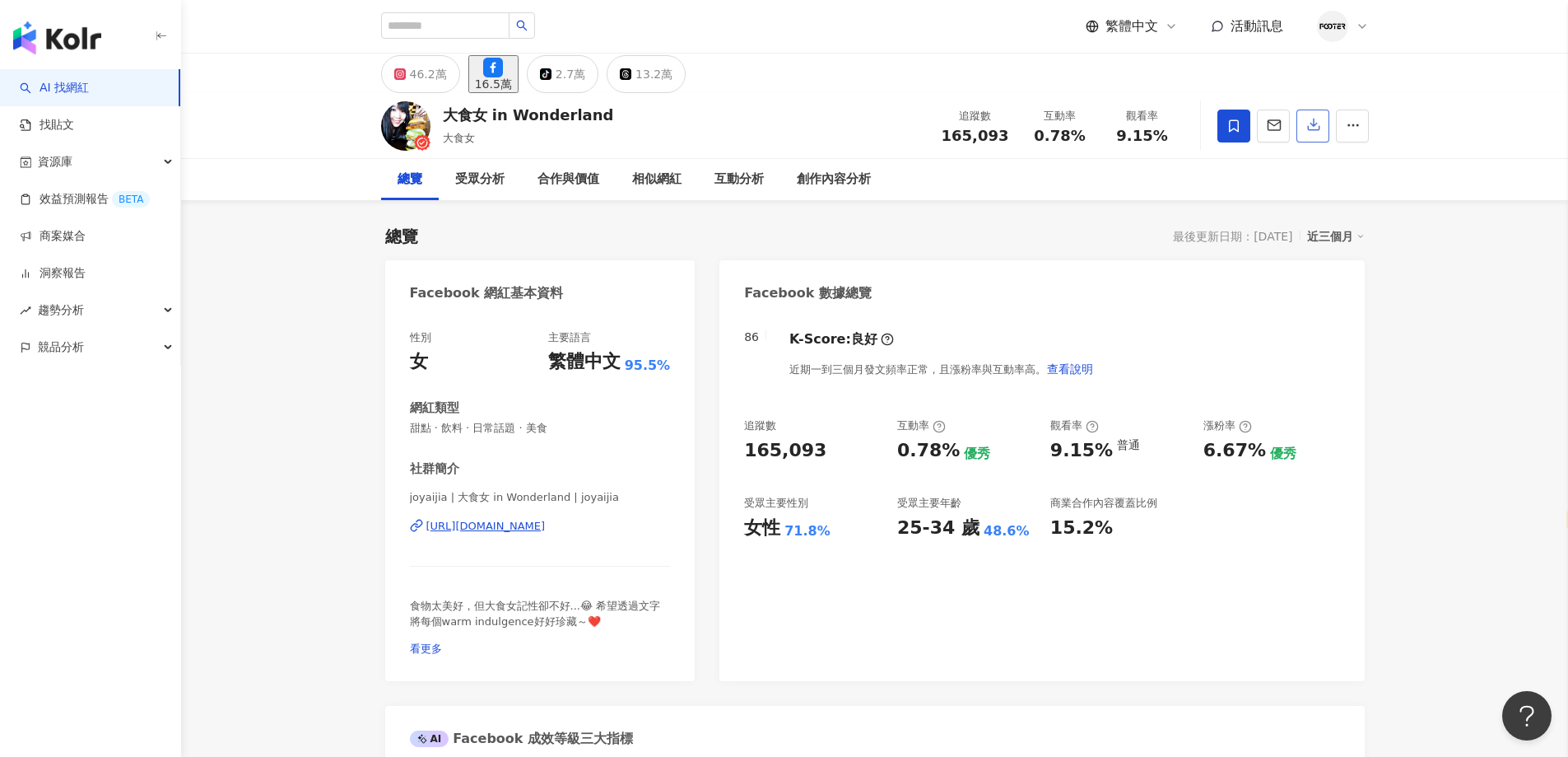
click at [1299, 138] on button "button" at bounding box center [1312, 125] width 33 height 33
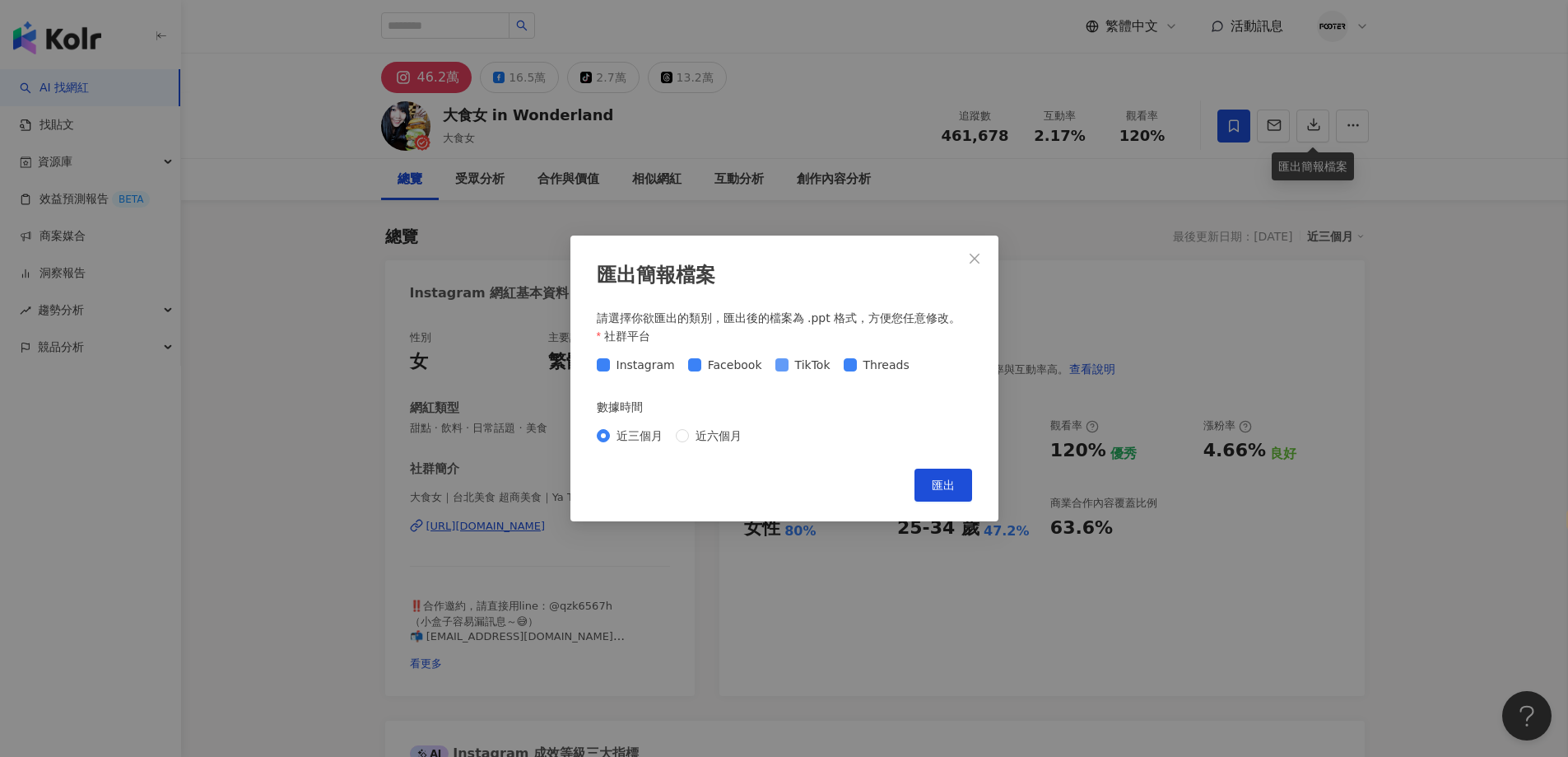
click at [788, 371] on span "TikTok" at bounding box center [812, 365] width 49 height 18
click at [859, 360] on span "Threads" at bounding box center [887, 365] width 60 height 18
click at [927, 486] on button "匯出" at bounding box center [943, 484] width 58 height 33
click at [1063, 288] on div "匯出簡報檔案 請選擇你欲匯出的類別，匯出後的檔案為 .ppt 格式，方便您任意修改。 社群平台 Instagram Facebook TikTok Threa…" at bounding box center [784, 378] width 1568 height 757
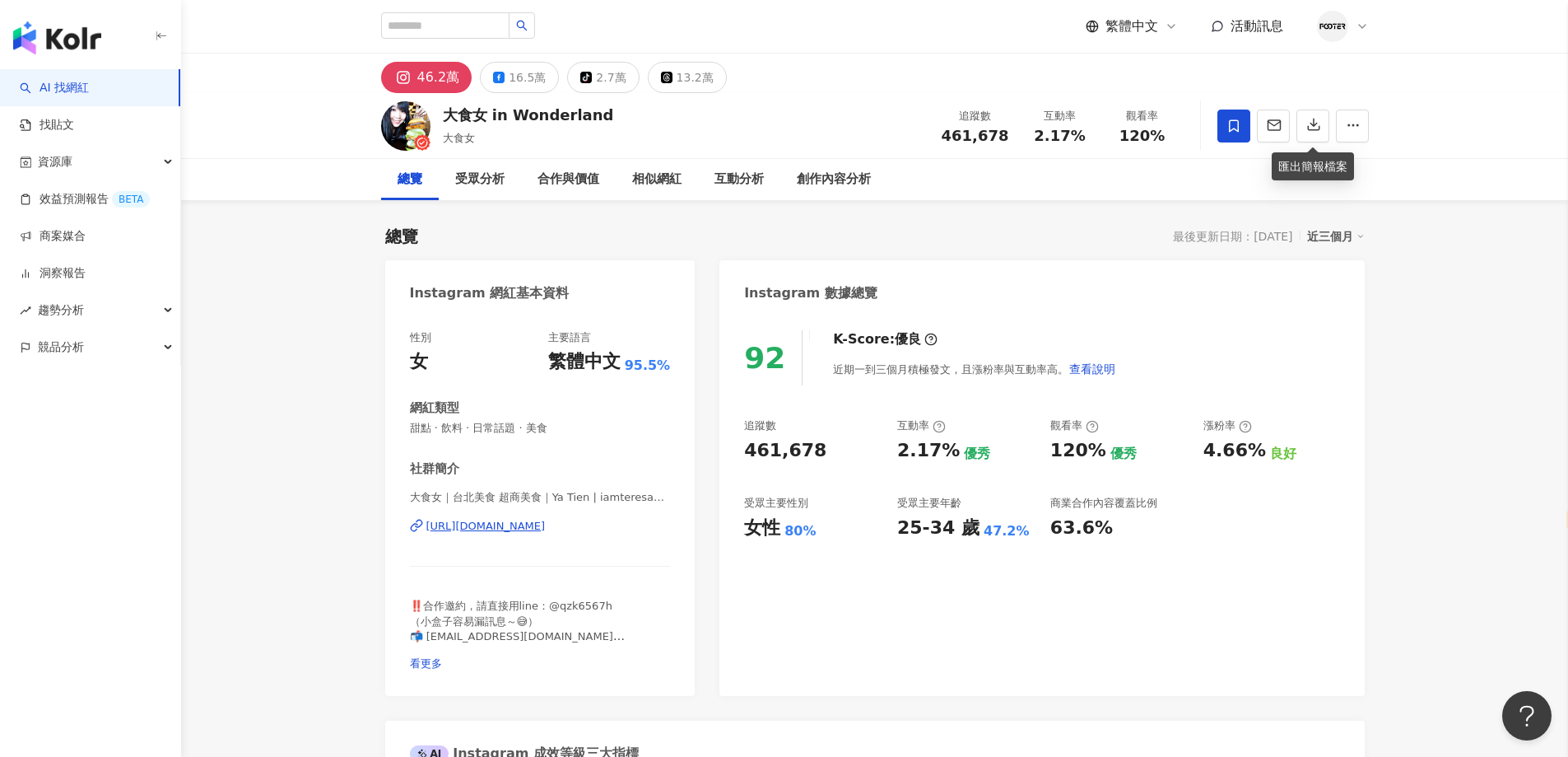
click at [533, 531] on div "https://www.instagram.com/iamteresa0424/" at bounding box center [486, 526] width 119 height 15
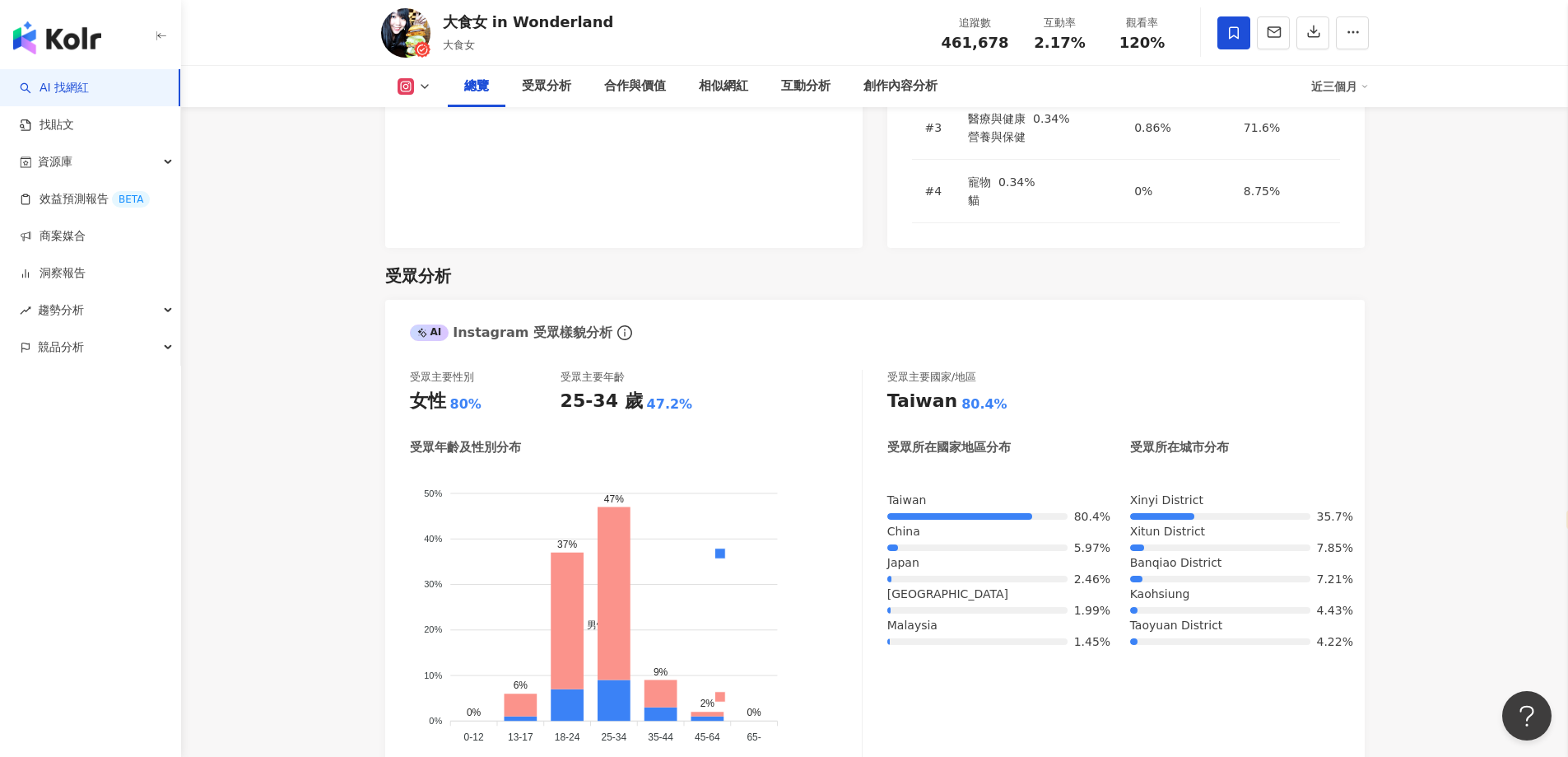
scroll to position [988, 0]
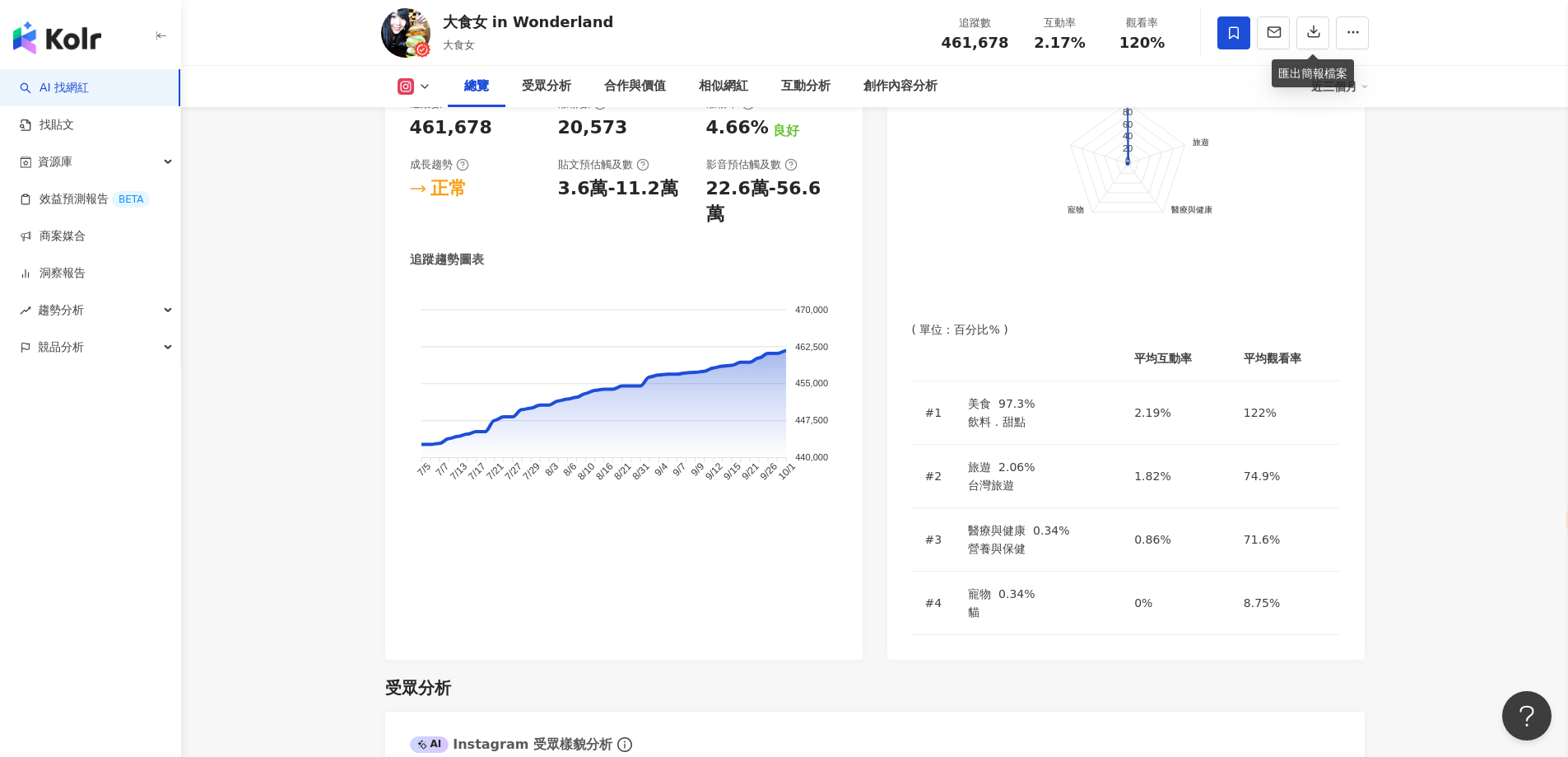
click at [419, 84] on icon at bounding box center [424, 86] width 13 height 13
click at [445, 149] on button "Facebook" at bounding box center [432, 154] width 84 height 23
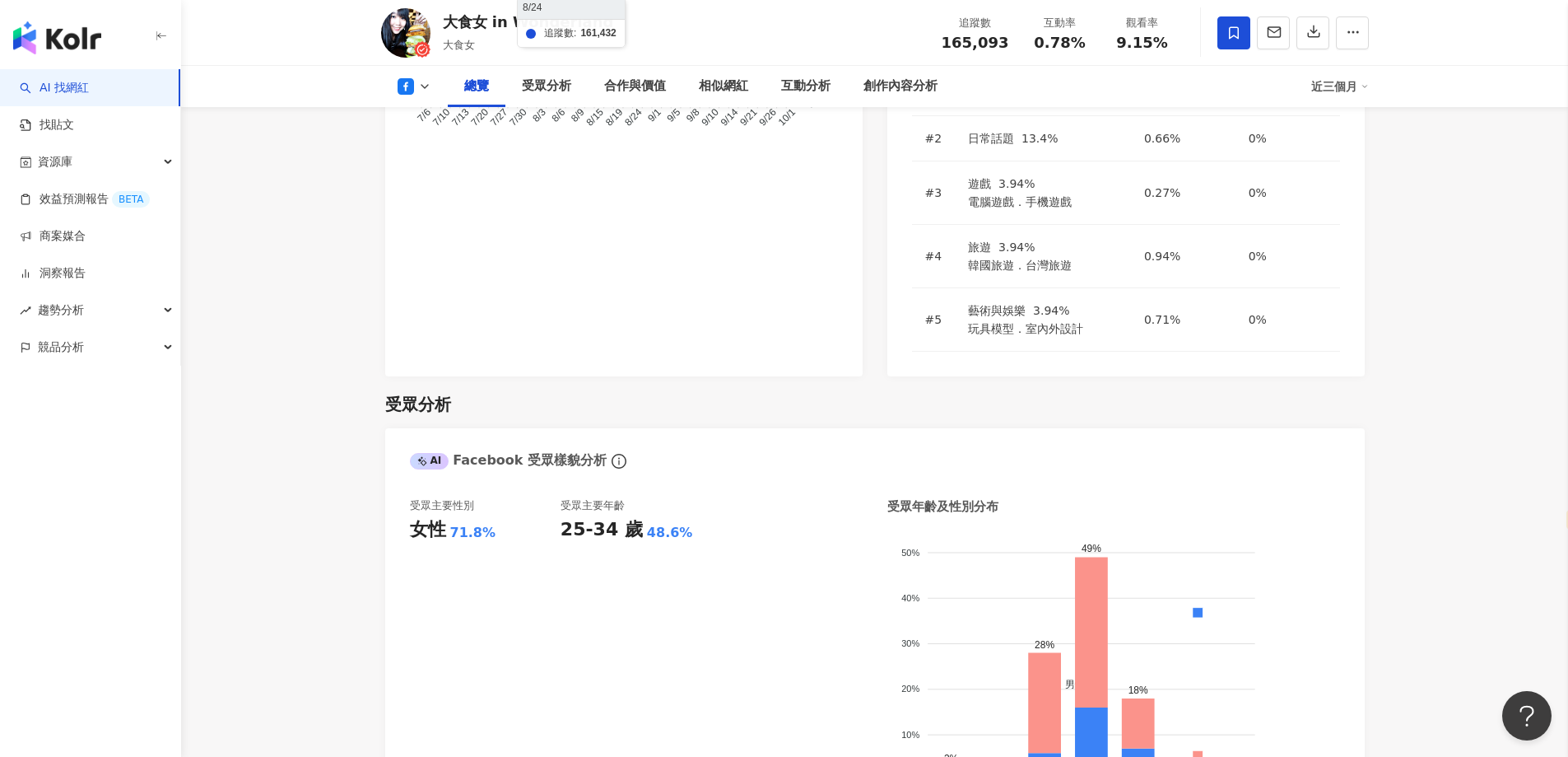
scroll to position [808, 0]
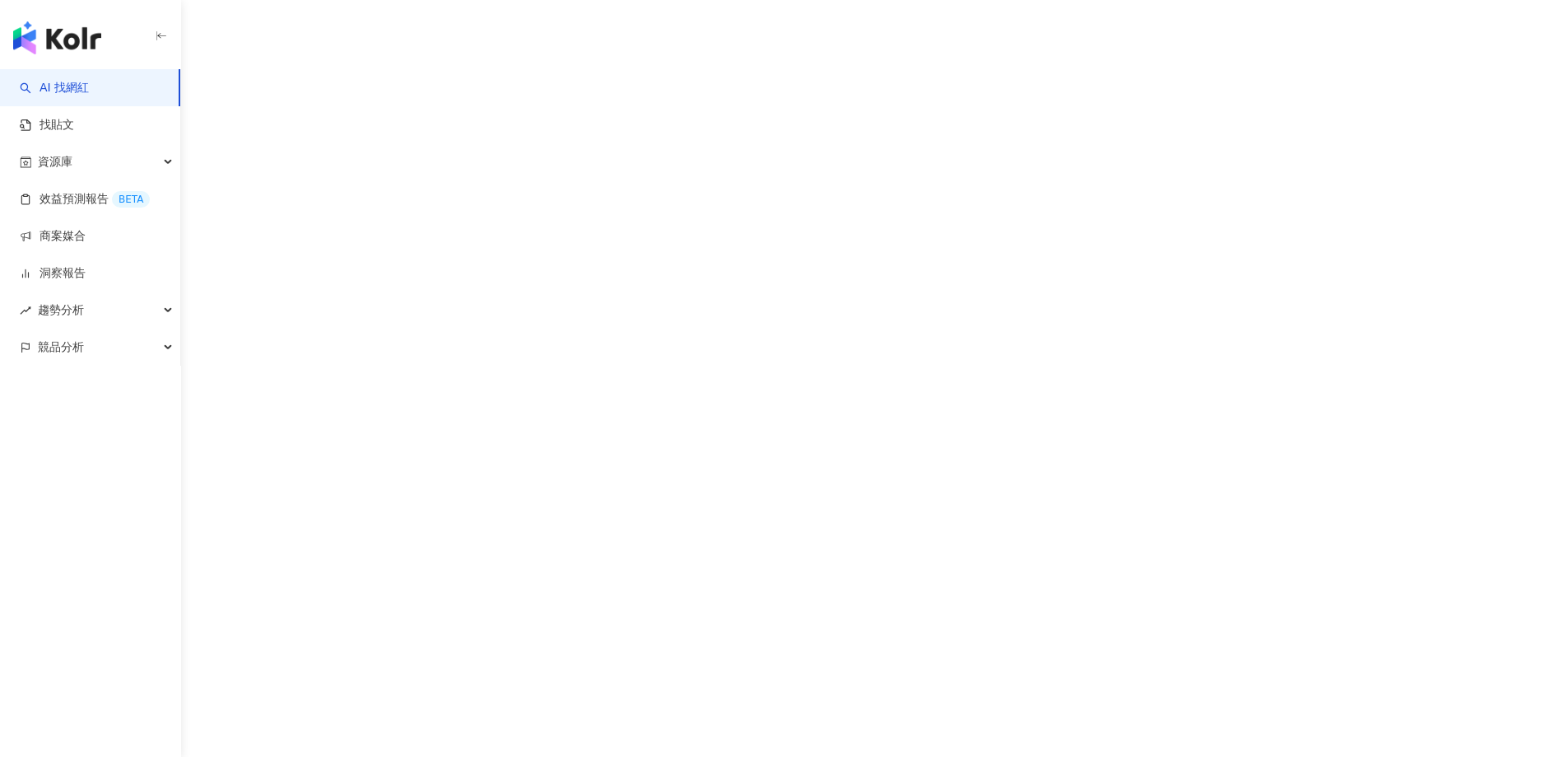
select select "*****"
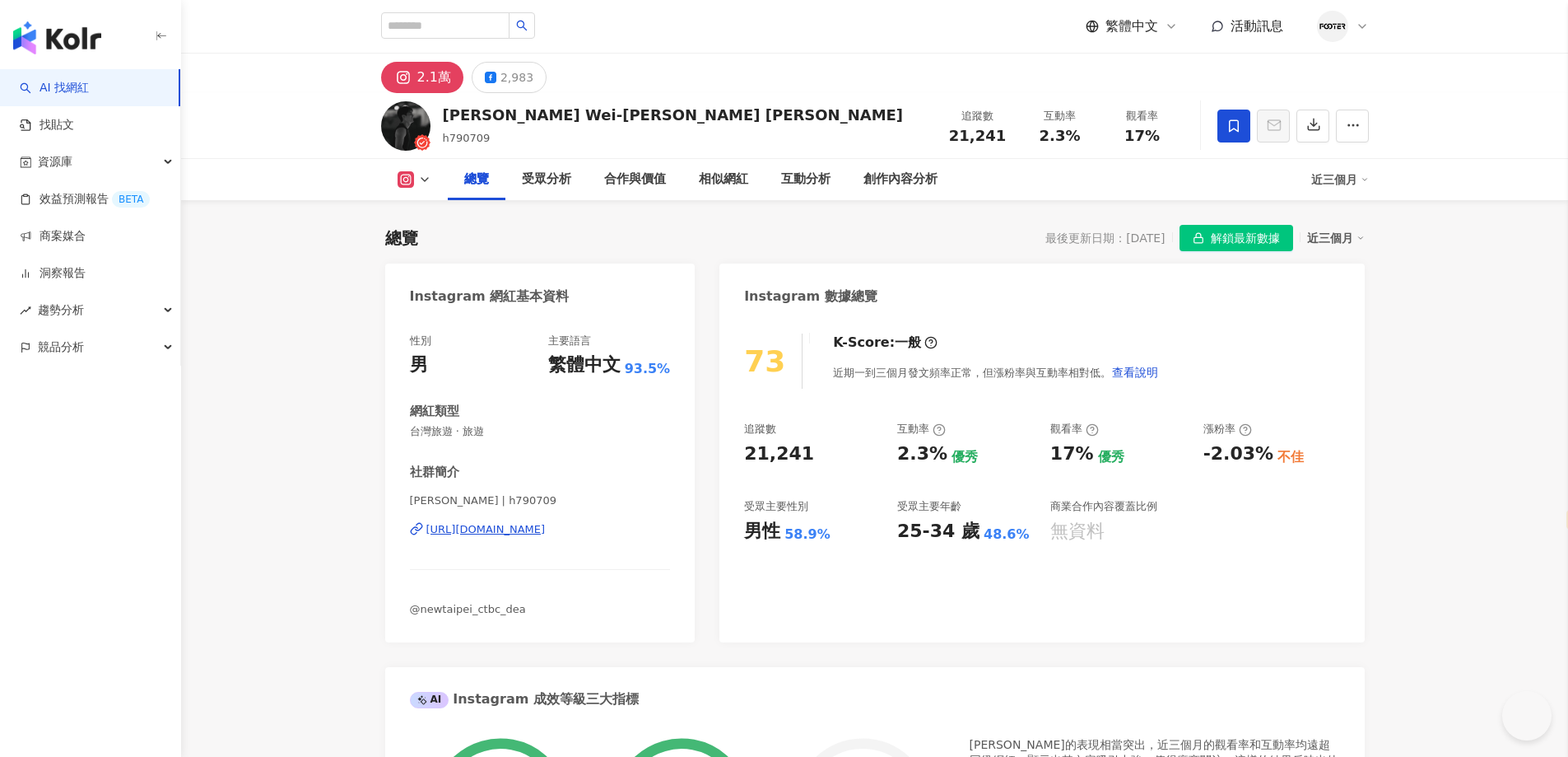
click at [1237, 236] on span "解鎖最新數據" at bounding box center [1246, 238] width 69 height 27
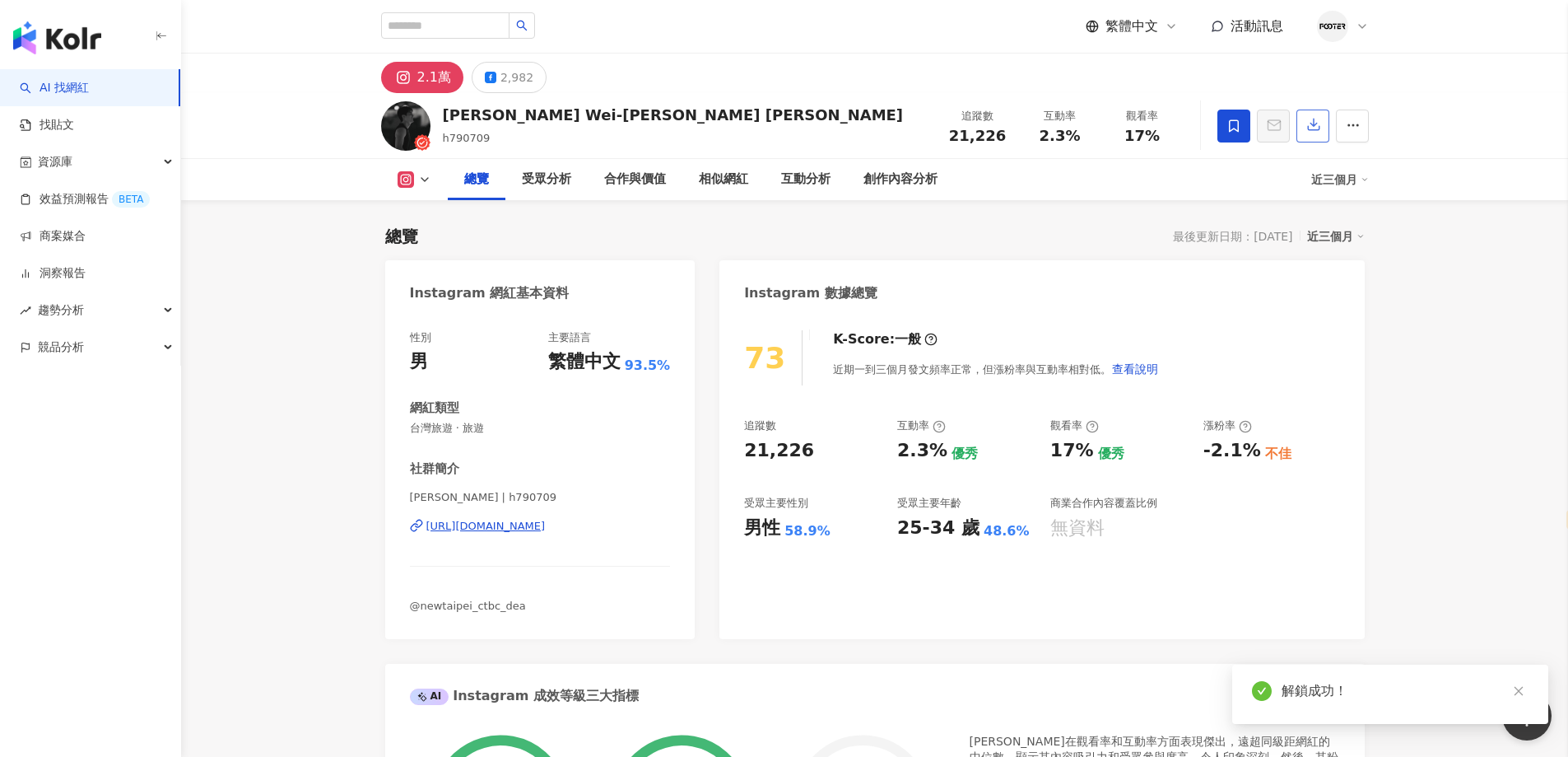
click at [1307, 138] on button "button" at bounding box center [1312, 125] width 33 height 33
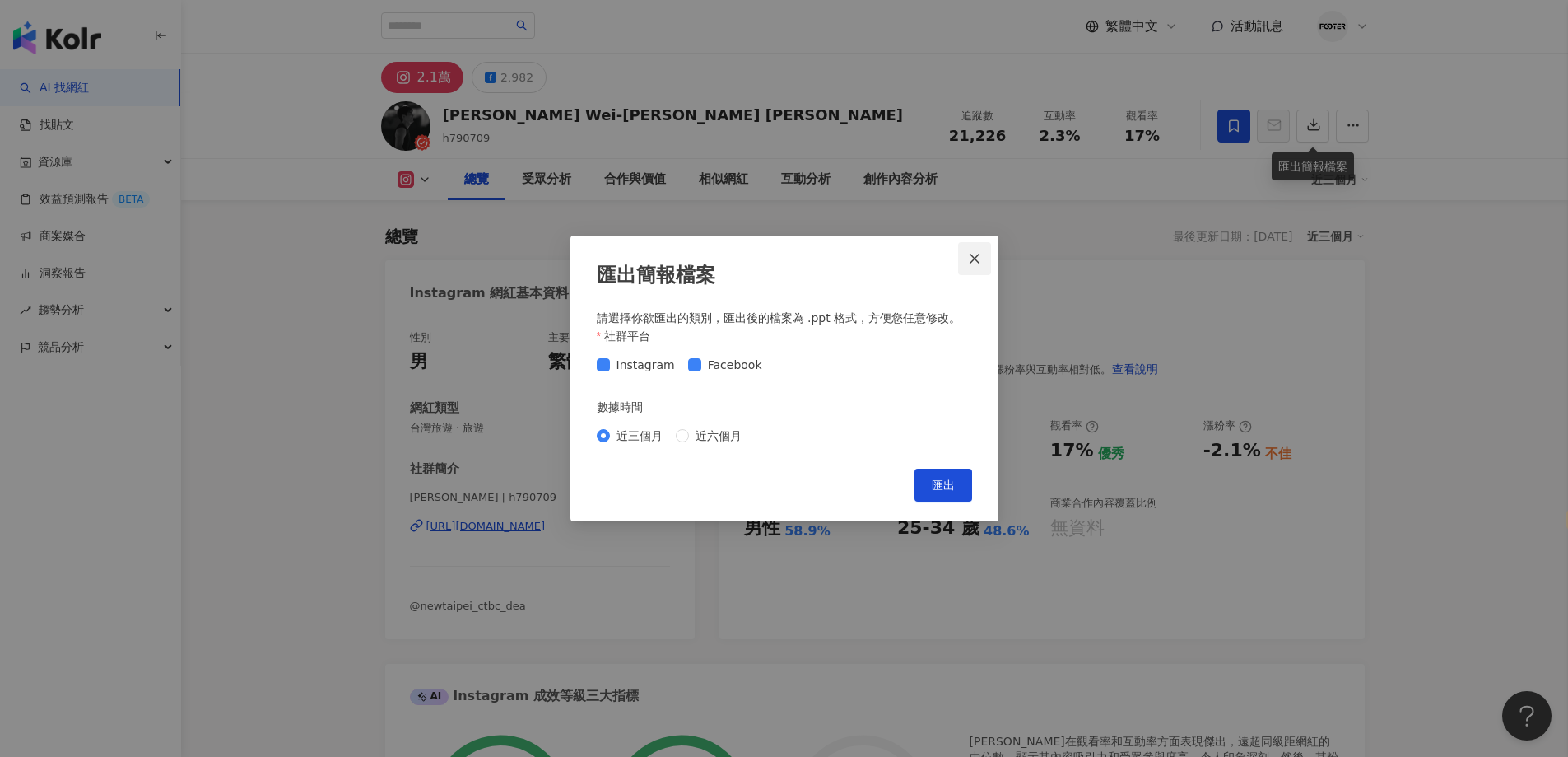
click at [975, 255] on icon "close" at bounding box center [974, 258] width 13 height 13
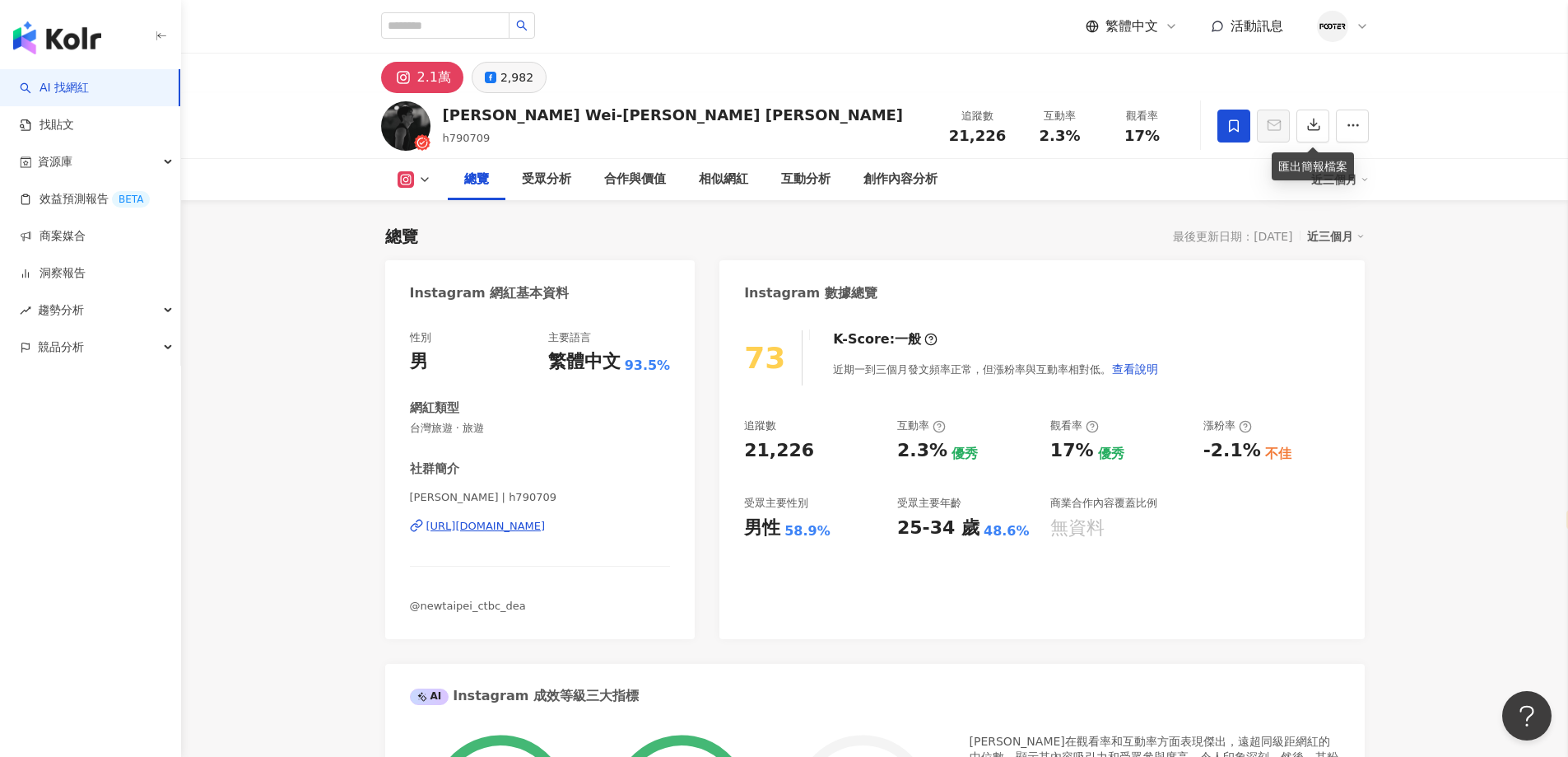
click at [490, 85] on button "2,982" at bounding box center [510, 77] width 75 height 32
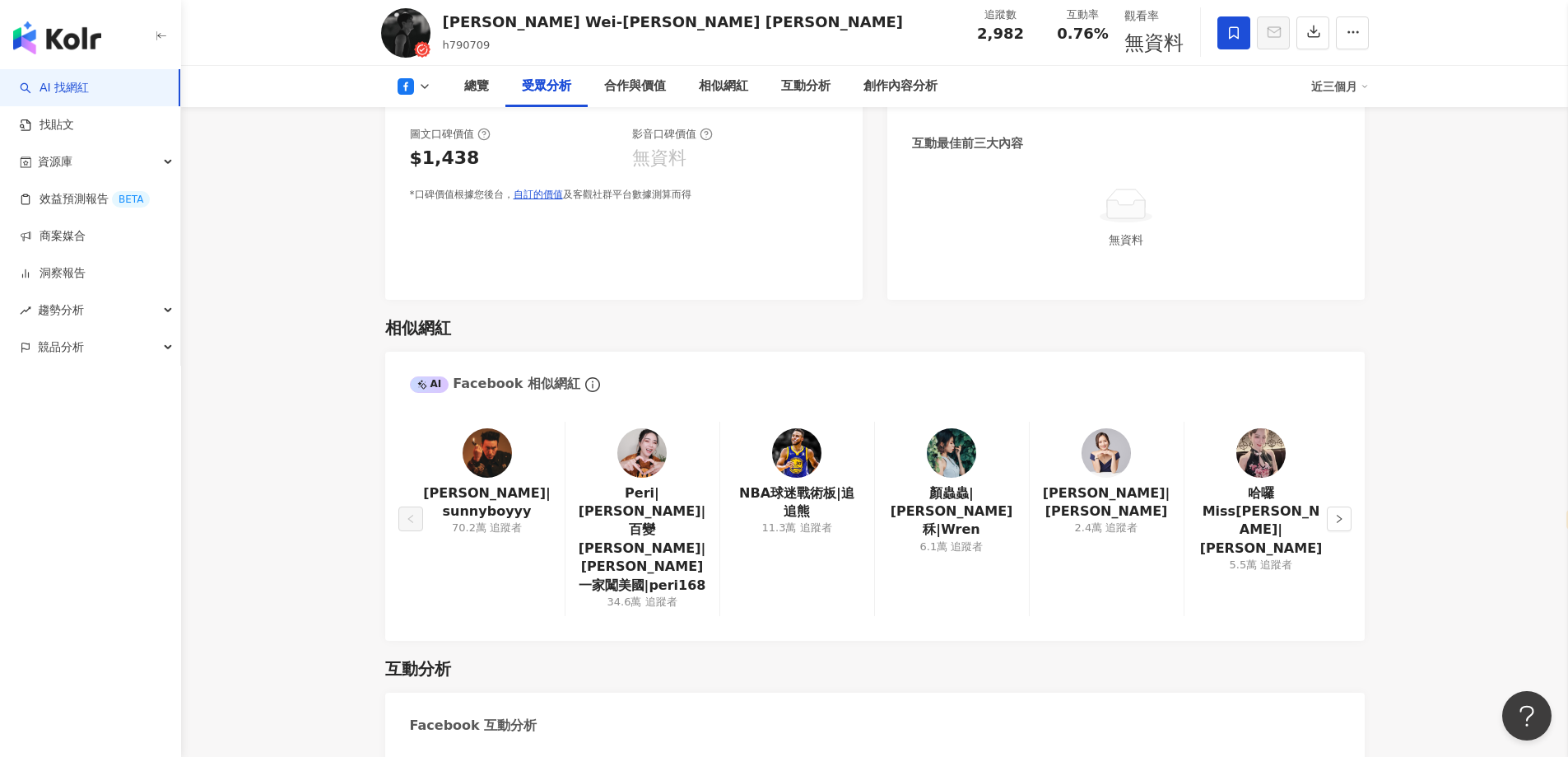
scroll to position [1400, 0]
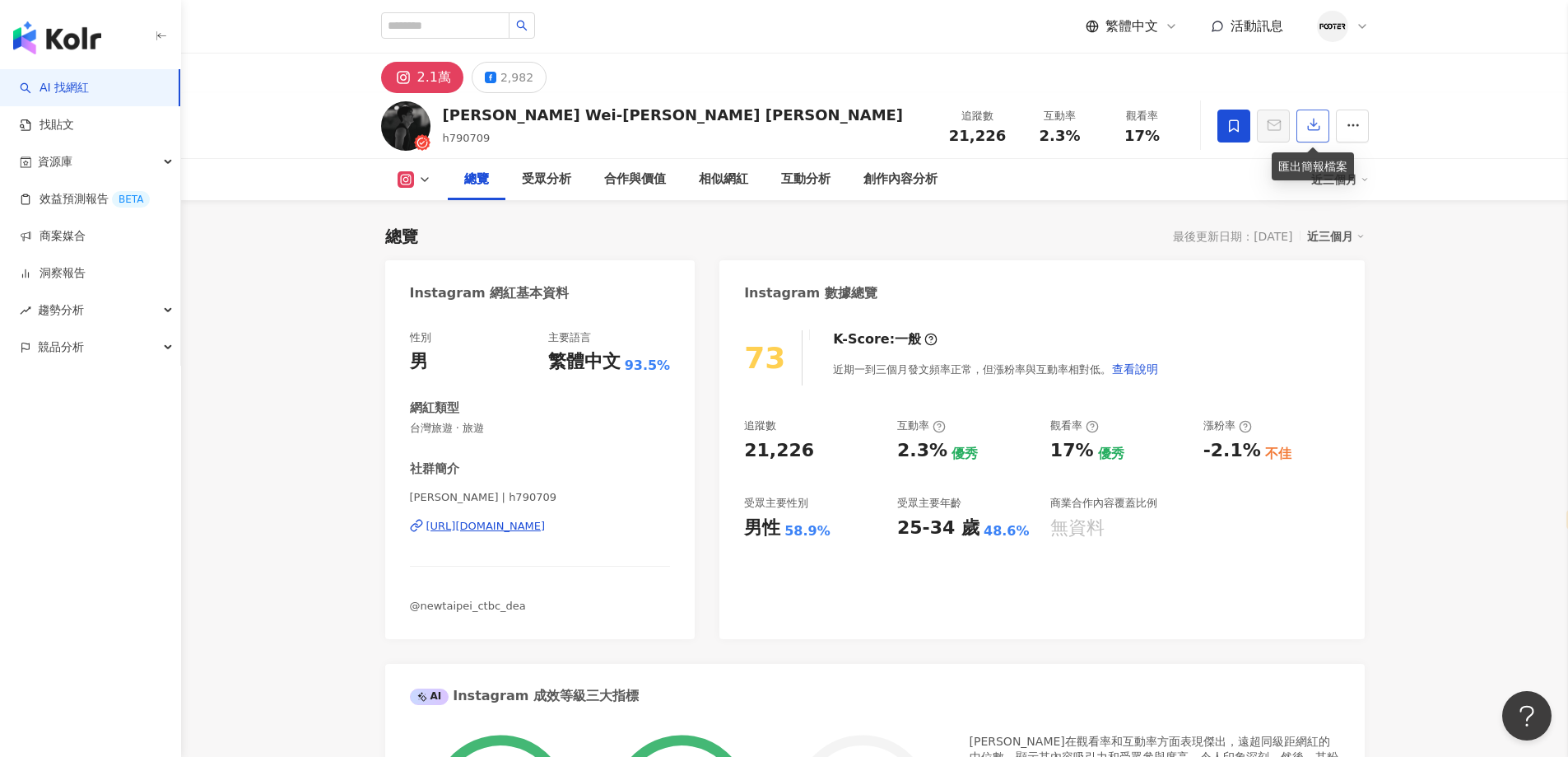
click at [1309, 122] on icon "button" at bounding box center [1313, 124] width 15 height 15
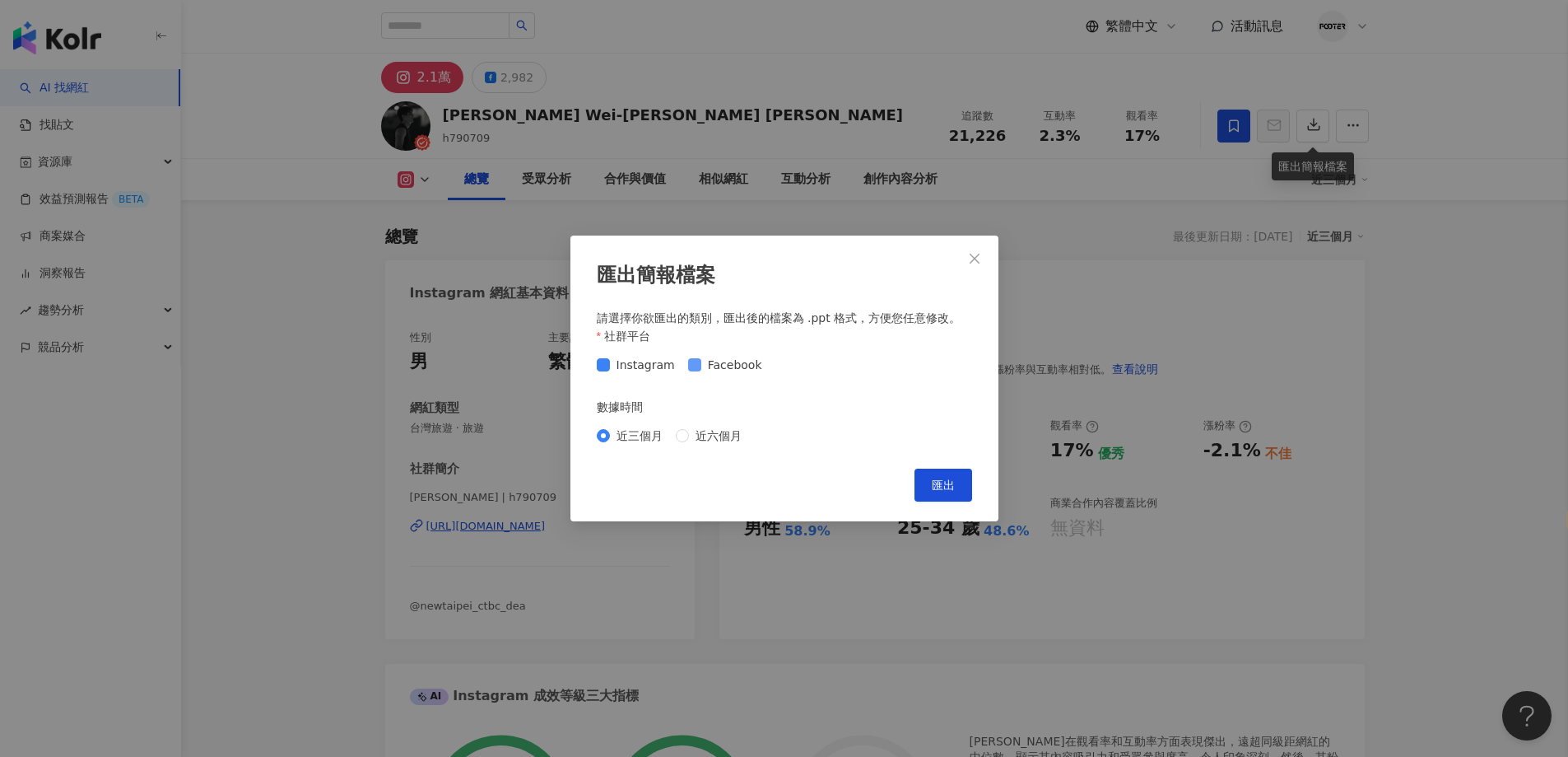
click at [756, 366] on span "Facebook" at bounding box center [735, 365] width 67 height 18
click at [949, 491] on span "匯出" at bounding box center [942, 484] width 23 height 13
drag, startPoint x: 844, startPoint y: 114, endPoint x: 859, endPoint y: 336, distance: 222.5
click at [844, 114] on div "匯出簡報檔案 請選擇你欲匯出的類別，匯出後的檔案為 .ppt 格式，方便您任意修改。 社群平台 Instagram Facebook 數據時間 近三個月 近六…" at bounding box center [784, 378] width 1568 height 757
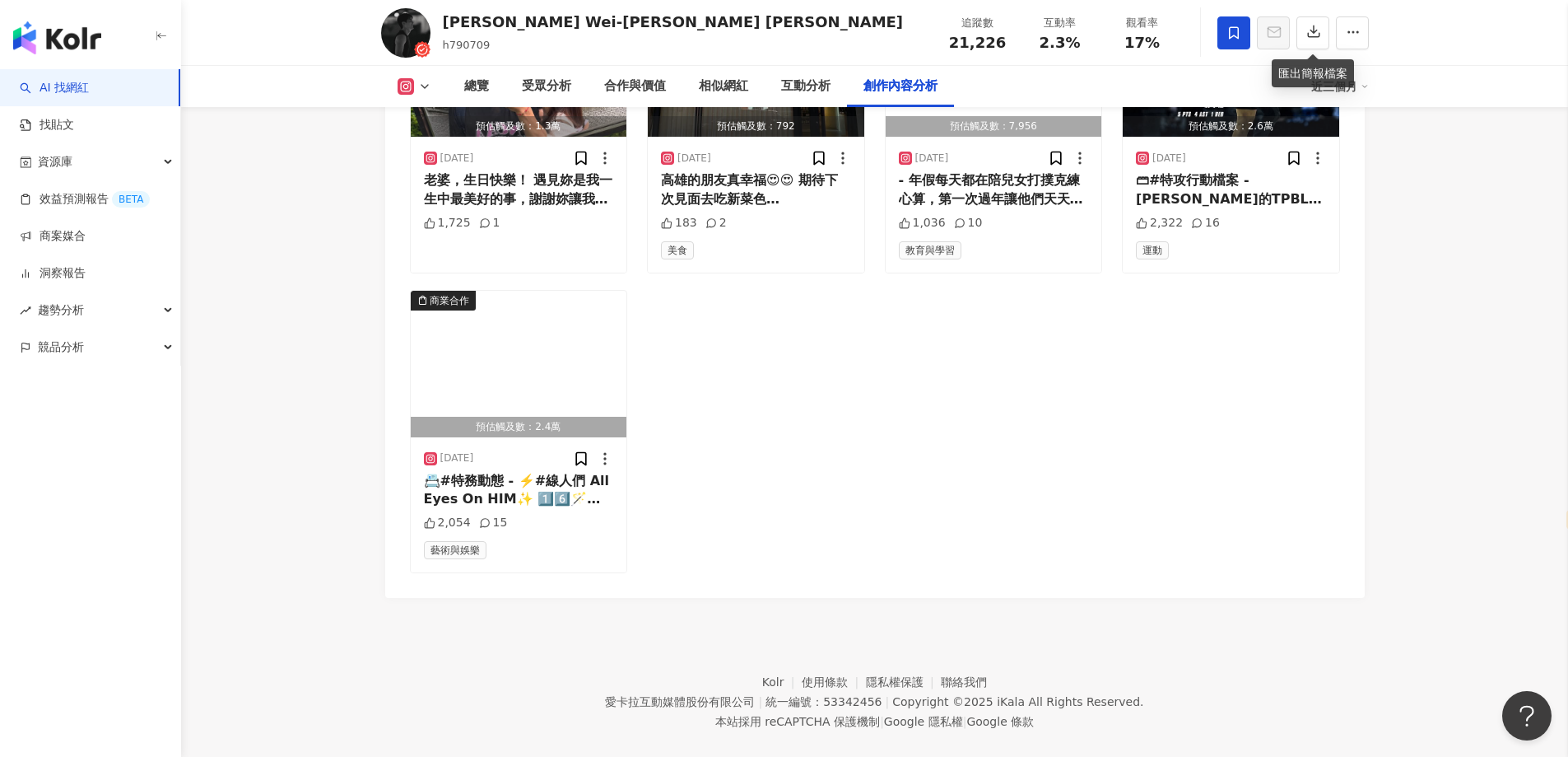
scroll to position [4686, 0]
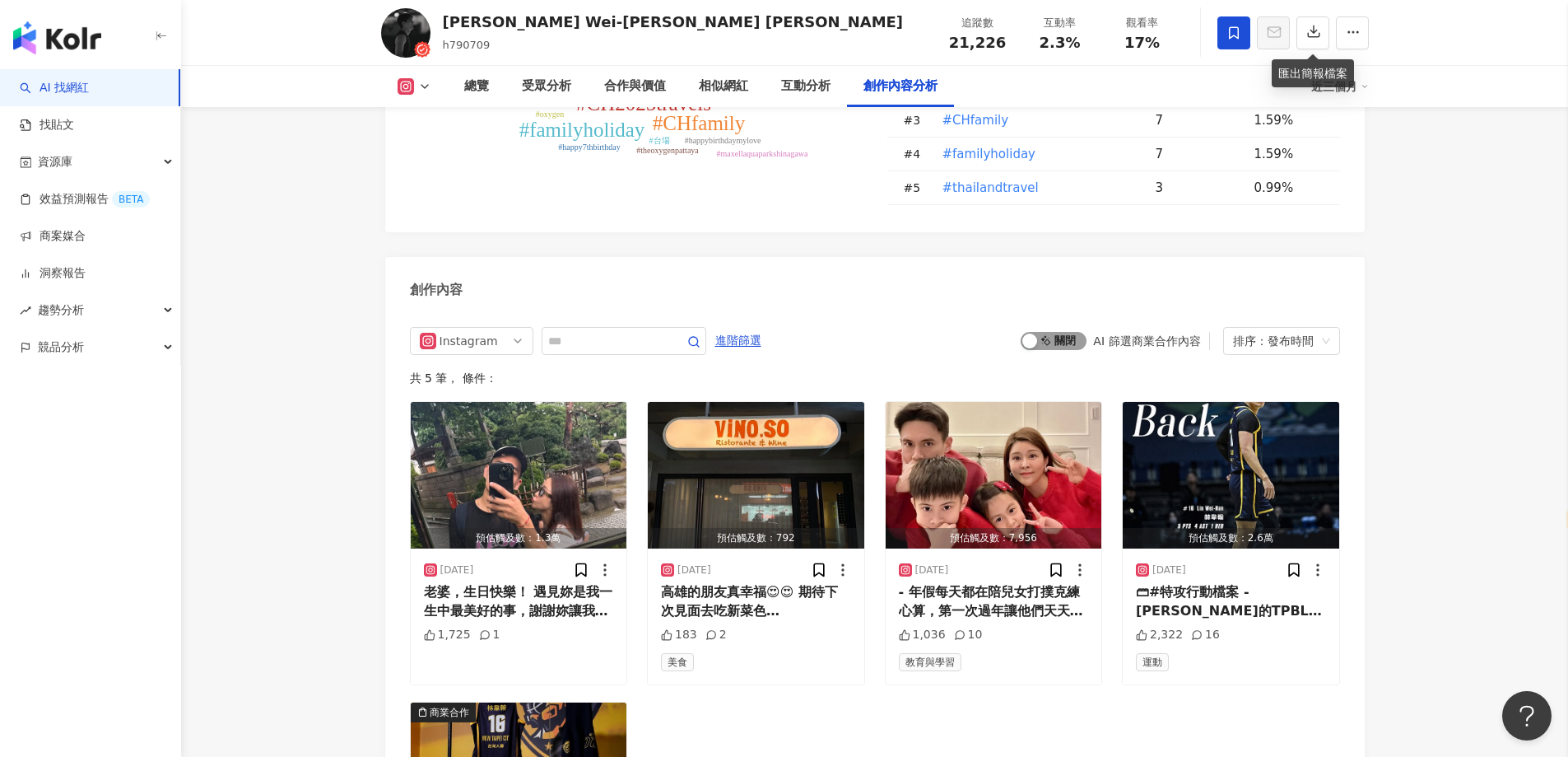
click at [1028, 333] on div "button" at bounding box center [1029, 340] width 15 height 15
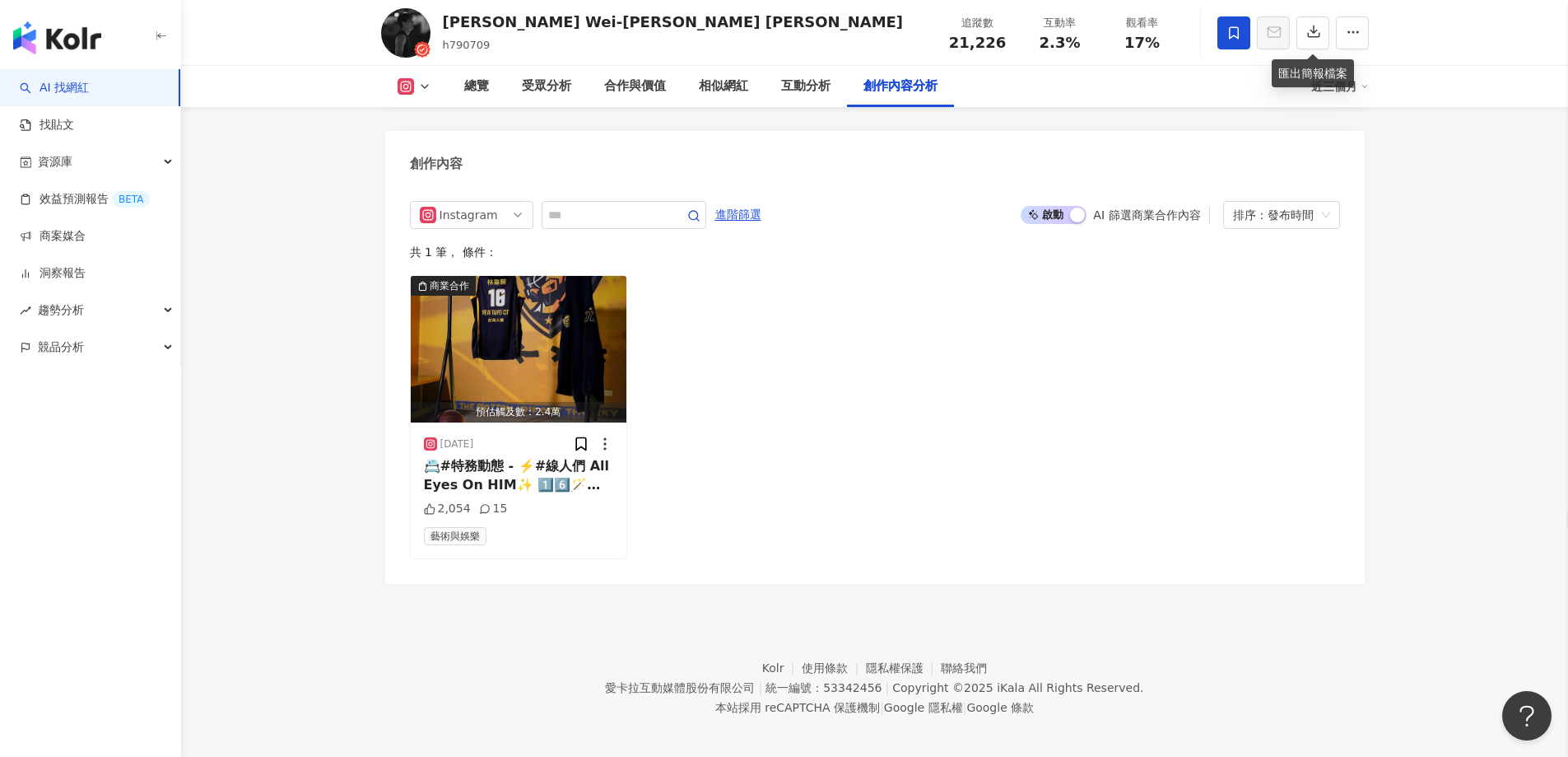
scroll to position [4797, 0]
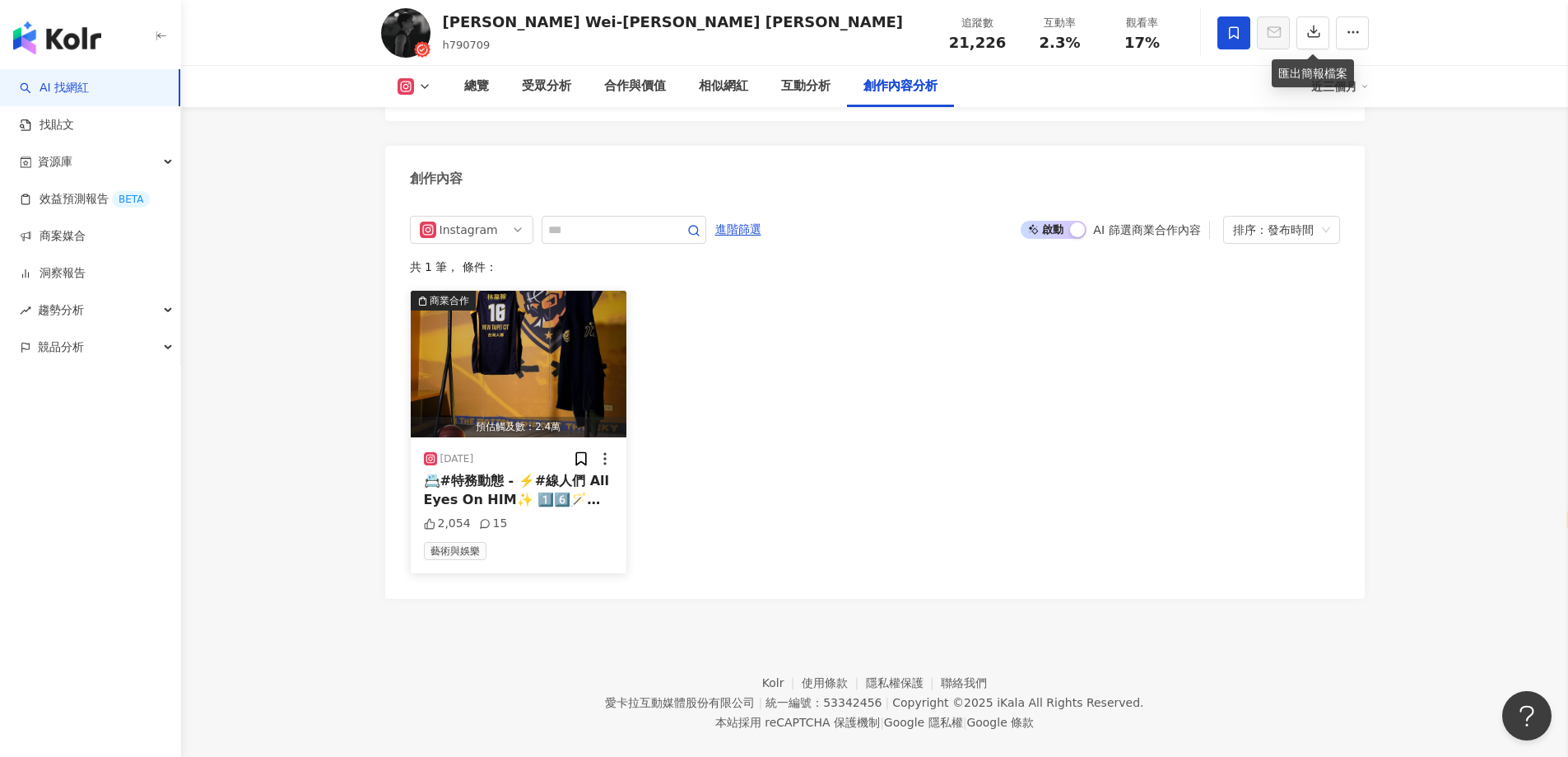
click at [536, 446] on div "[DATE] 📇#特務動態 - ⚡️#線人們 All Eyes On HIM✨ 1️⃣6️⃣🪄🔜 🎫購票連結｜[DOMAIN_NAME][URL] 🛒商城連結…" at bounding box center [519, 505] width 216 height 135
click at [476, 472] on div "📇#特務動態 - ⚡️#線人們 All Eyes On HIM✨ 1️⃣6️⃣🪄🔜 🎫購票連結｜[DOMAIN_NAME][URL] 🛒商城連結｜[DOMAI…" at bounding box center [519, 490] width 190 height 37
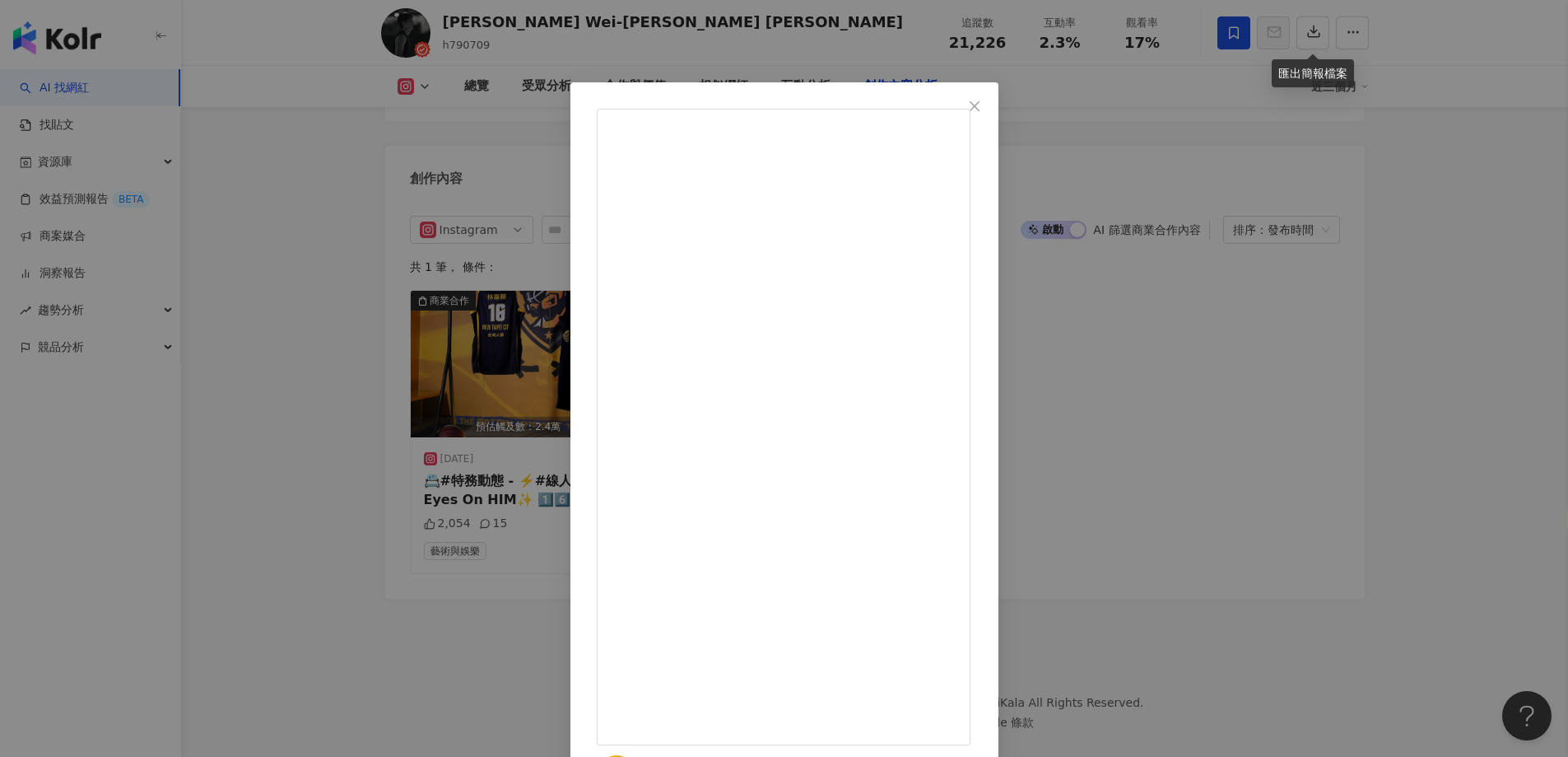
click at [1210, 326] on div "新北中信特攻籃球隊 [GEOGRAPHIC_DATA] CTBC DEA [DATE] 📇#特務動態 - ⚡️#線人們 All Eyes On HIM✨ 1️…" at bounding box center [784, 378] width 1568 height 757
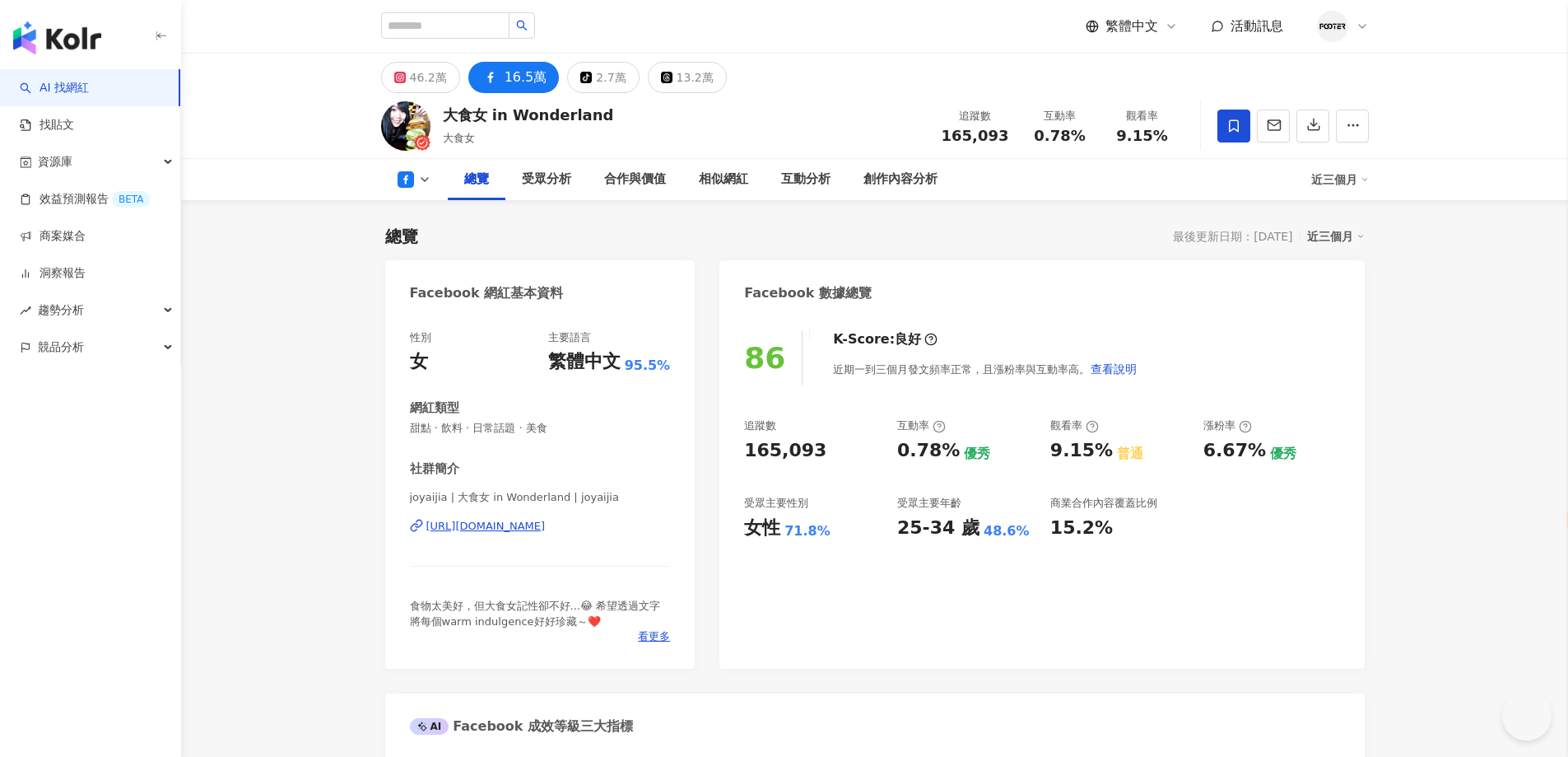
select select "*****"
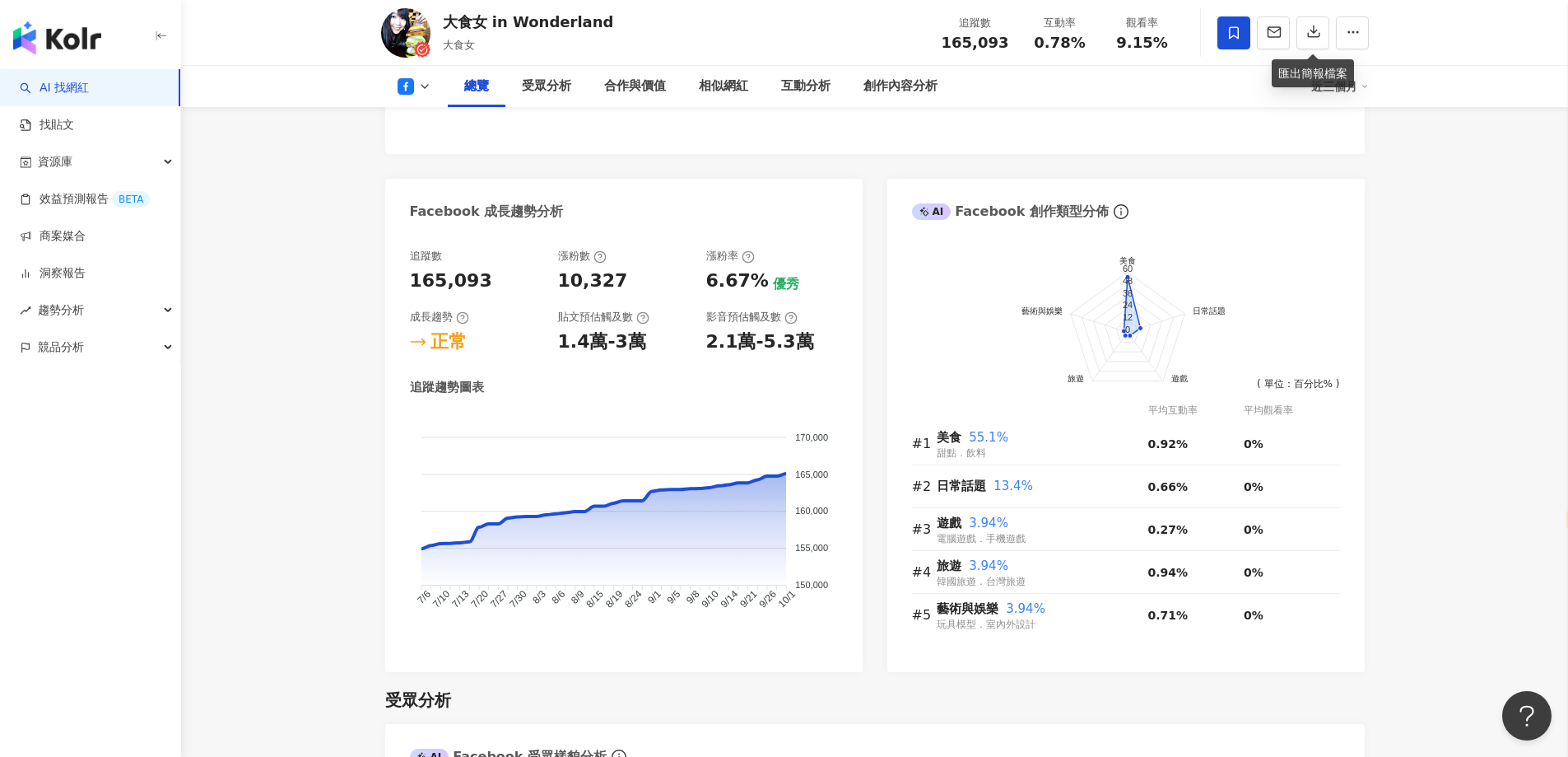
scroll to position [808, 0]
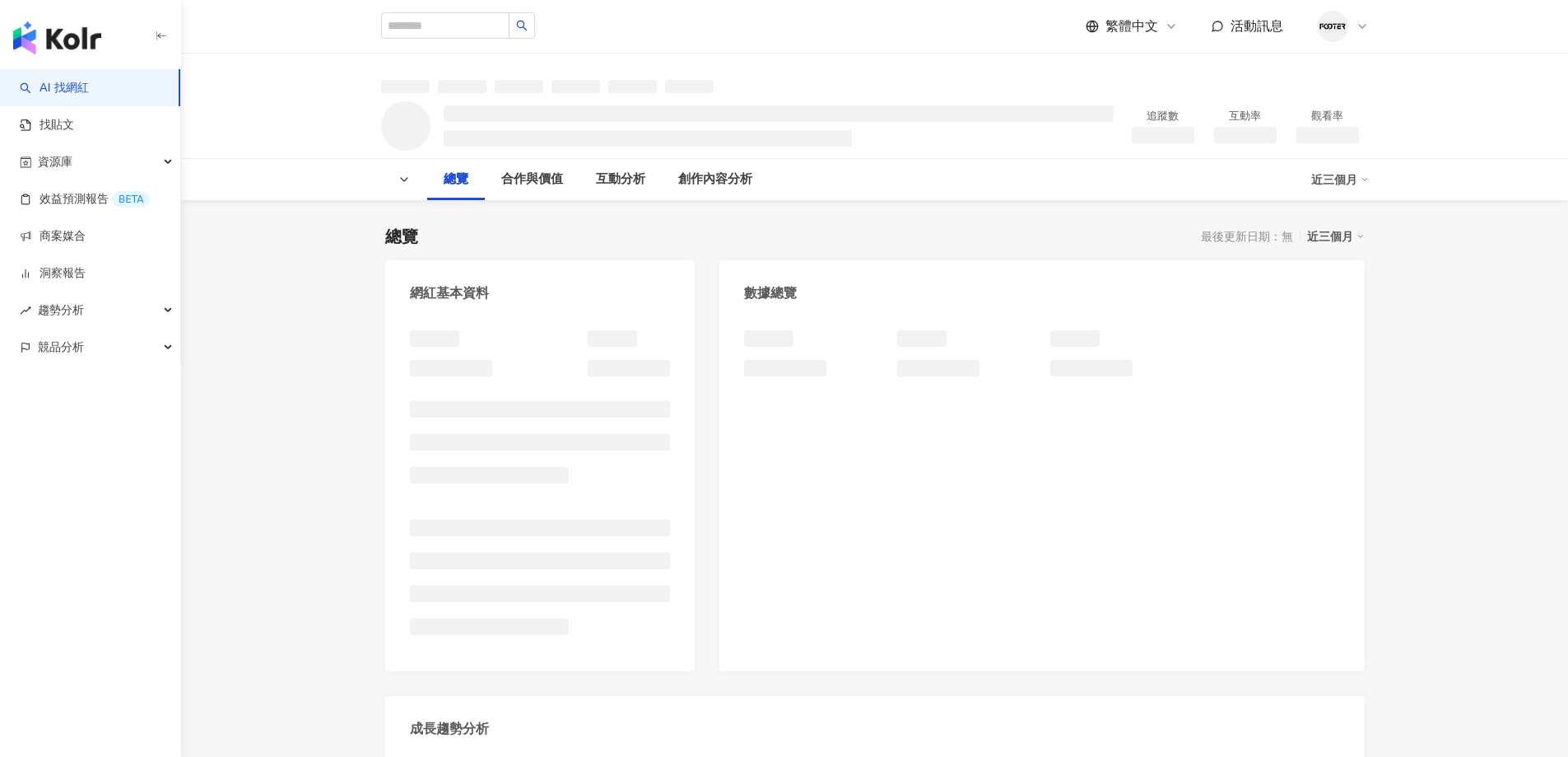
select select "*****"
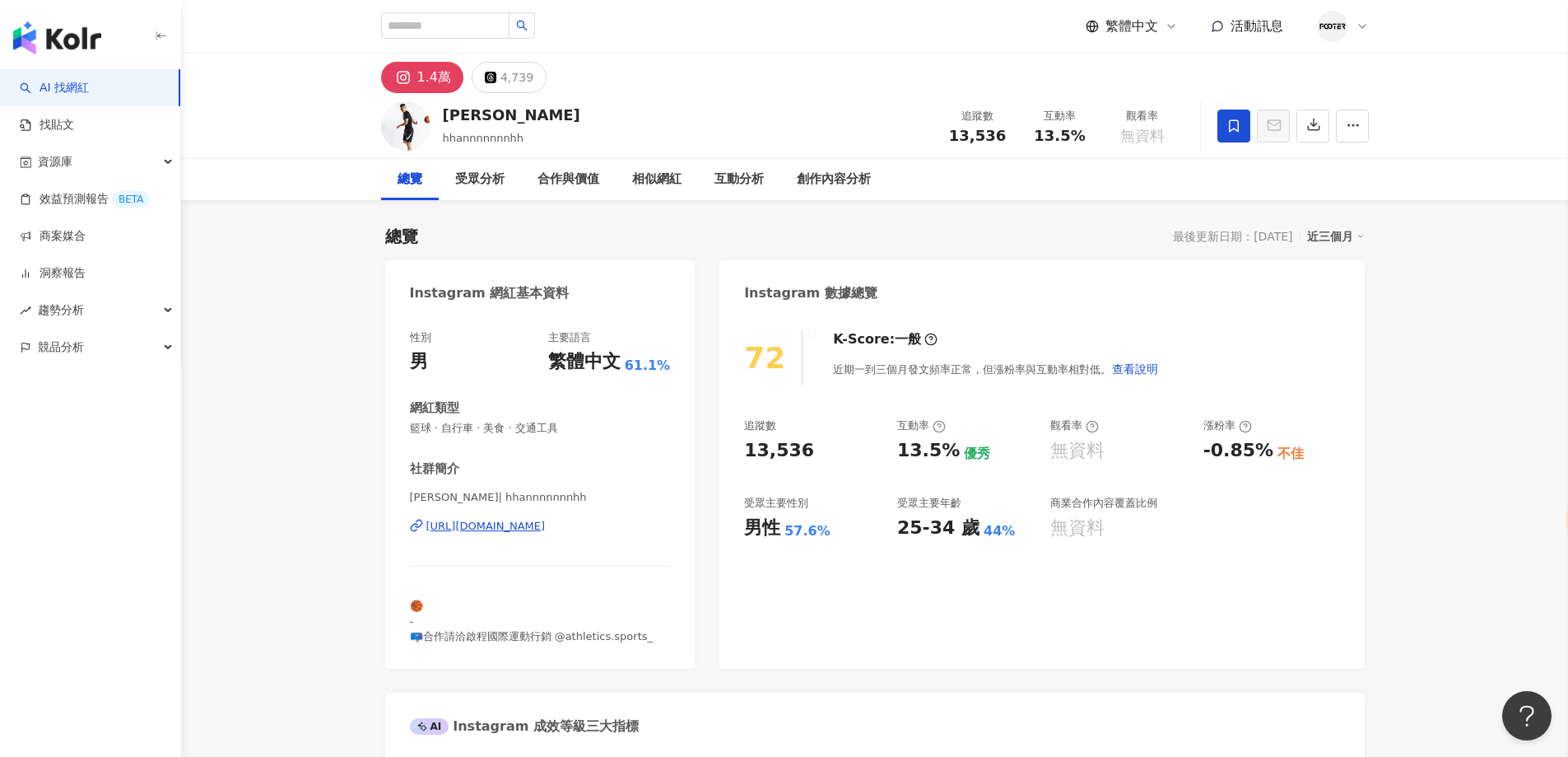
click at [1310, 125] on icon "button" at bounding box center [1314, 125] width 12 height 12
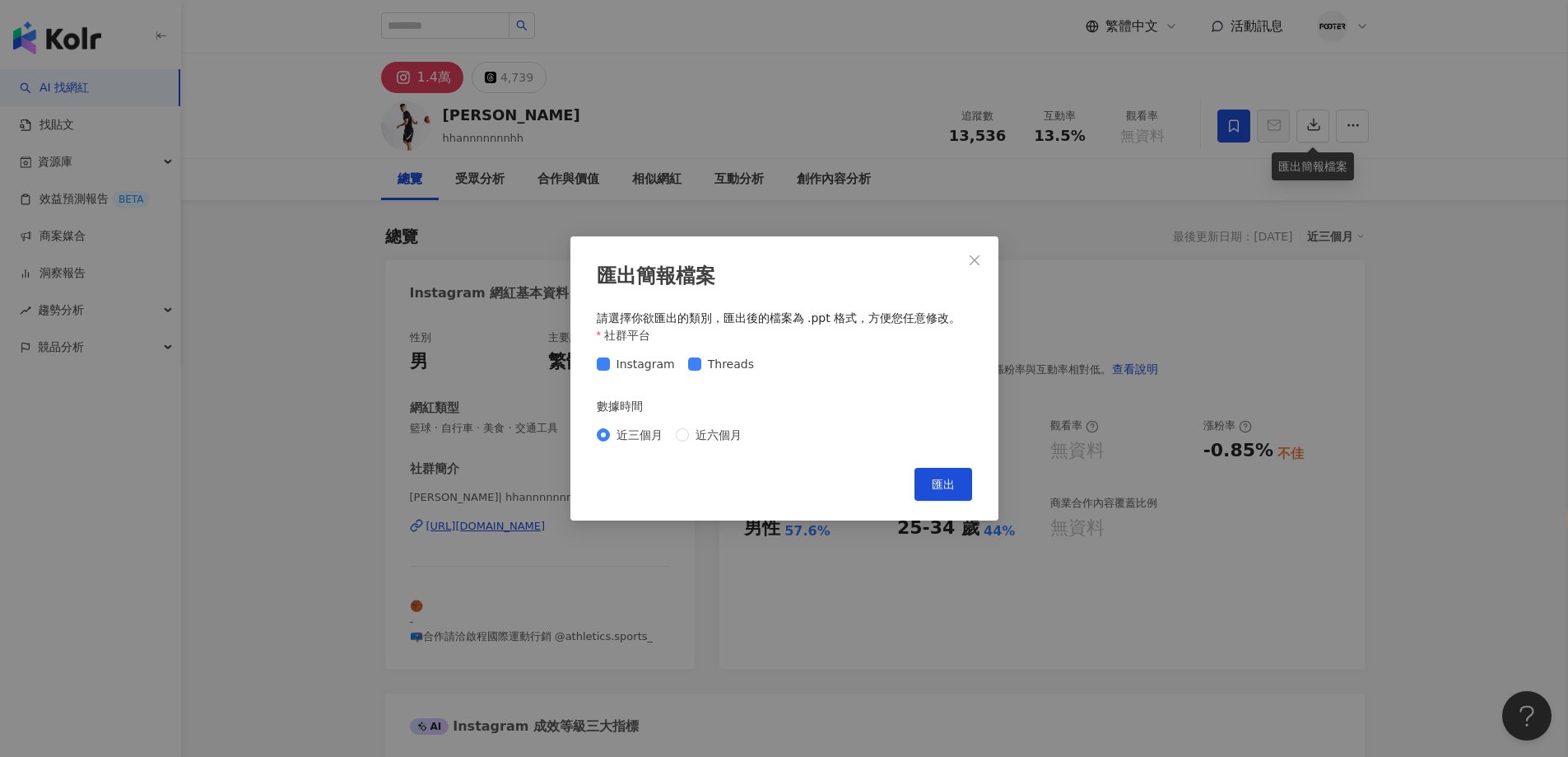
click at [724, 375] on div "Instagram Threads" at bounding box center [784, 364] width 375 height 27
click at [719, 369] on span "Threads" at bounding box center [731, 364] width 60 height 18
click at [936, 470] on button "匯出" at bounding box center [943, 483] width 58 height 33
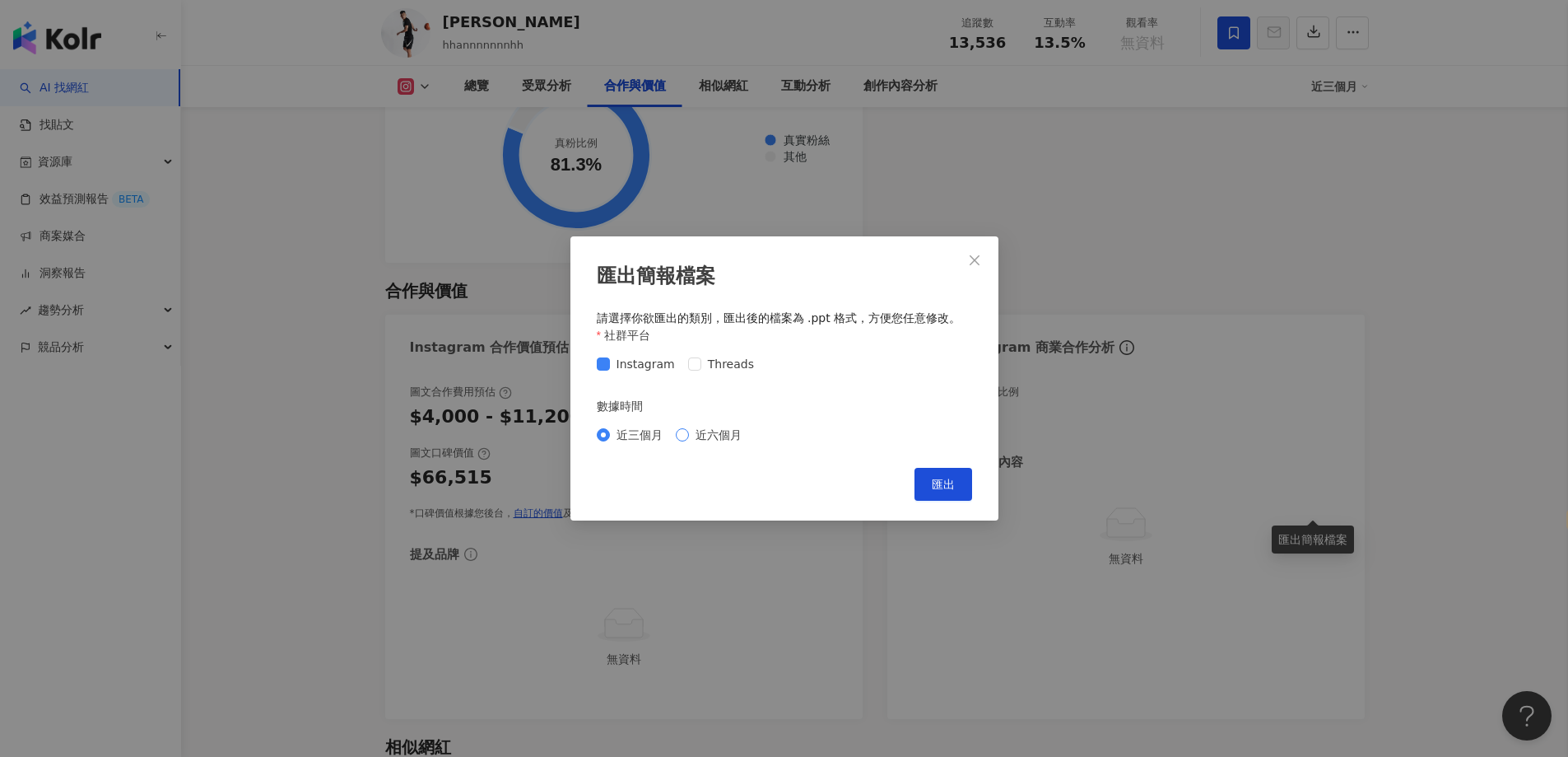
scroll to position [2553, 0]
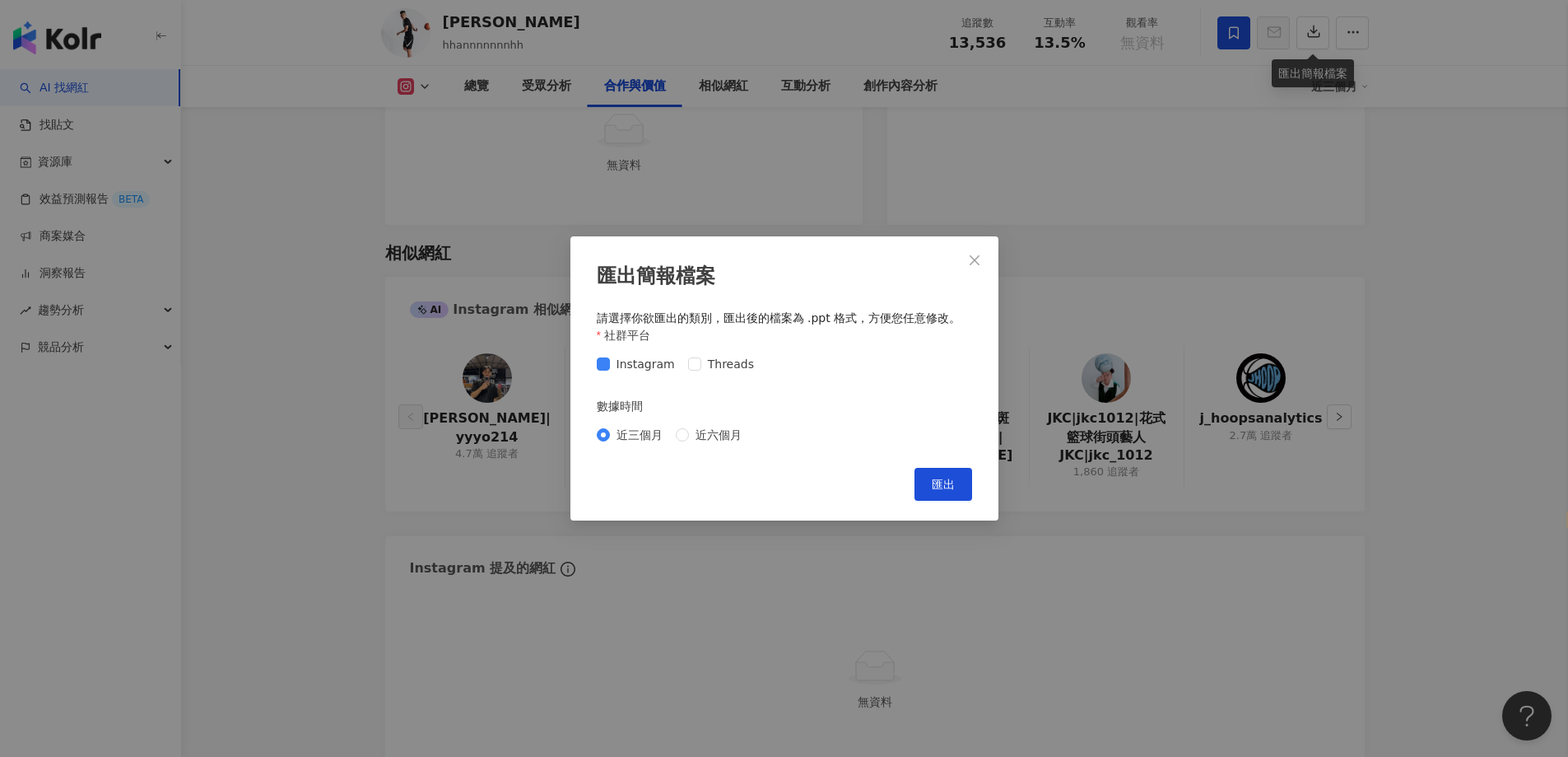
click at [1143, 213] on div "匯出簡報檔案 請選擇你欲匯出的類別，匯出後的檔案為 .ppt 格式，方便您任意修改。 社群平台 Instagram Threads 數據時間 近三個月 近六個…" at bounding box center [784, 378] width 1568 height 757
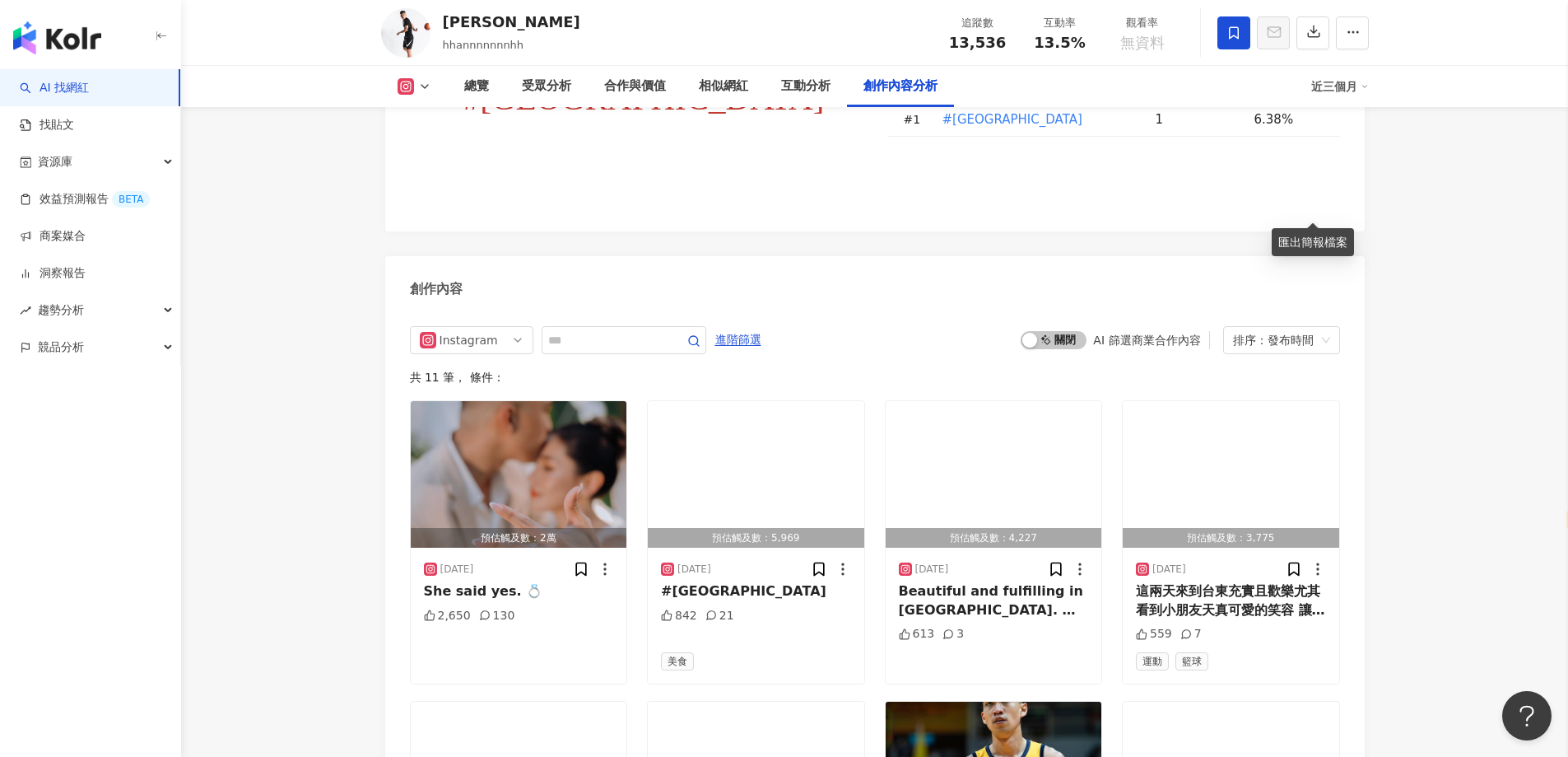
scroll to position [4693, 0]
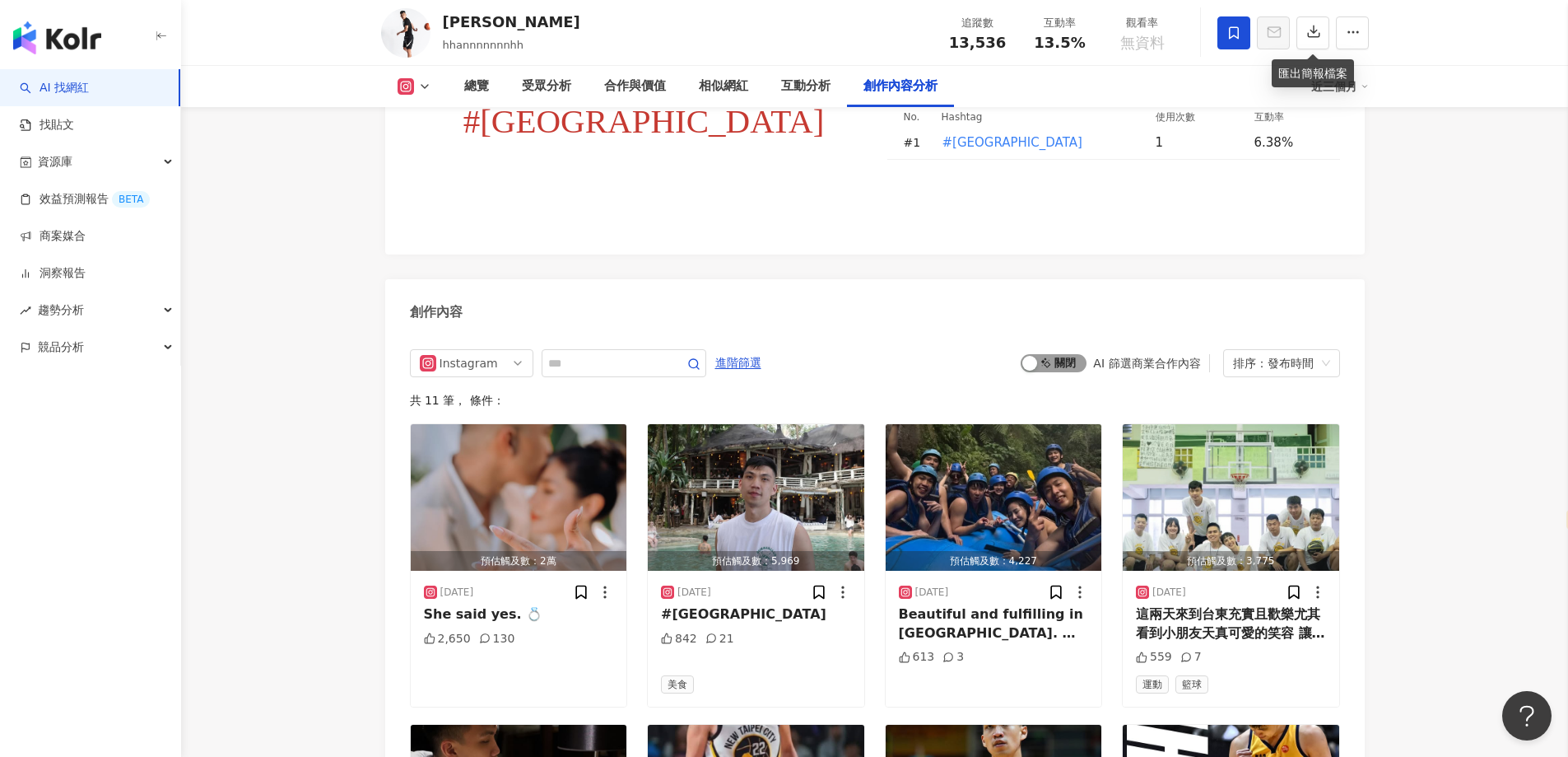
click at [1028, 370] on div "button" at bounding box center [1029, 363] width 15 height 15
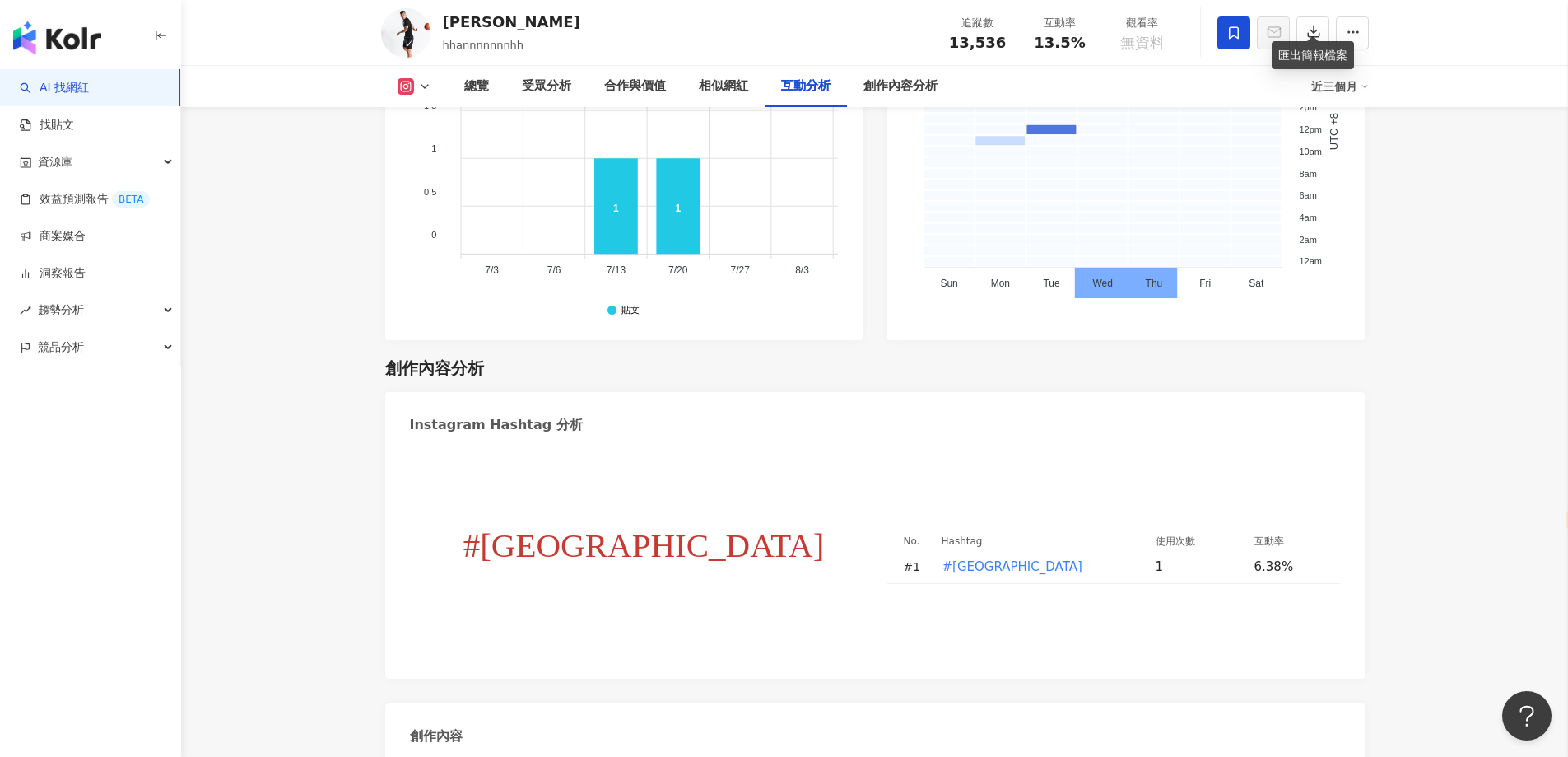
scroll to position [3940, 0]
